Goal: Task Accomplishment & Management: Complete application form

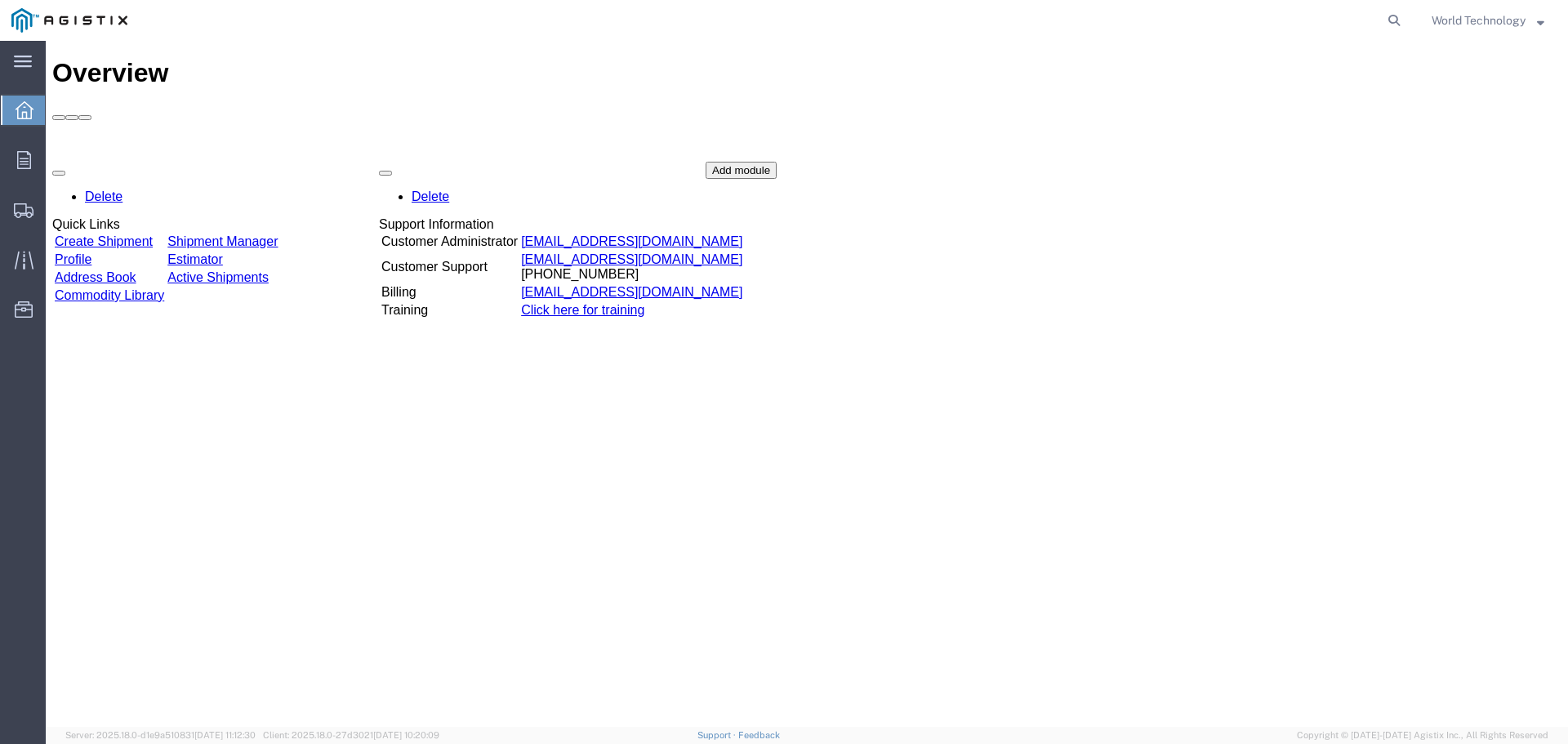
click at [170, 162] on div "Delete Quick Links Create Shipment Shipment Manager Profile Estimator Address B…" at bounding box center [807, 284] width 1509 height 245
click at [105, 162] on div "Delete Quick Links Create Shipment Shipment Manager Profile Estimator Address B…" at bounding box center [807, 284] width 1509 height 245
click at [150, 162] on div "Delete Quick Links Create Shipment Shipment Manager Profile Estimator Address B…" at bounding box center [807, 284] width 1509 height 245
click at [146, 162] on div "Delete Quick Links Create Shipment Shipment Manager Profile Estimator Address B…" at bounding box center [807, 284] width 1509 height 245
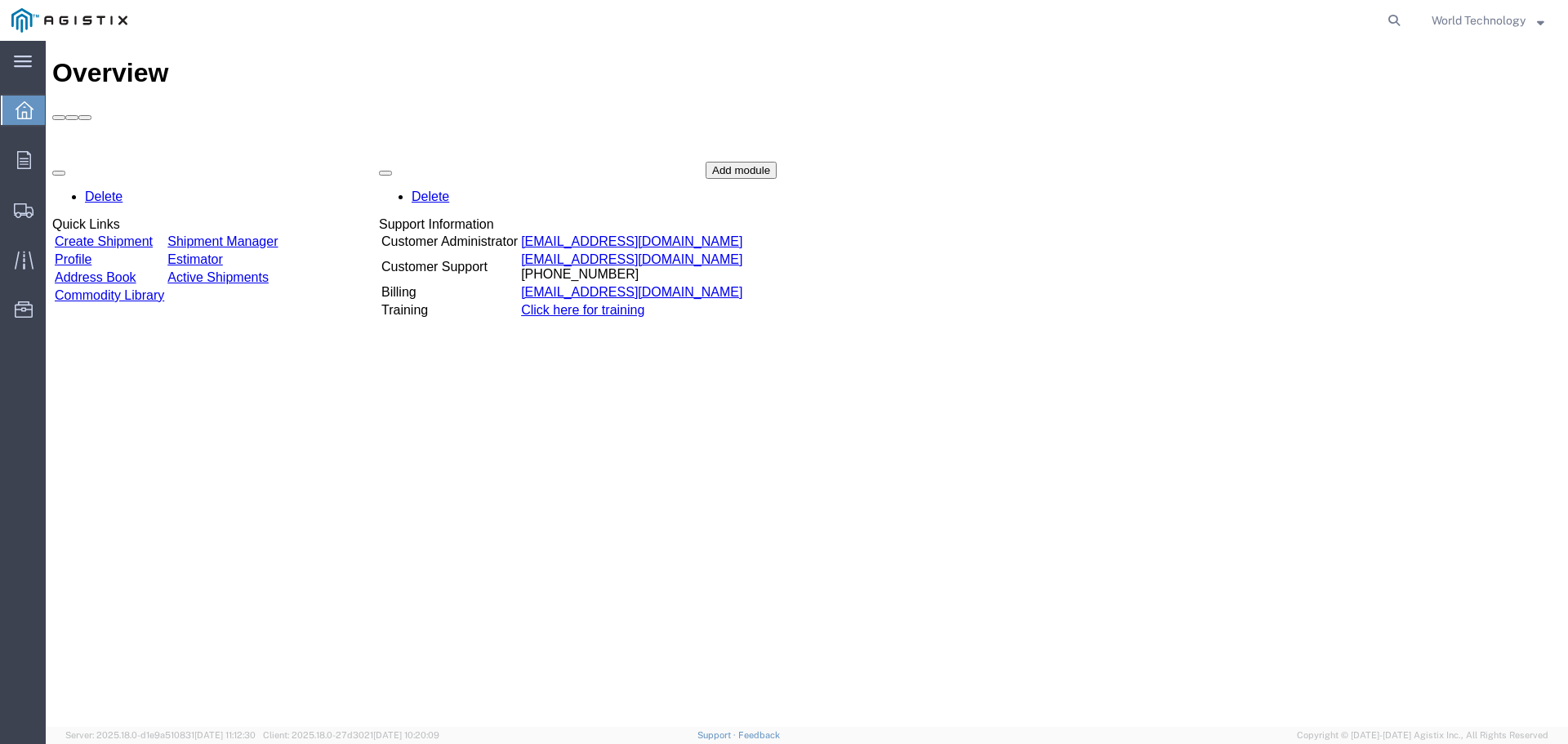
click at [137, 234] on link "Create Shipment" at bounding box center [103, 241] width 98 height 14
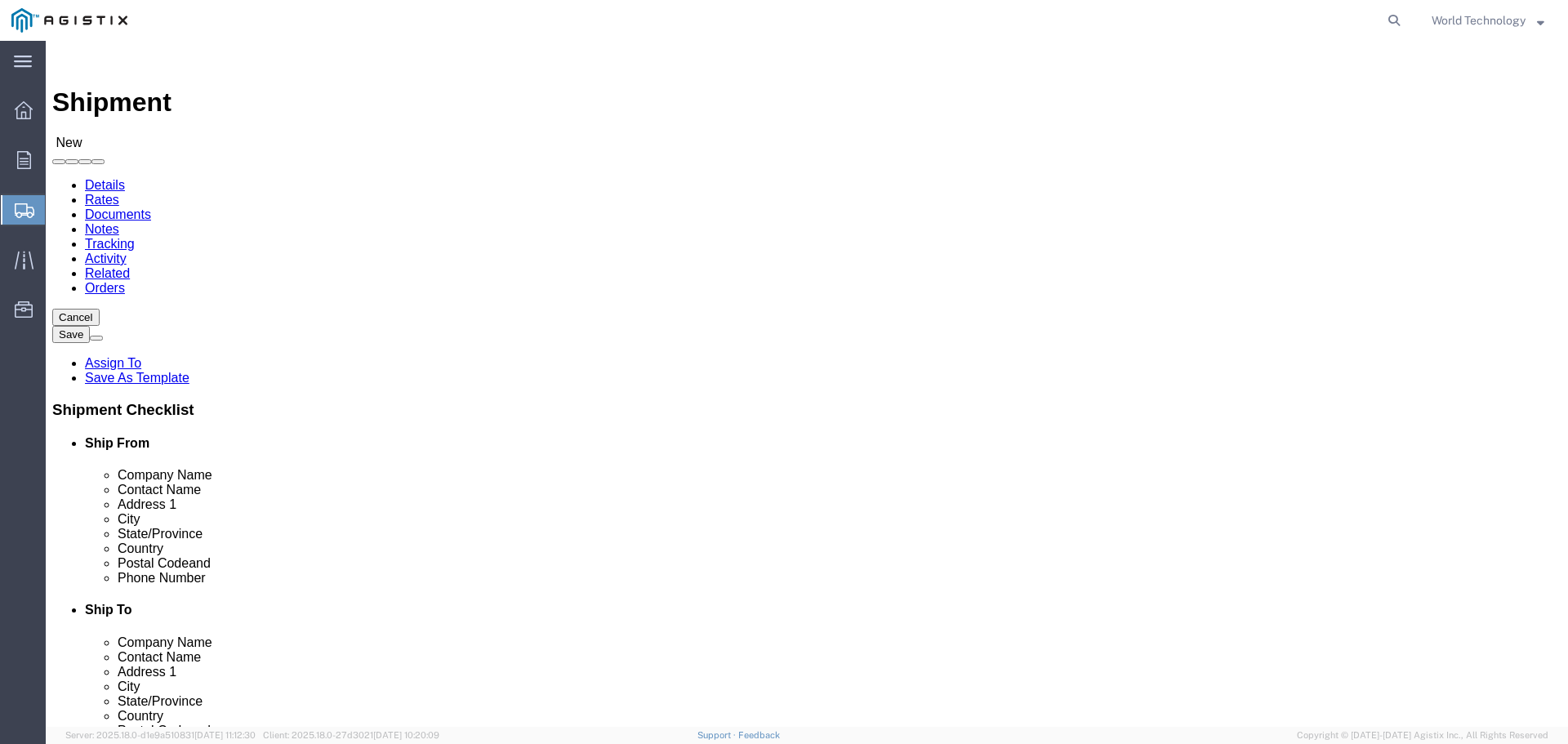
select select
click select "Select PG&E World Wide Technology Inc"
select select "9596"
click select "Select PG&E World Wide Technology Inc"
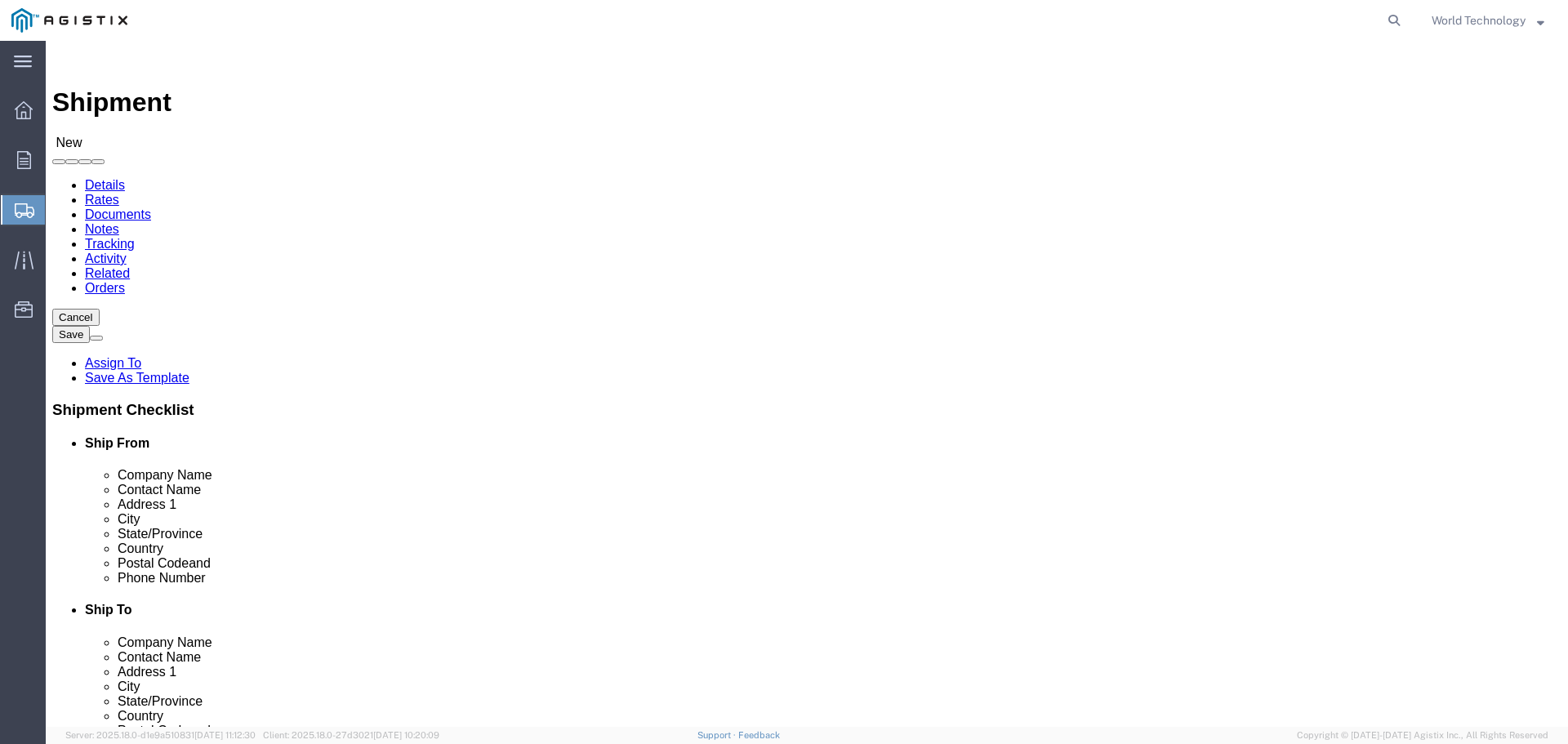
select select "PURCHORD"
select select
click select "Select All Others [GEOGRAPHIC_DATA] [GEOGRAPHIC_DATA] [GEOGRAPHIC_DATA] [GEOGRA…"
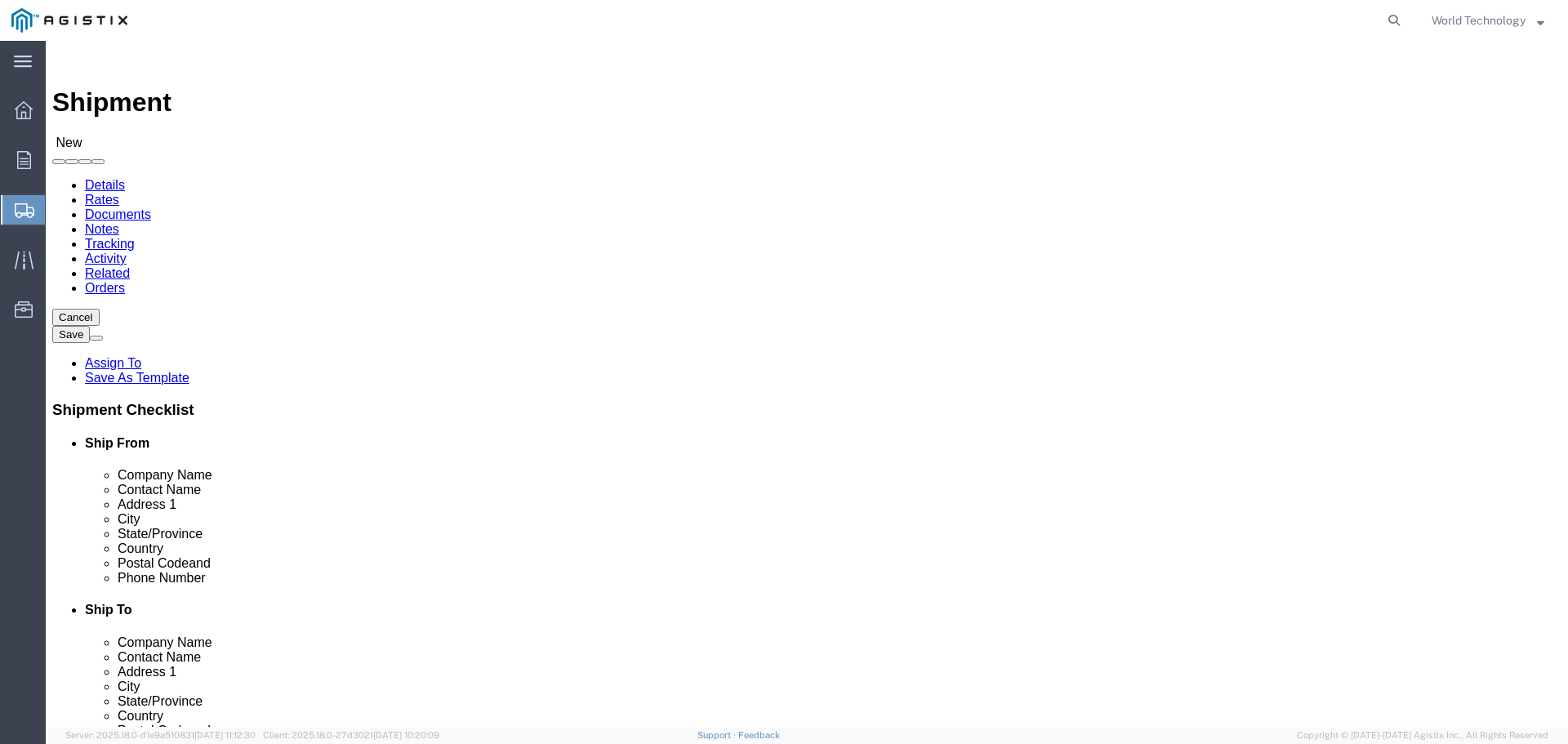
select select "19740"
click select "Select All Others [GEOGRAPHIC_DATA] [GEOGRAPHIC_DATA] [GEOGRAPHIC_DATA] [GEOGRA…"
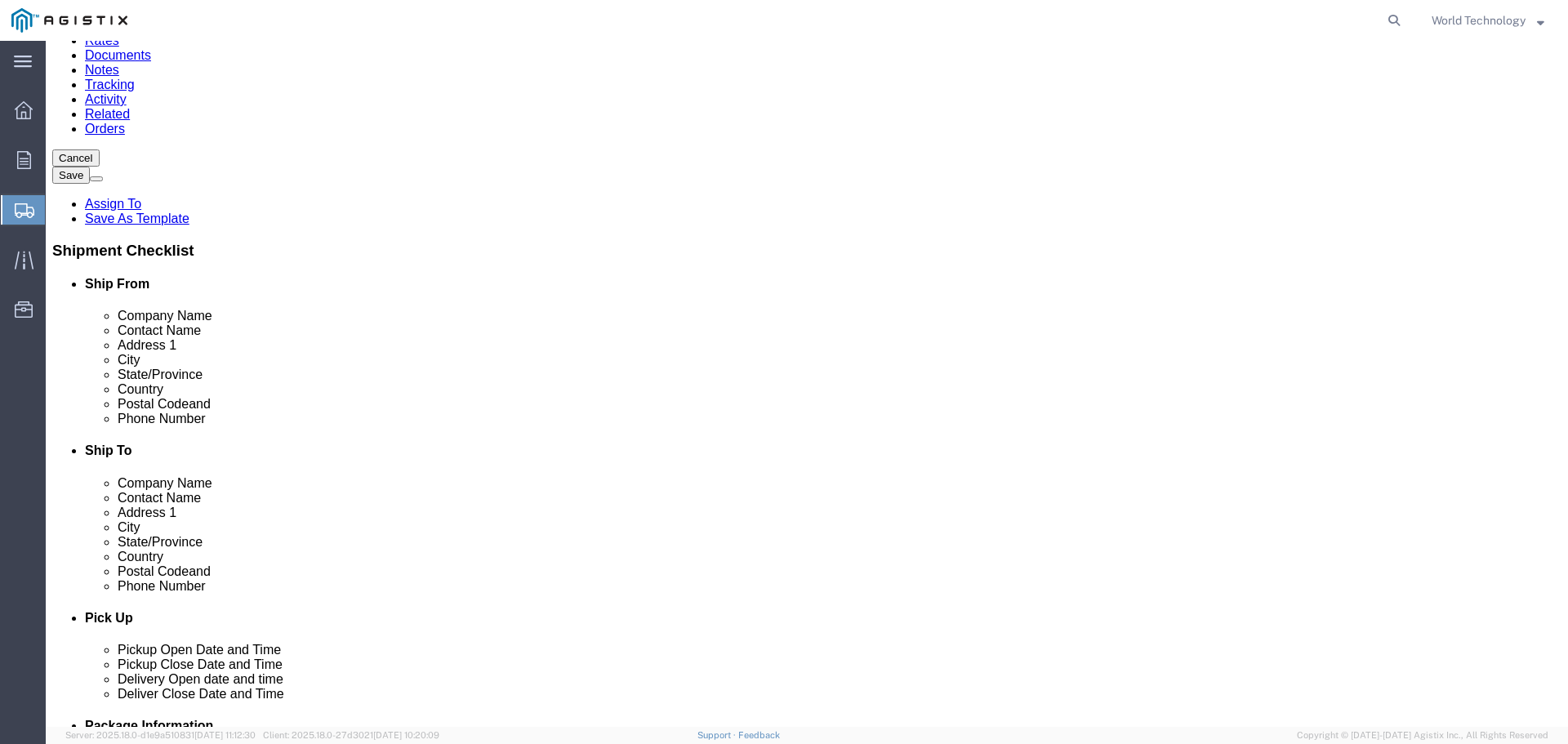
scroll to position [163, 0]
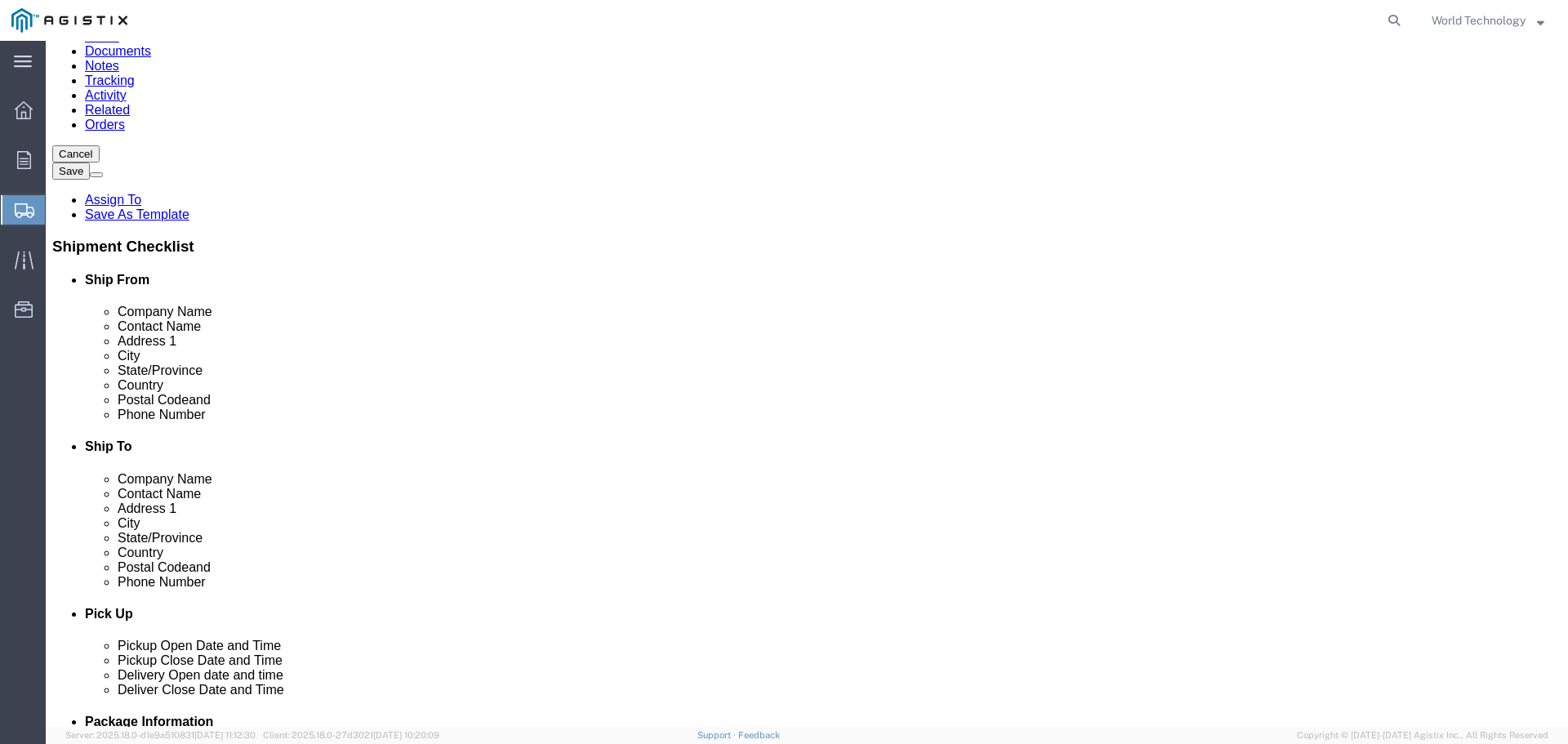
click div "Location My Profile Location (OBSOLETE) [PERSON_NAME] SC - GC TRAILER (OBSOLETE…"
select select "MYPROFILE"
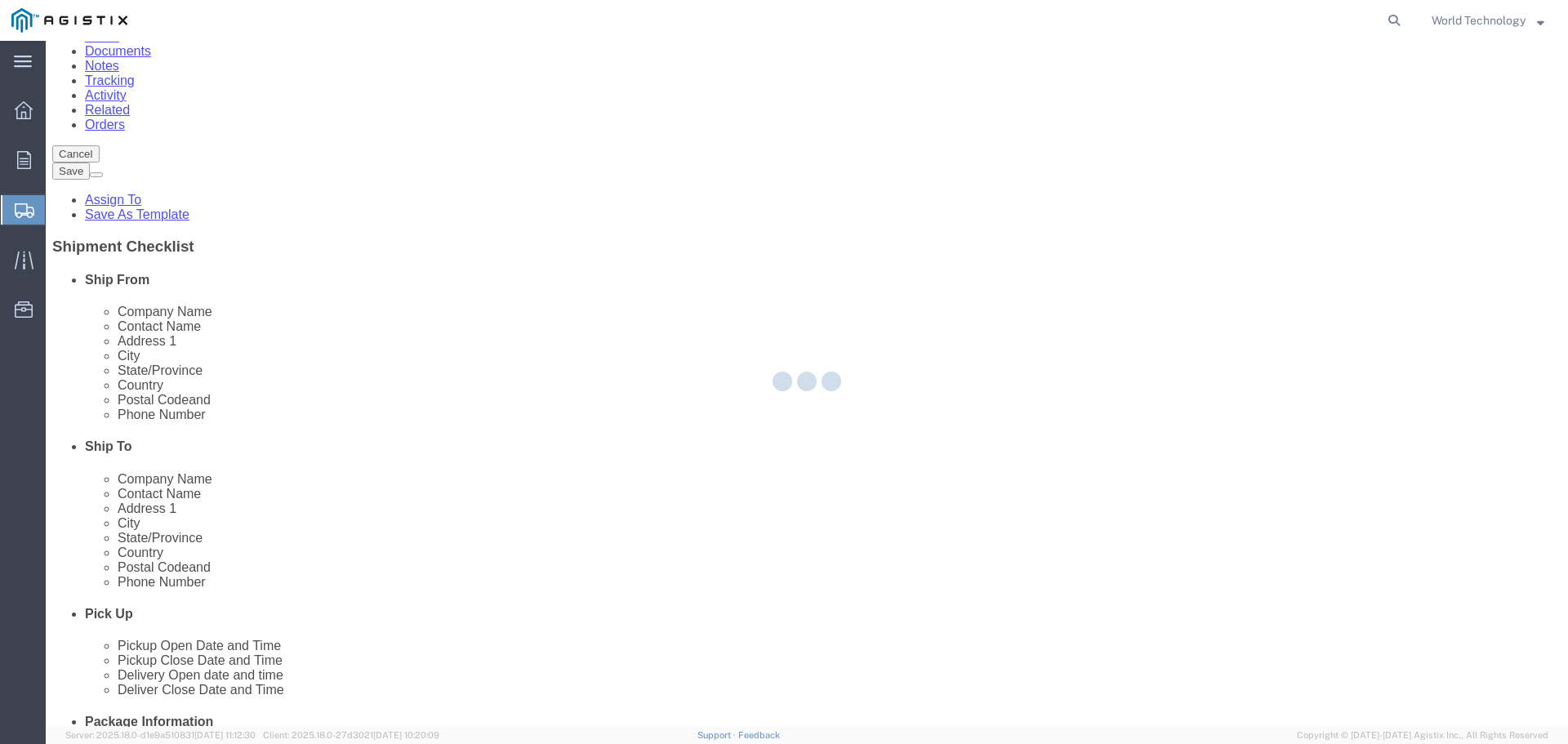
type input "World Wide Technology Inc"
type input "World Technology"
type input "[STREET_ADDRESS]"
type input "[GEOGRAPHIC_DATA]"
type input "62025"
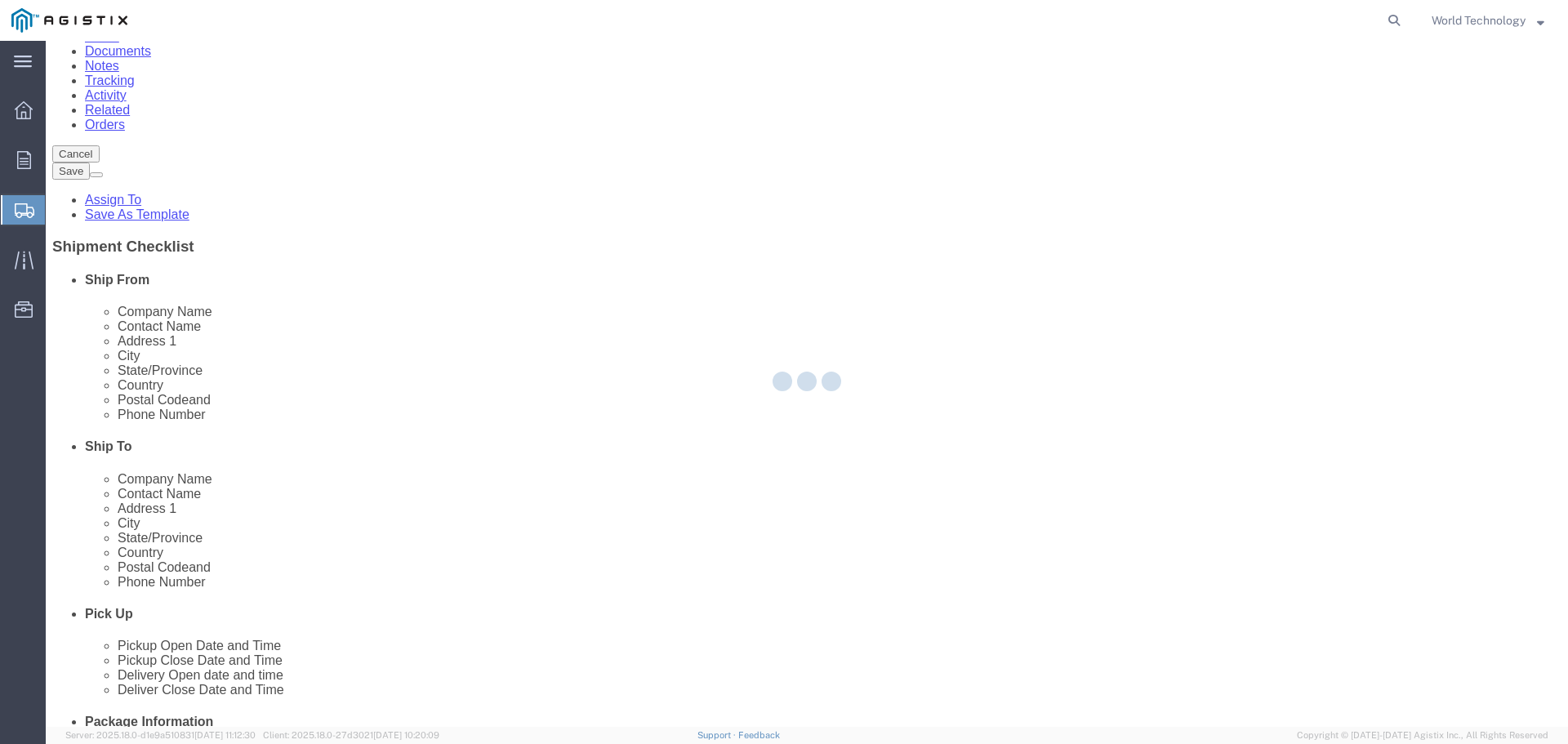
type input "3148240378"
type input "[EMAIL_ADDRESS][DOMAIN_NAME]"
checkbox input "true"
select select "IL"
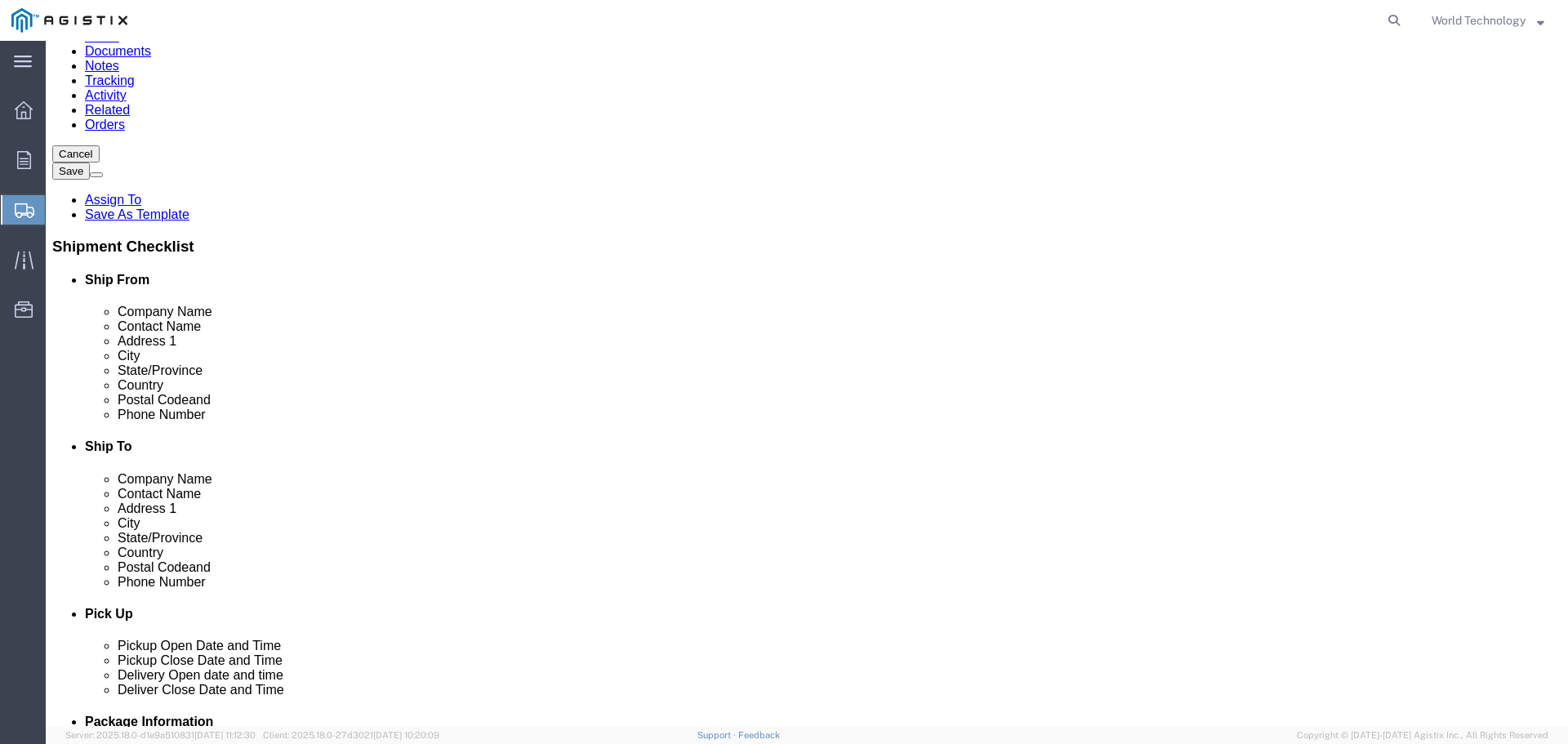
click div "Location My Profile Location (OBSOLETE) [PERSON_NAME] SC - GC TRAILER (OBSOLETE…"
click input "text"
click input "Pacific Gas & Electric"
type input "Pacific Gas & Electric Co"
click label "Company Name"
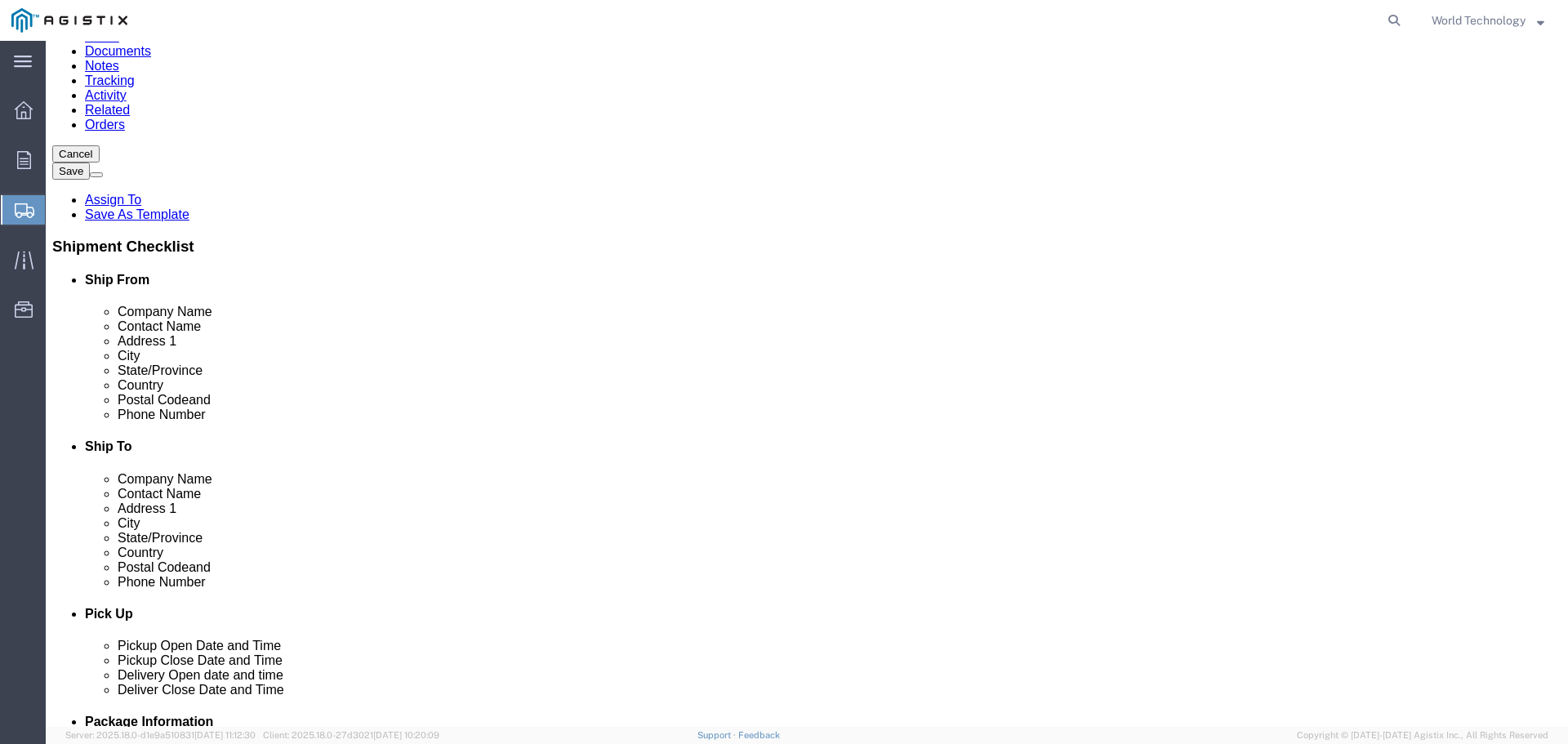
click input "text"
type input "[PERSON_NAME]"
type input "[STREET_ADDRESS]"
select select
type input "C/O Layline Automation"
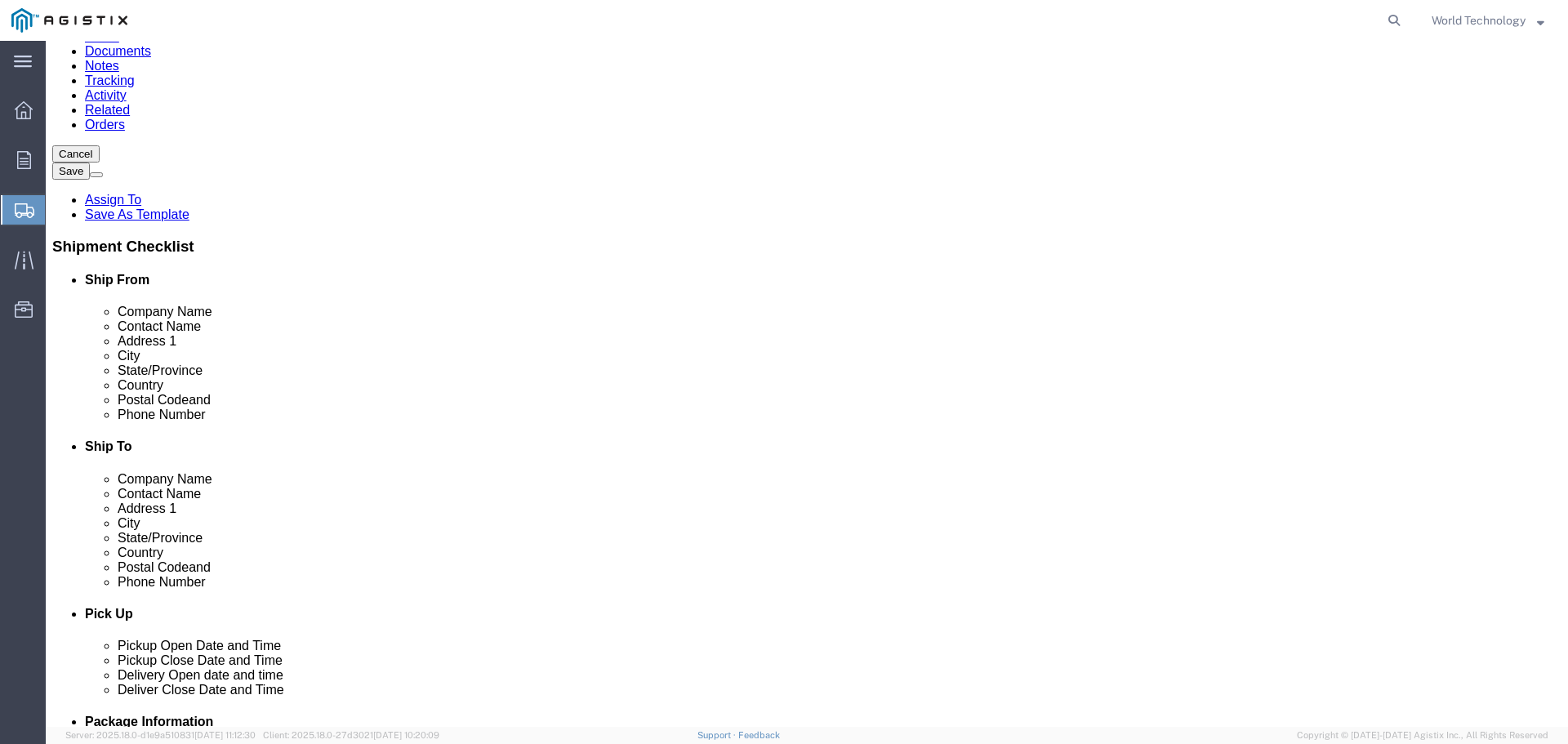
type input "Stockton"
select select
select select "CA"
click input "Postal Code"
type input "95215"
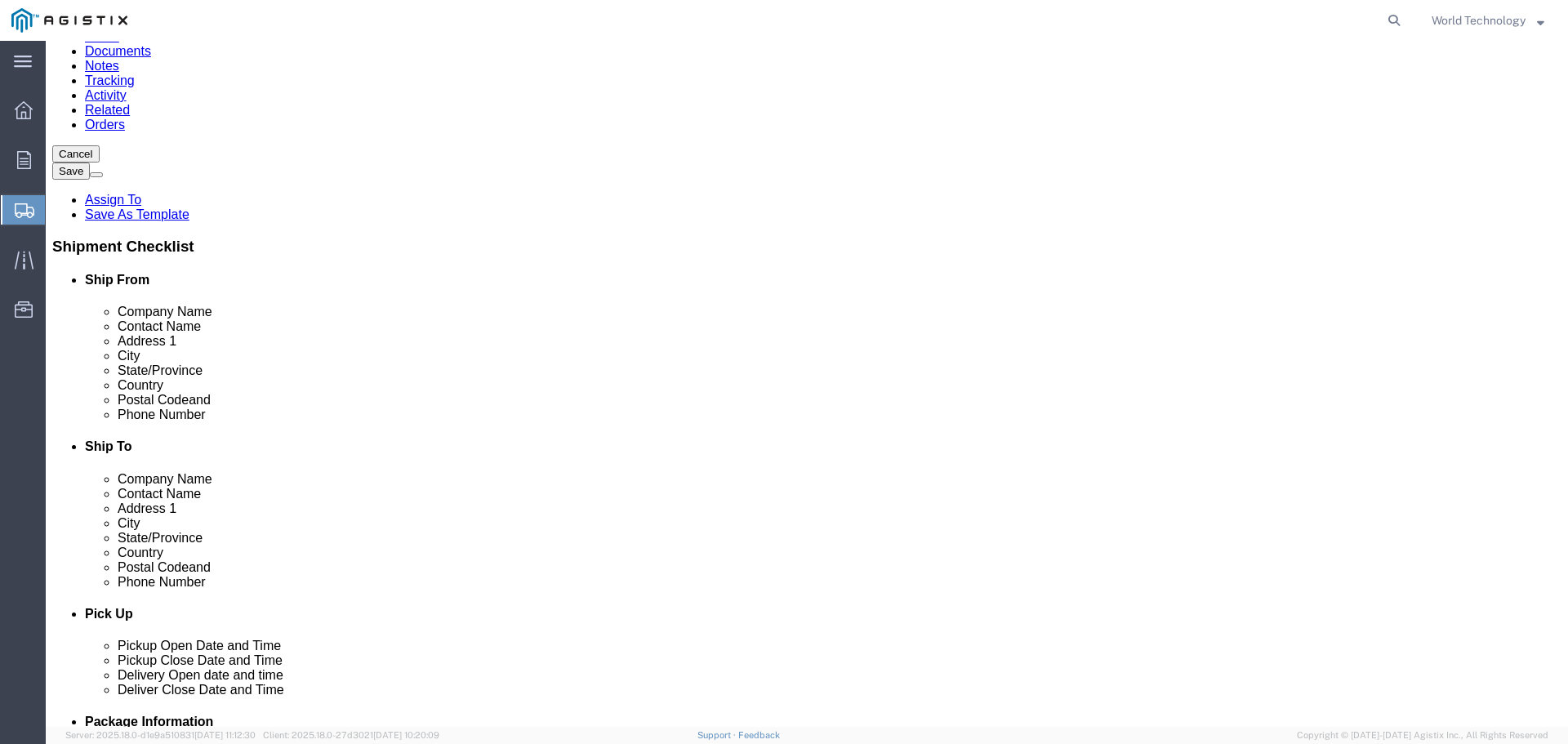
select select
click input "text"
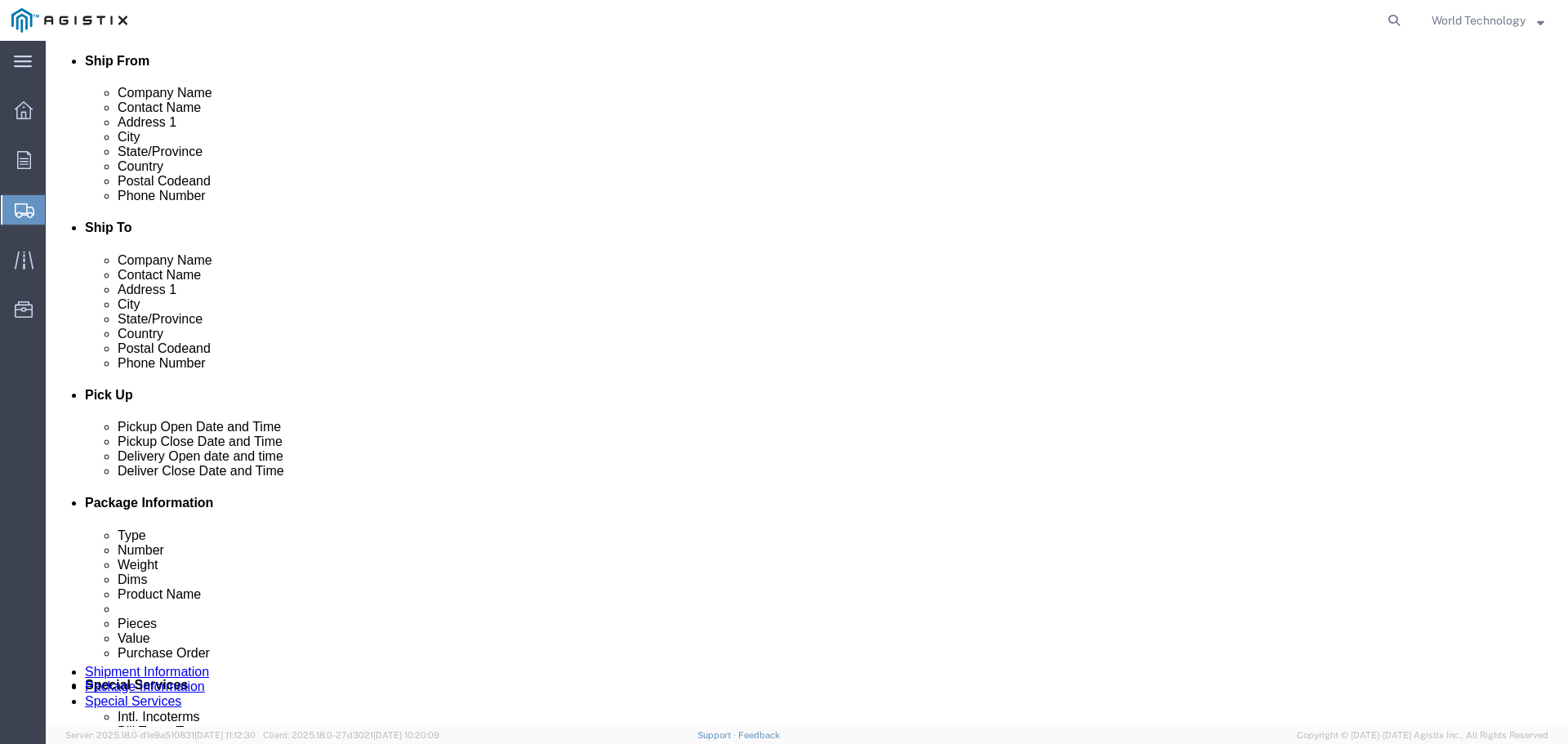
scroll to position [653, 0]
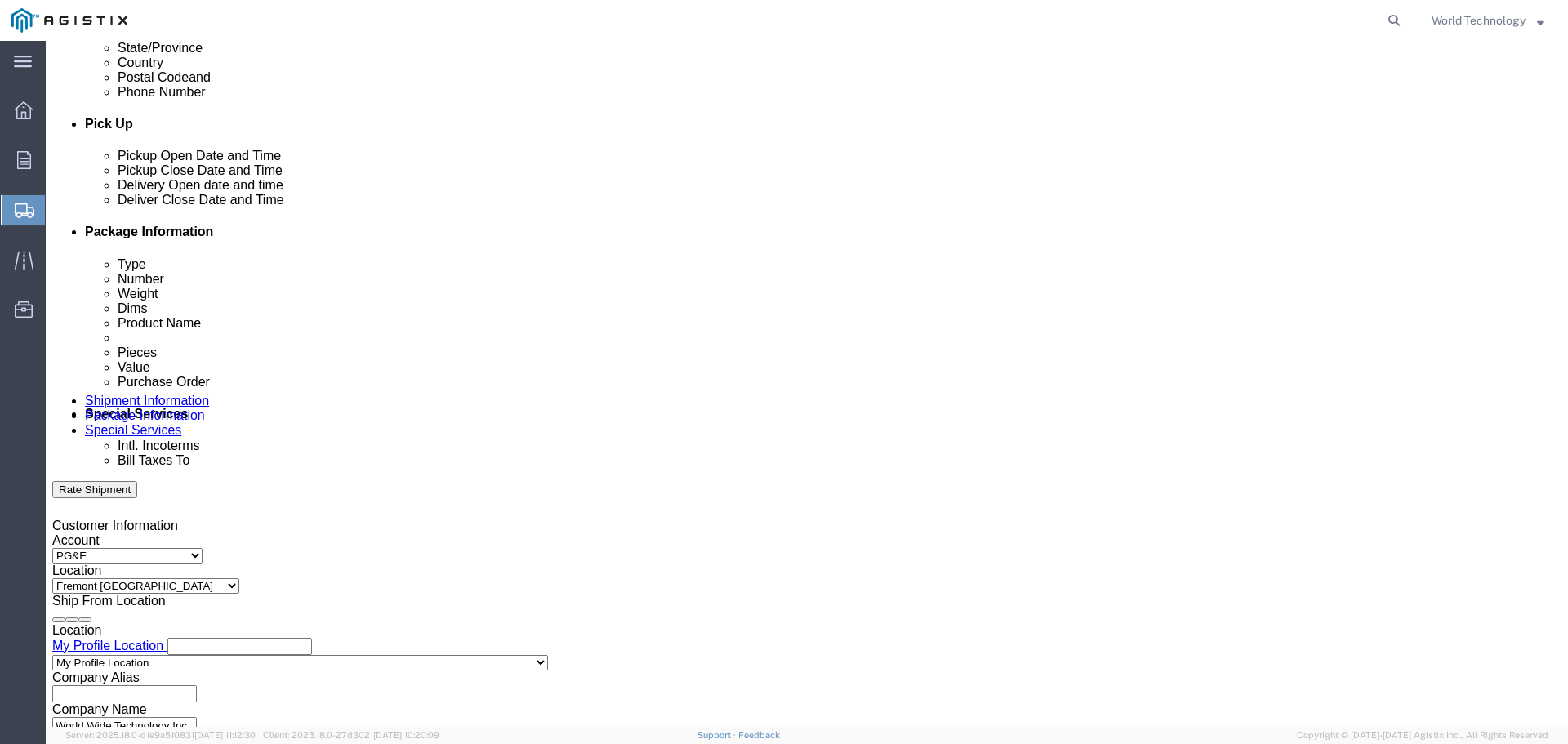
type input "[PHONE_NUMBER]"
click div
click input "8:00 PM"
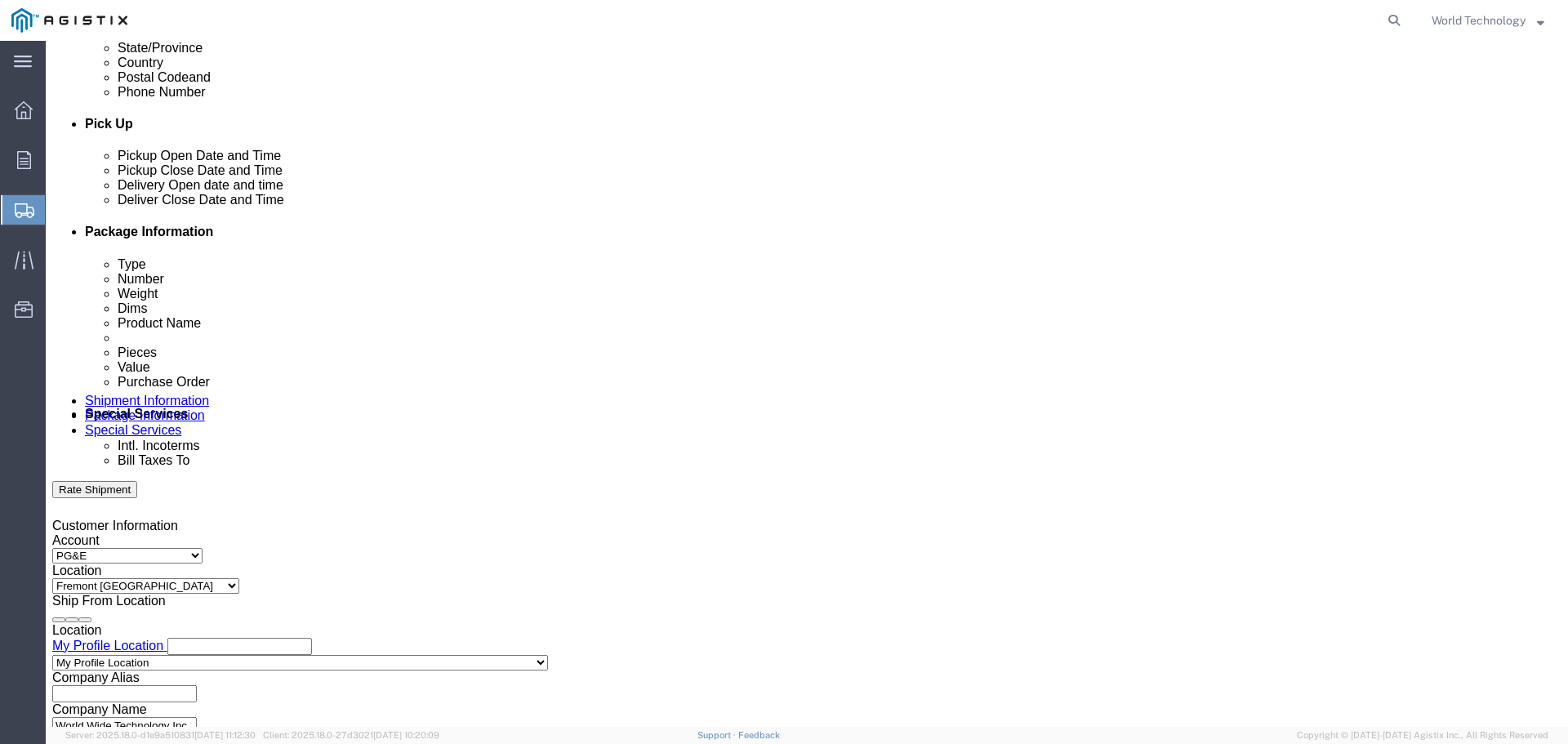
click input "8:00 PM"
type input "8:00 AM"
click button "Apply"
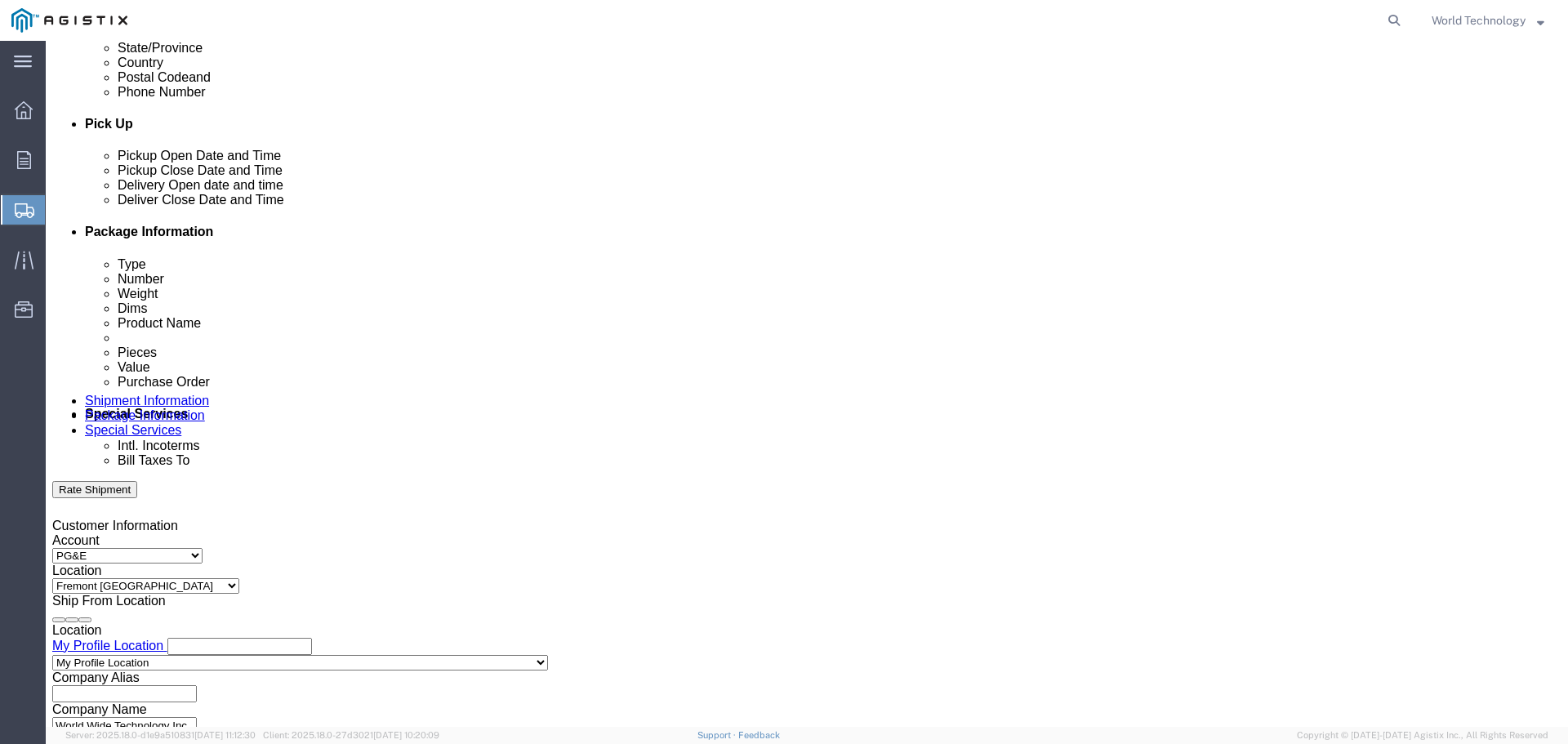
click div
drag, startPoint x: 980, startPoint y: 637, endPoint x: 979, endPoint y: 619, distance: 18.0
click input "8:00 AM"
type input "8:00 PM"
click button "Apply"
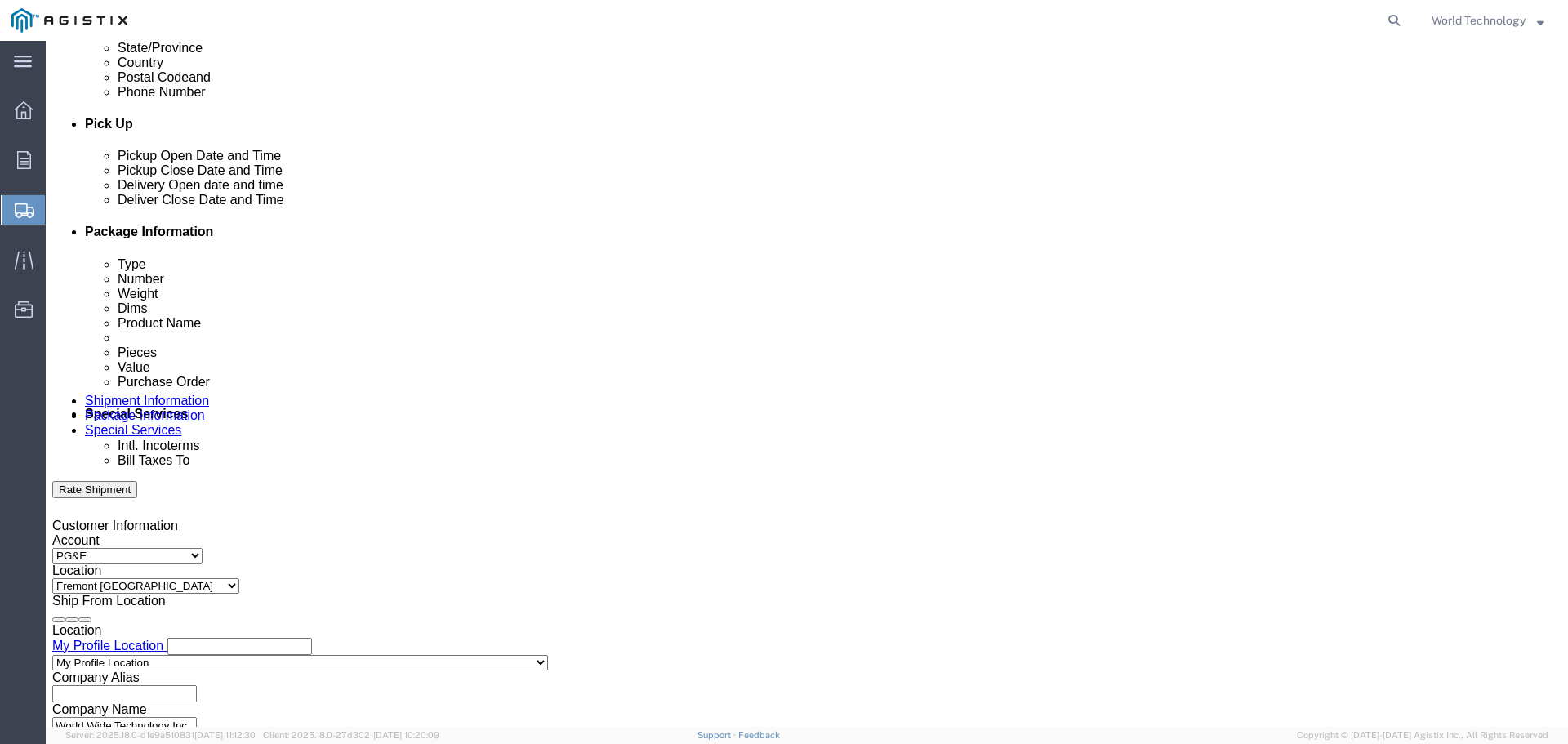
click input "text"
type input "2701212480"
click select "Select Account Type Activity ID Airline Appointment Number ASN Batch Request # …"
select select "DELNUM"
click select "Select Account Type Activity ID Airline Appointment Number ASN Batch Request # …"
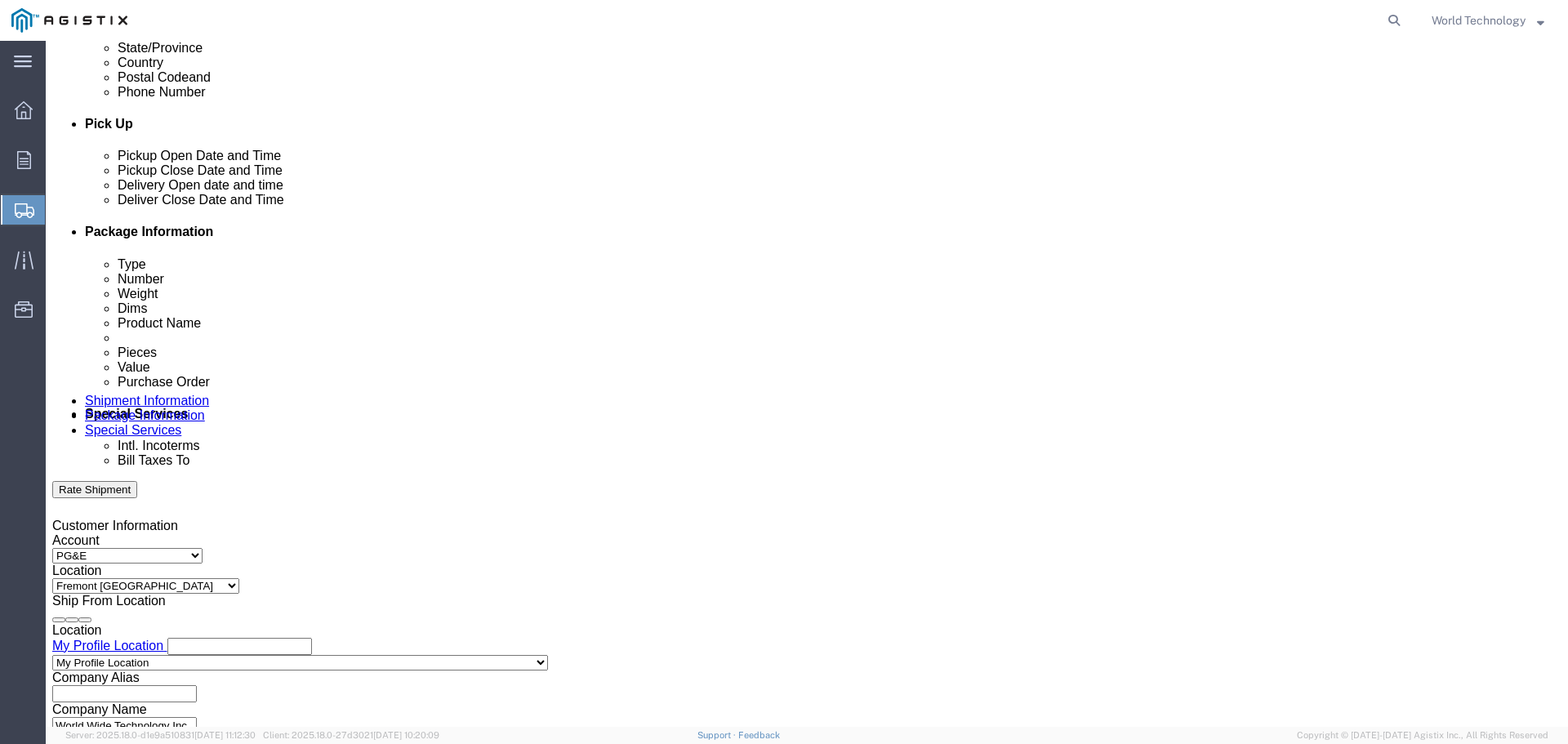
click input "text"
type input "1602109329"
click div "Select Account Type Activity ID Airline Appointment Number ASN Batch Request # …"
click select "Select Account Type Activity ID Airline Appointment Number ASN Batch Request # …"
select select "SALEORDR"
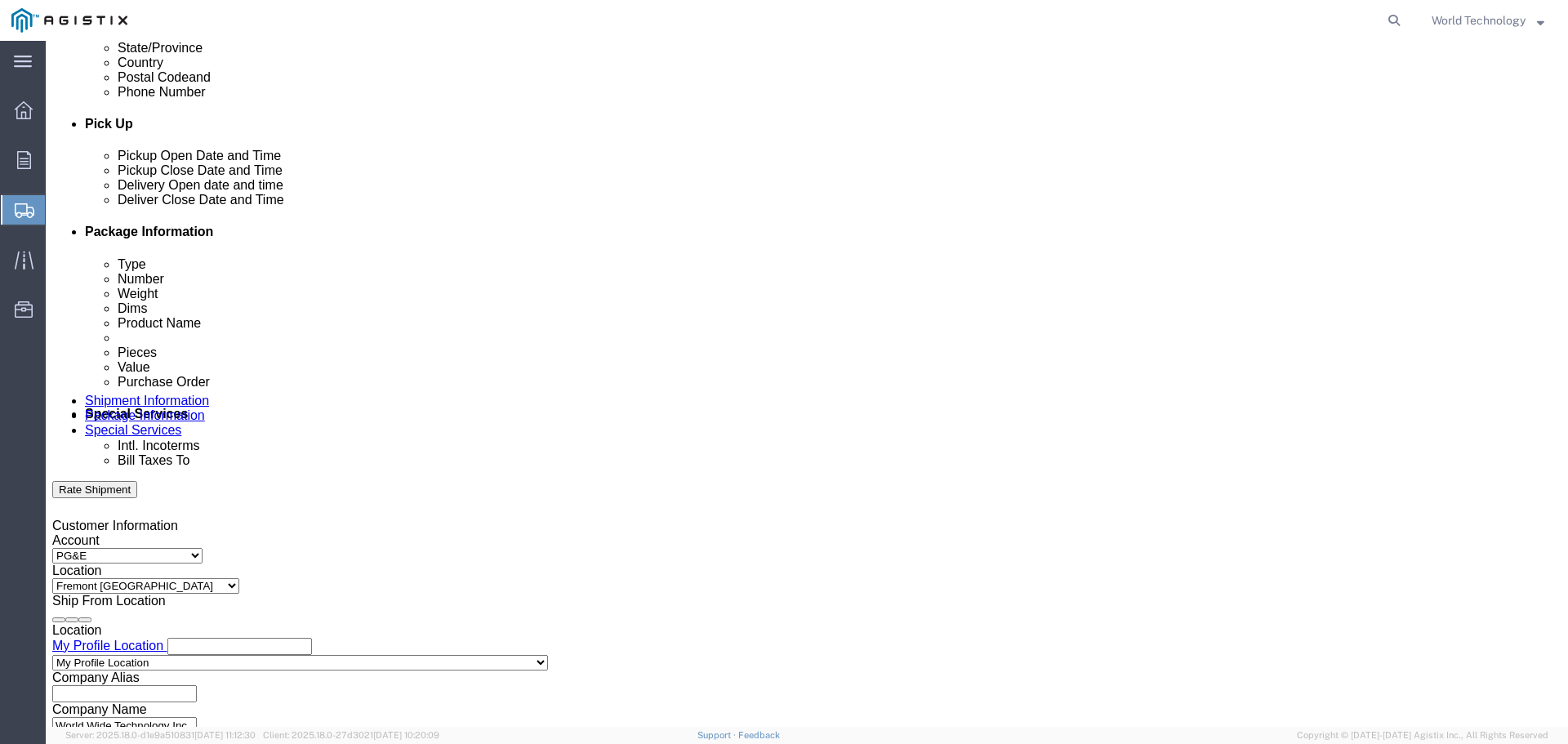
click select "Select Account Type Activity ID Airline Appointment Number ASN Batch Request # …"
click input "text"
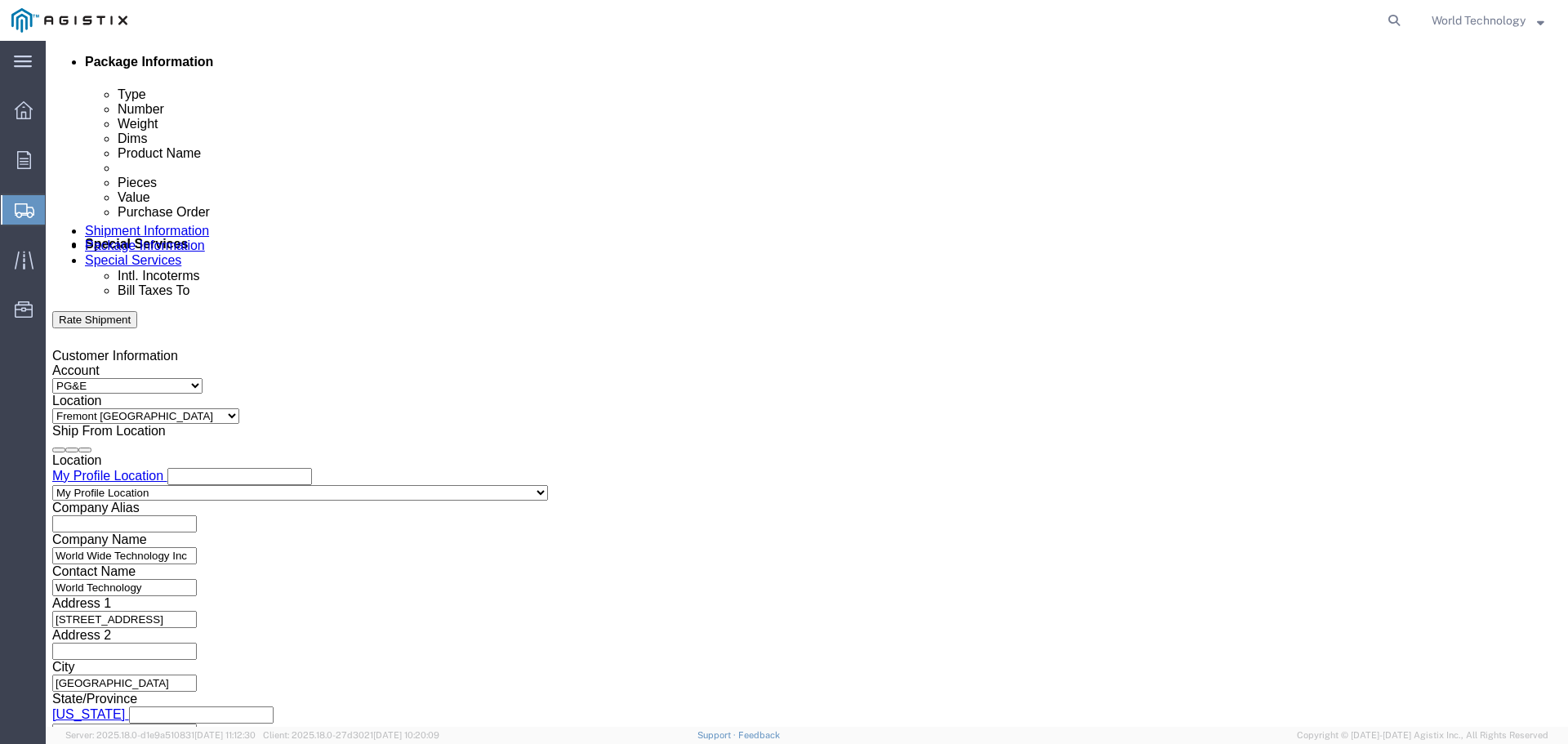
scroll to position [850, 0]
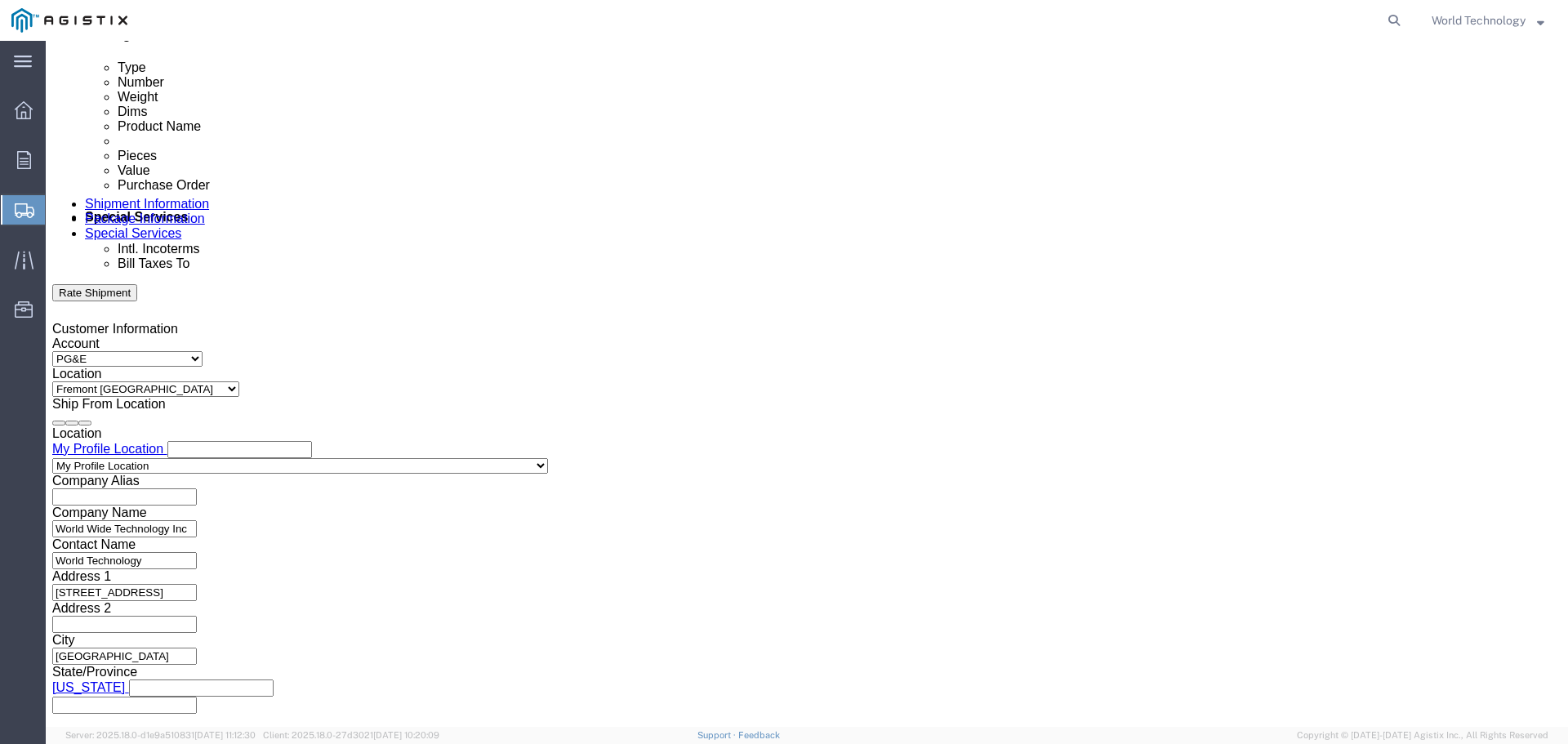
type input "12349499"
click button "Continue"
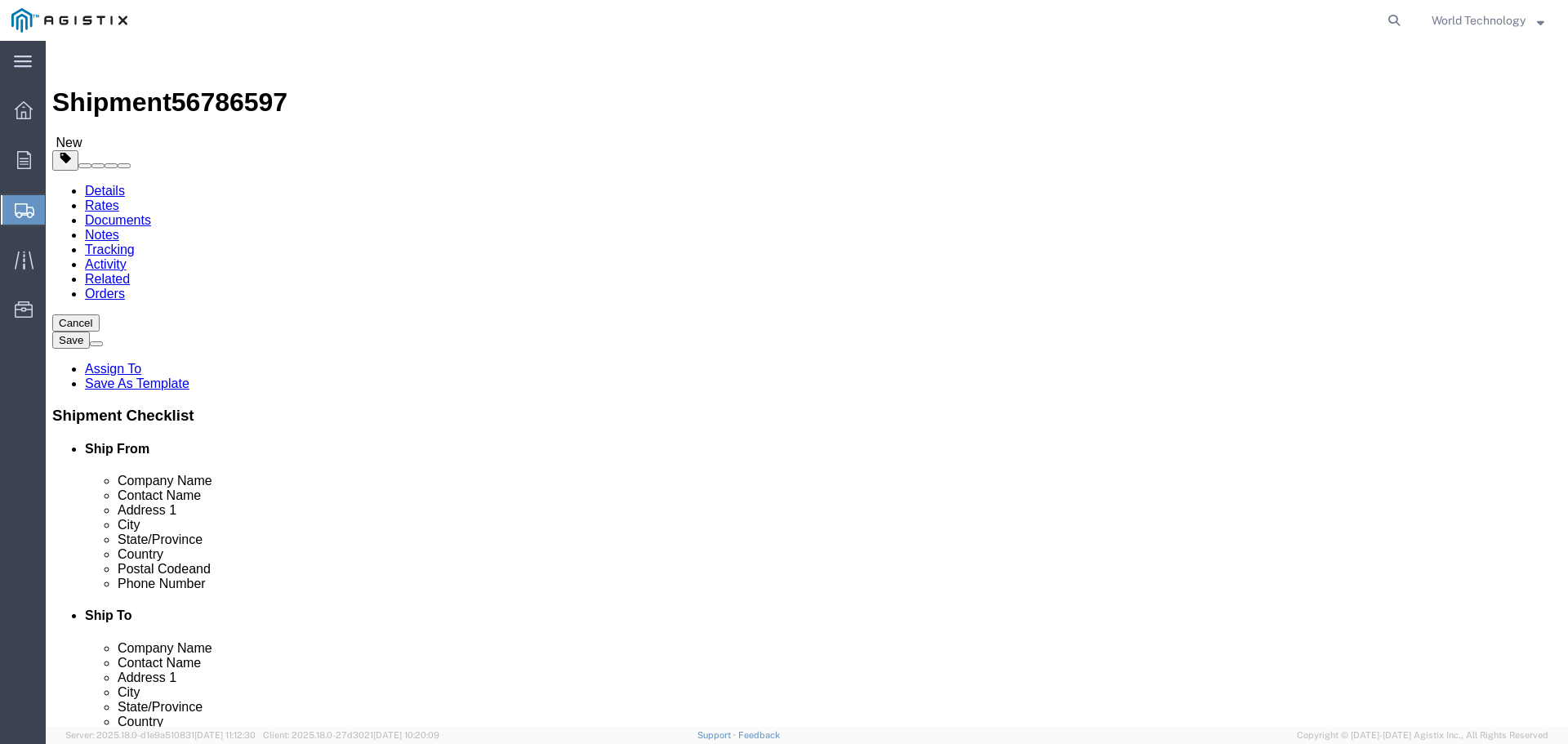
click select "Select Bulk Bundle(s) Cardboard Box(es) Carton(s) Crate(s) Drum(s) (Fiberboard)…"
select select "PSNS"
click select "Select Bulk Bundle(s) Cardboard Box(es) Carton(s) Crate(s) Drum(s) (Fiberboard)…"
click input "text"
type input "5"
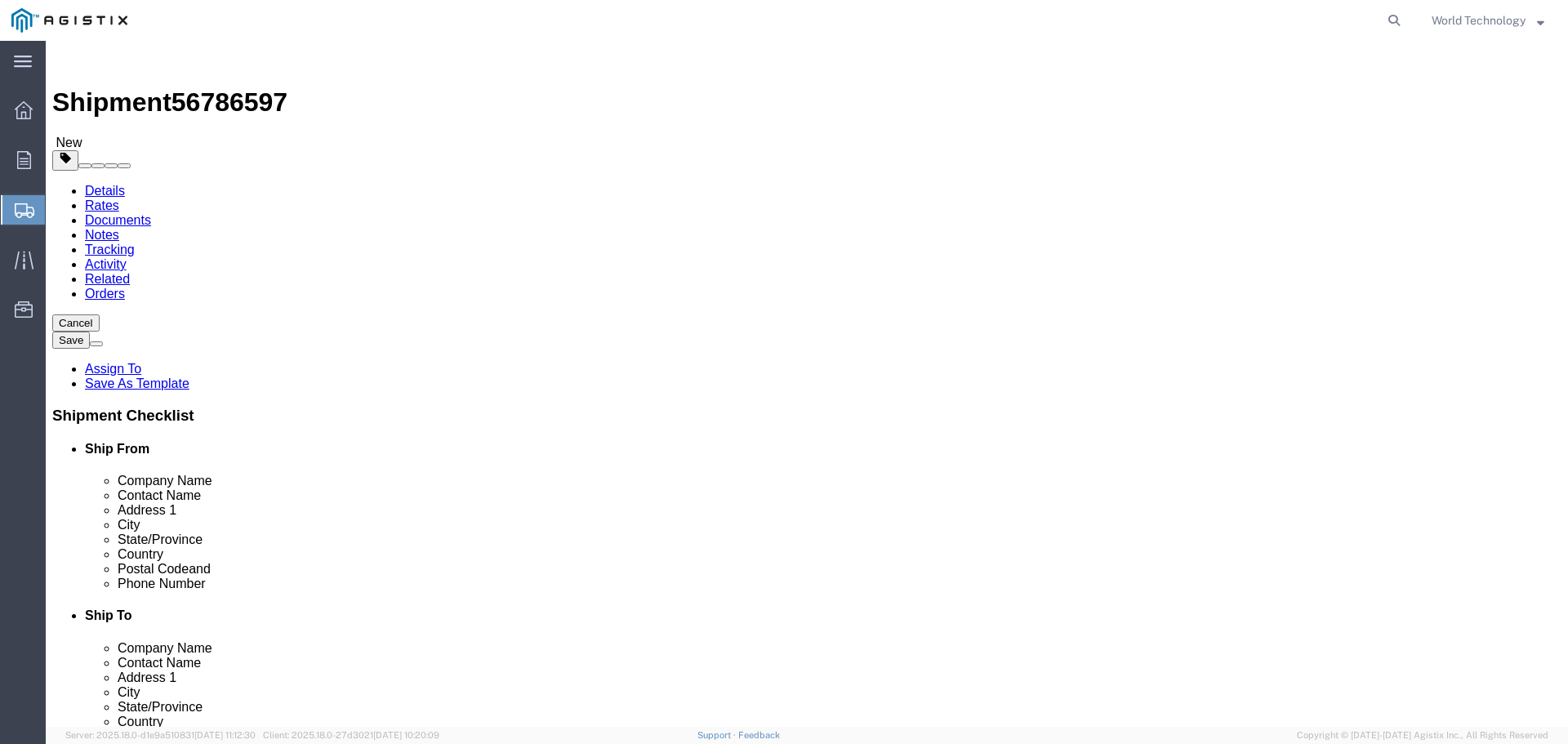
click input "text"
type input "48"
type input "40"
click input "0.00"
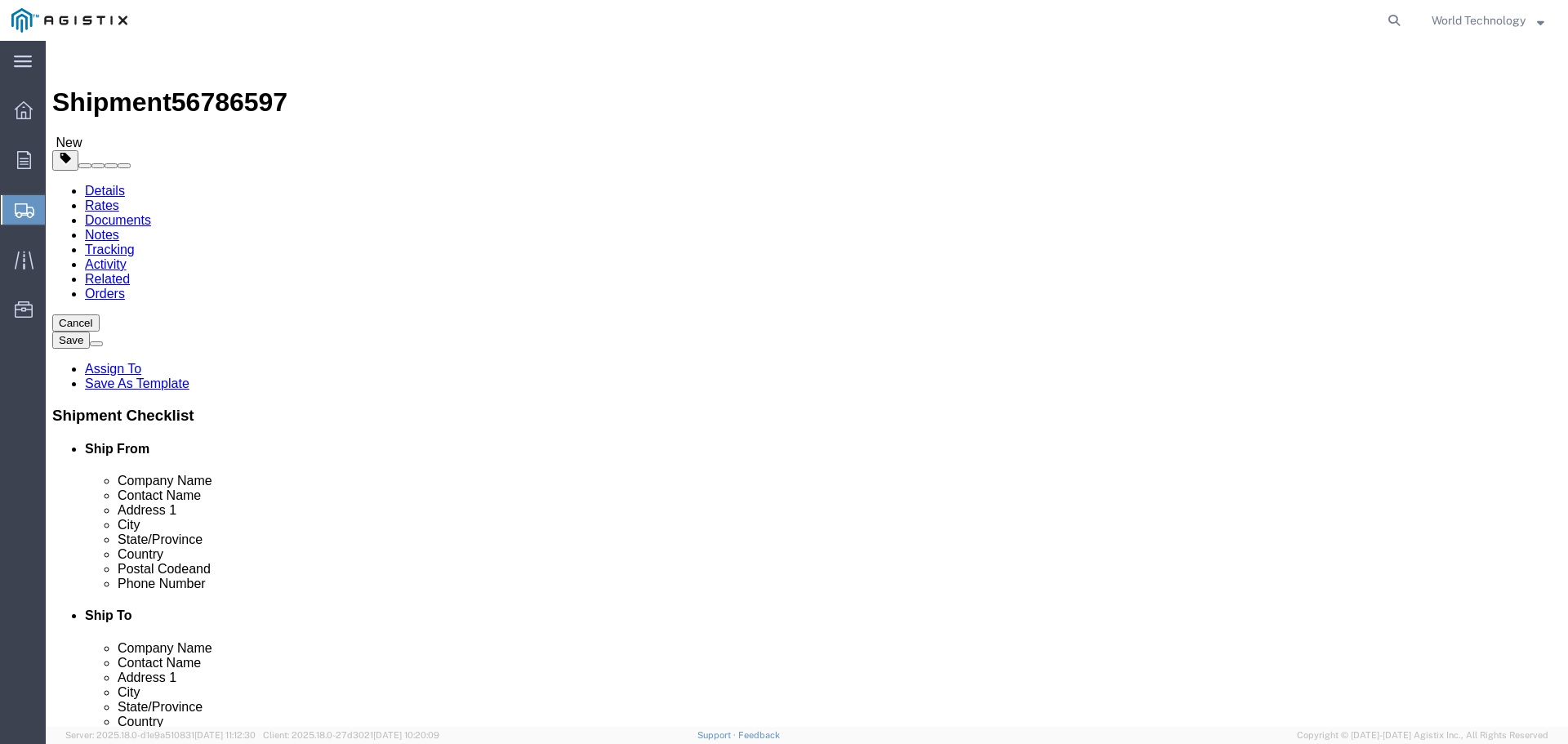
click input "0.00"
type input "280"
click span
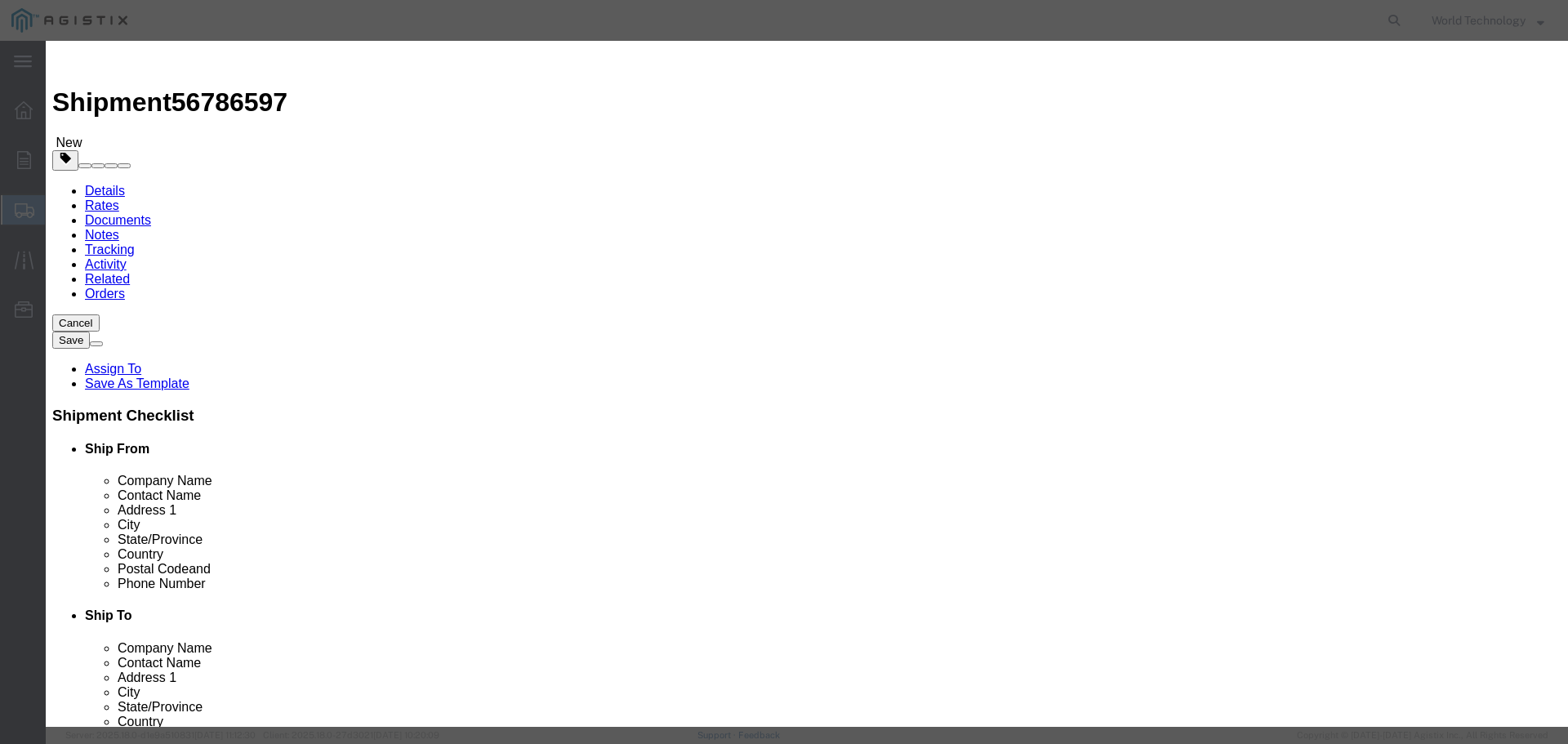
click input "text"
type input "Computer Equipment"
type input "5"
click input "text"
type input "10,000"
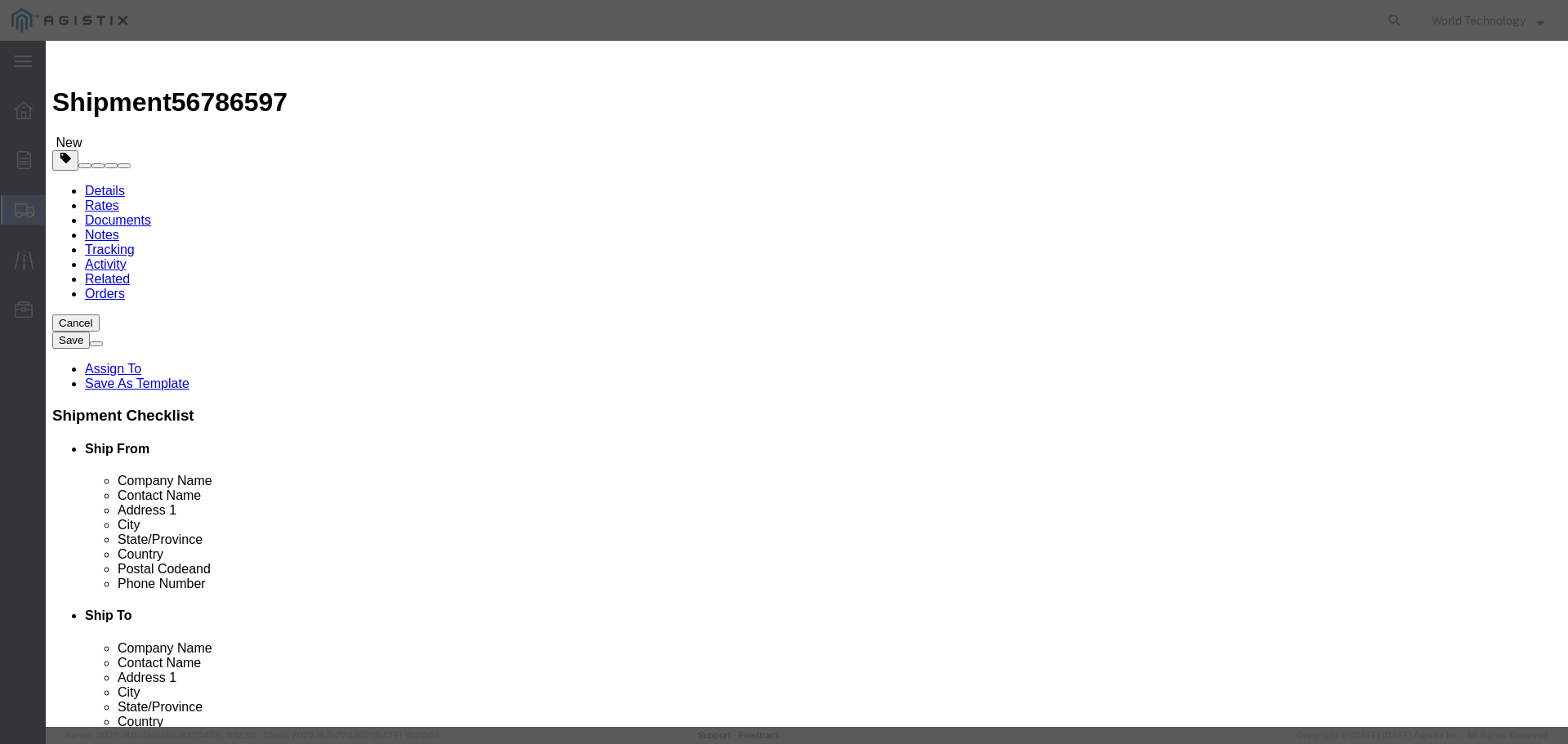
click select "Select 50 55 60 65 70 85 92.5 100 125 175 250 300 400"
select select "92.5"
click select "Select 50 55 60 65 70 85 92.5 100 125 175 250 300 400"
click button "Save & Close"
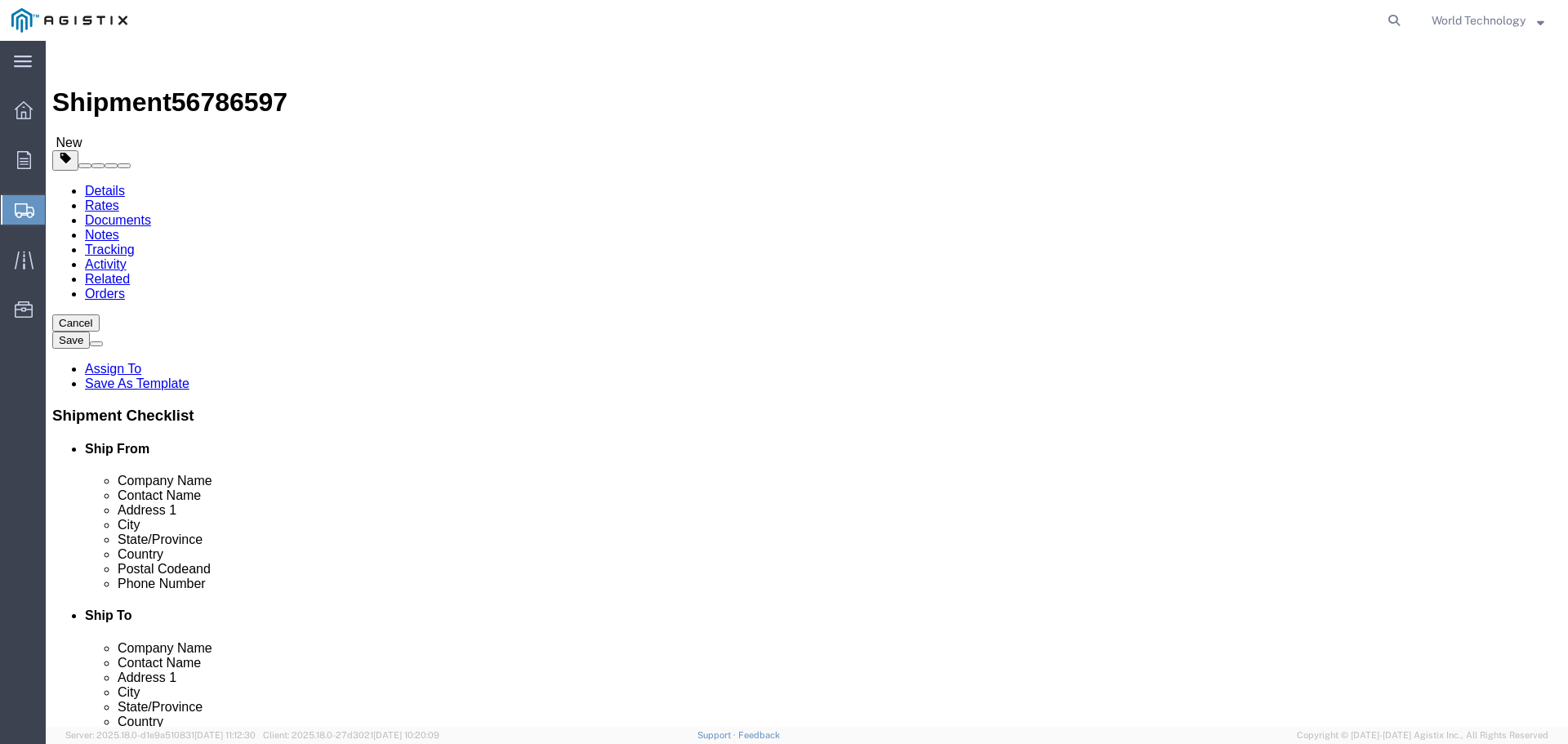
click link "Add Package"
select select "PSNS"
click select "Select Bulk Bundle(s) Cardboard Box(es) Carton(s) Crate(s) Drum(s) (Fiberboard)…"
select select "PSNS"
click select "Select Bulk Bundle(s) Cardboard Box(es) Carton(s) Crate(s) Drum(s) (Fiberboard)…"
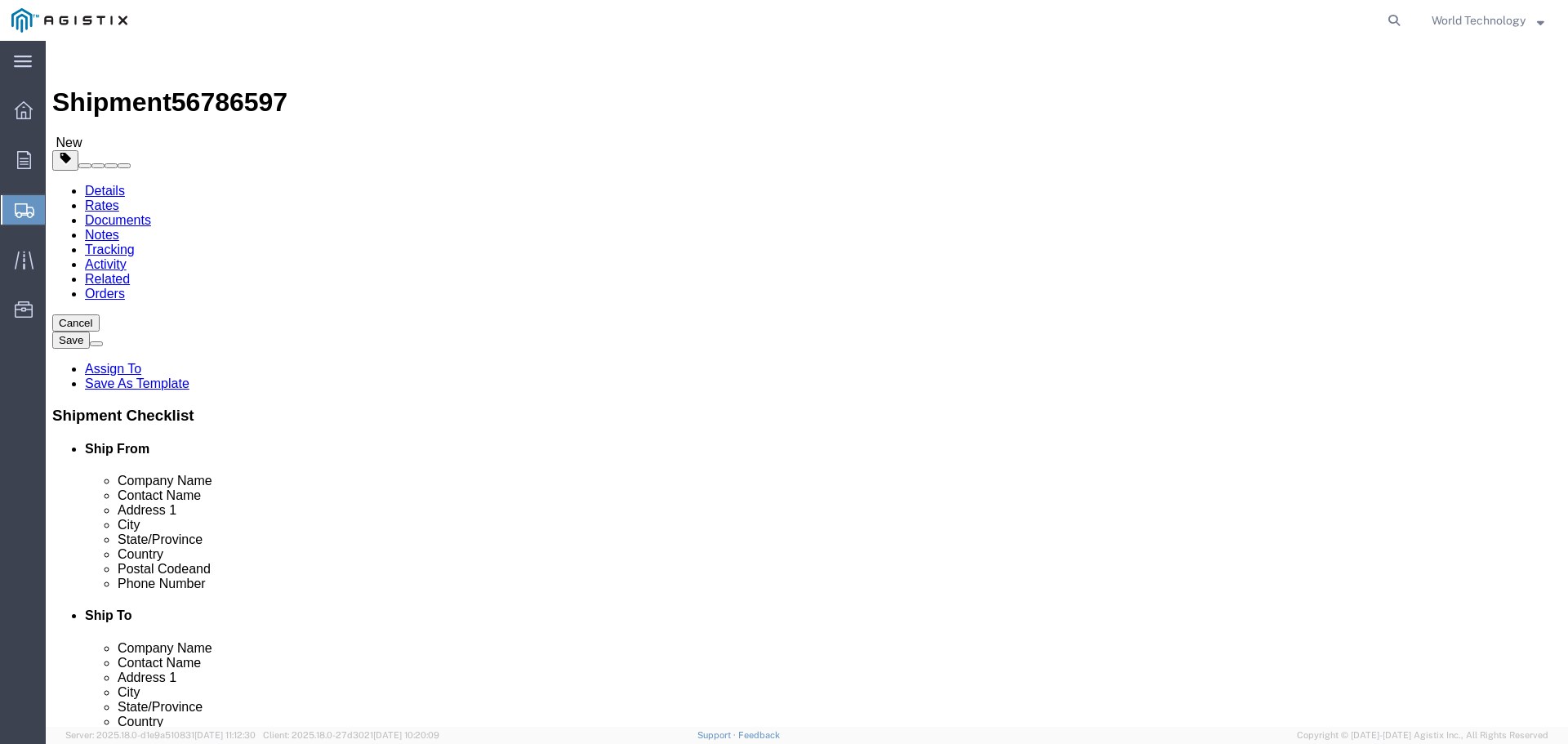
click input "text"
type input "8"
click input "text"
type input "48"
type input "40"
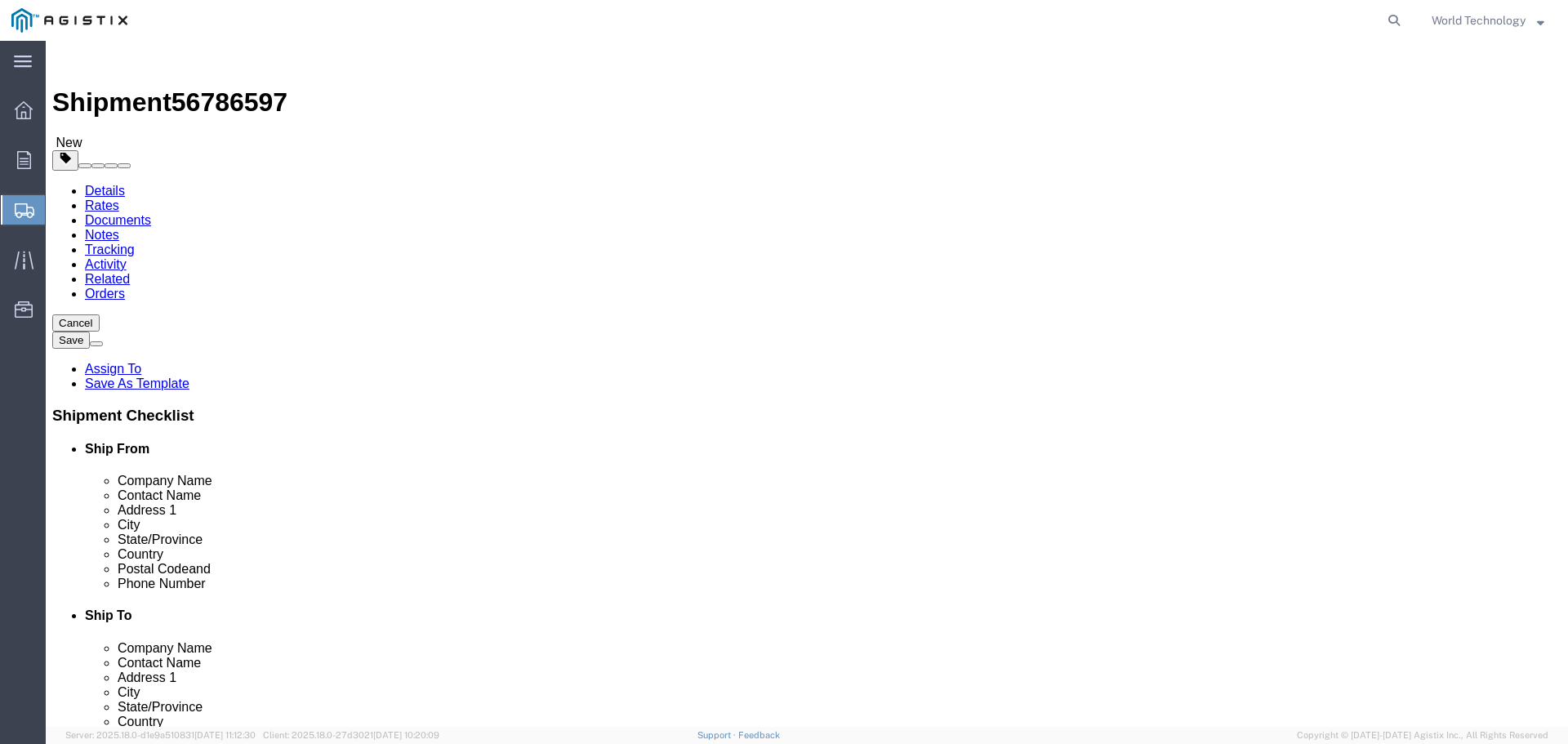
type input "51"
click input "0.00"
type input "441"
click div "1 x Pallet(s) Standard (Not Stackable) Package Type Select Bulk Bundle(s) Cardb…"
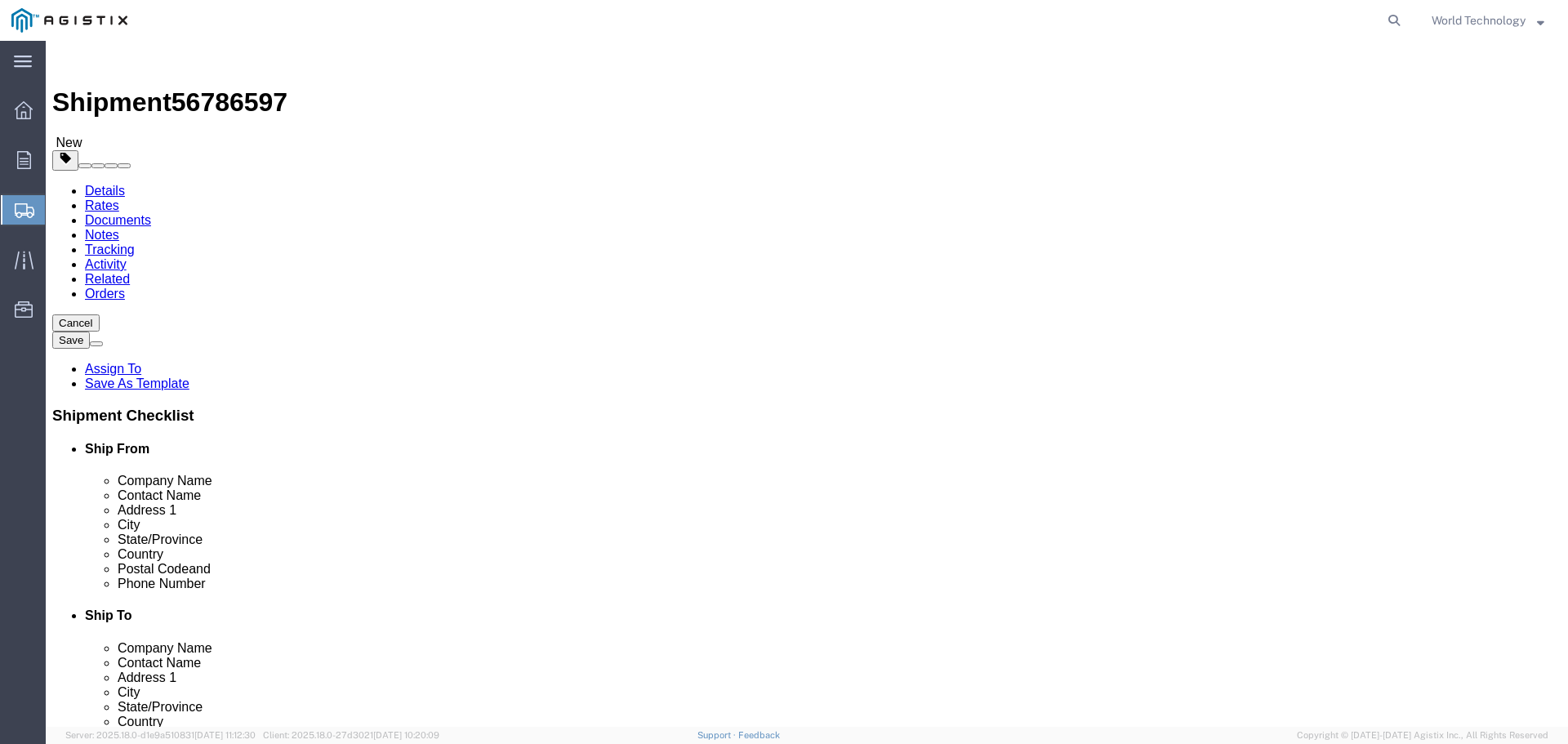
click div "1 x Pallet(s) Standard (Not Stackable) Package Type Select Bulk Bundle(s) Cardb…"
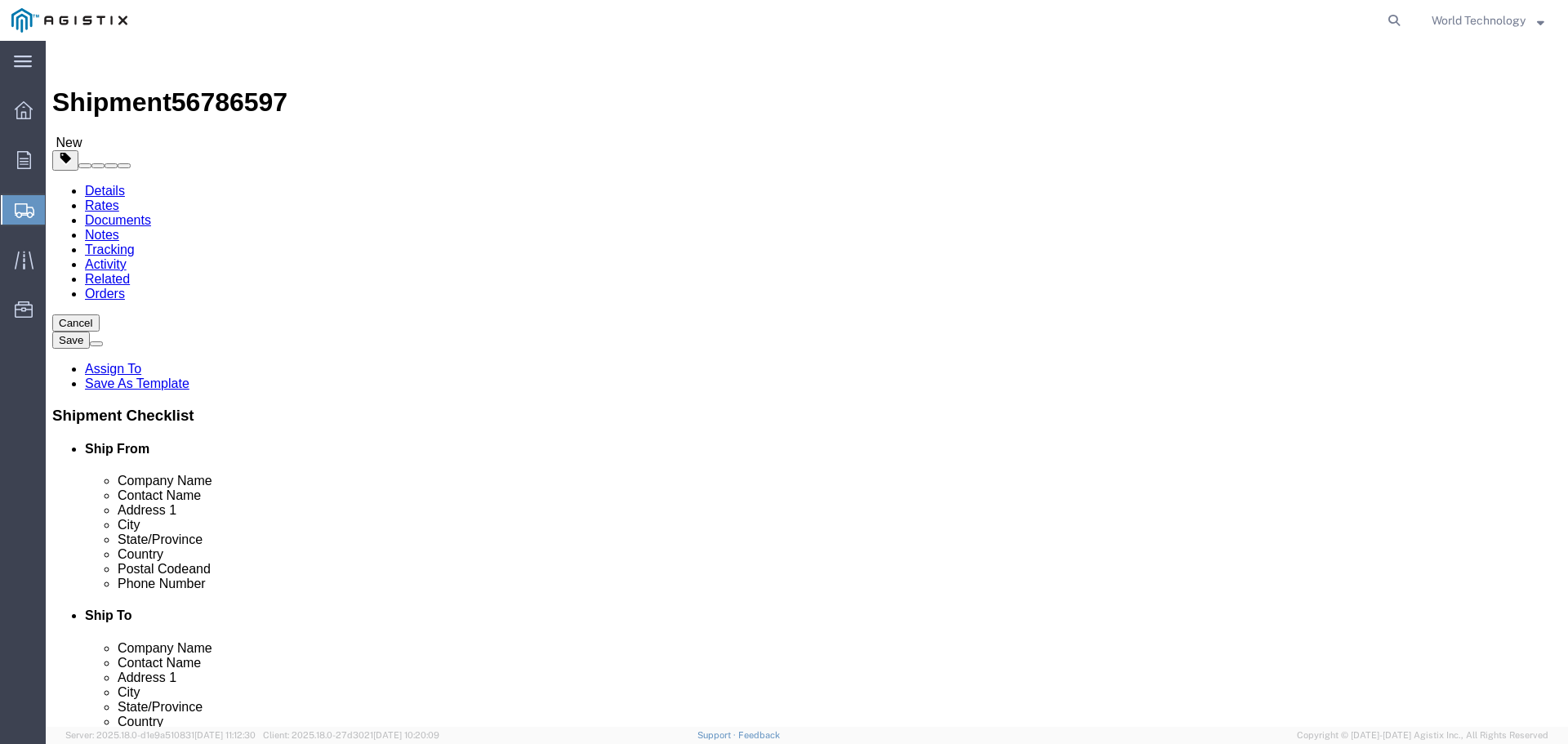
click div "1 x Pallet(s) Standard (Not Stackable) Package Type Select Bulk Bundle(s) Cardb…"
click span
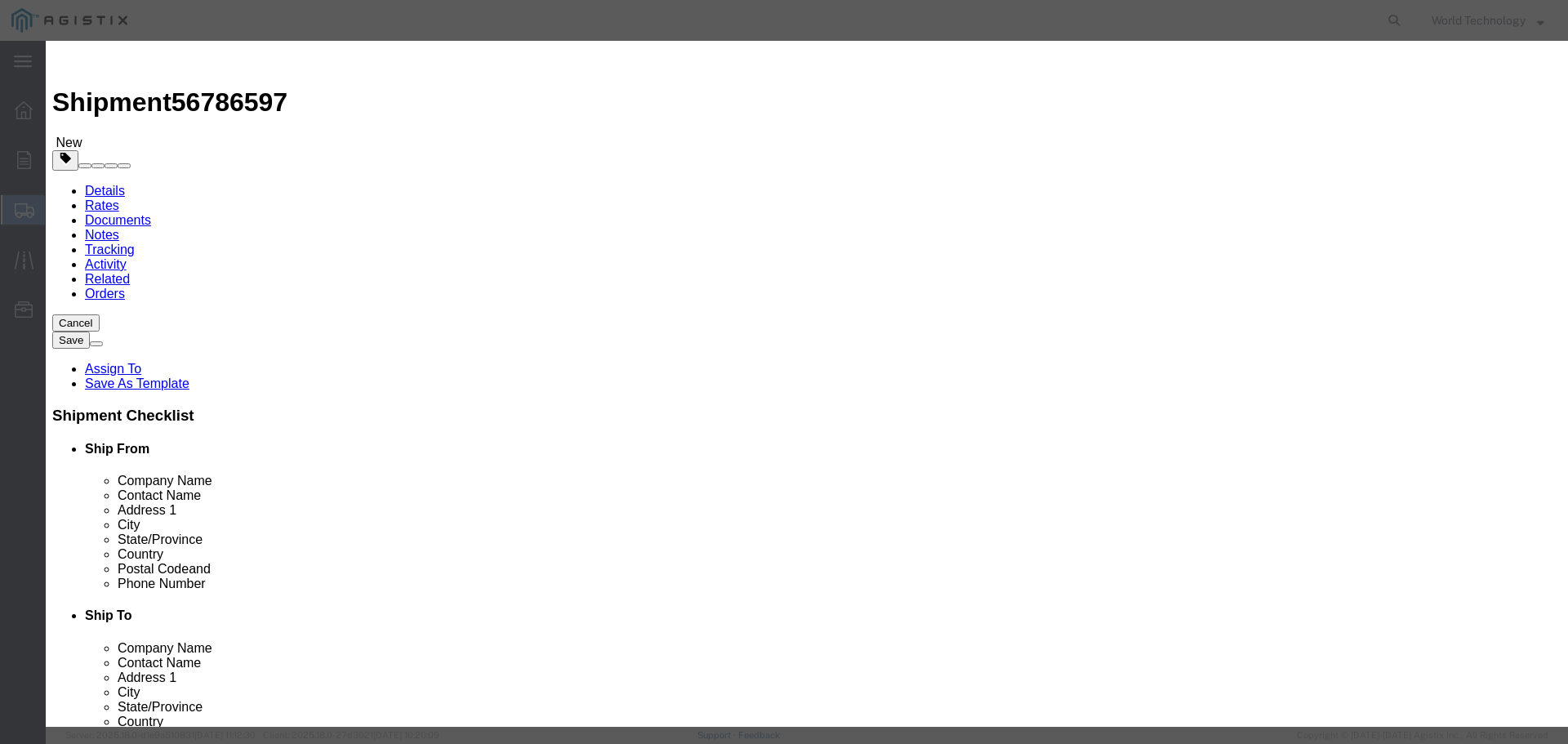
click input "text"
type input "Computer Equipment"
type input "8"
click input "text"
type input "10,000"
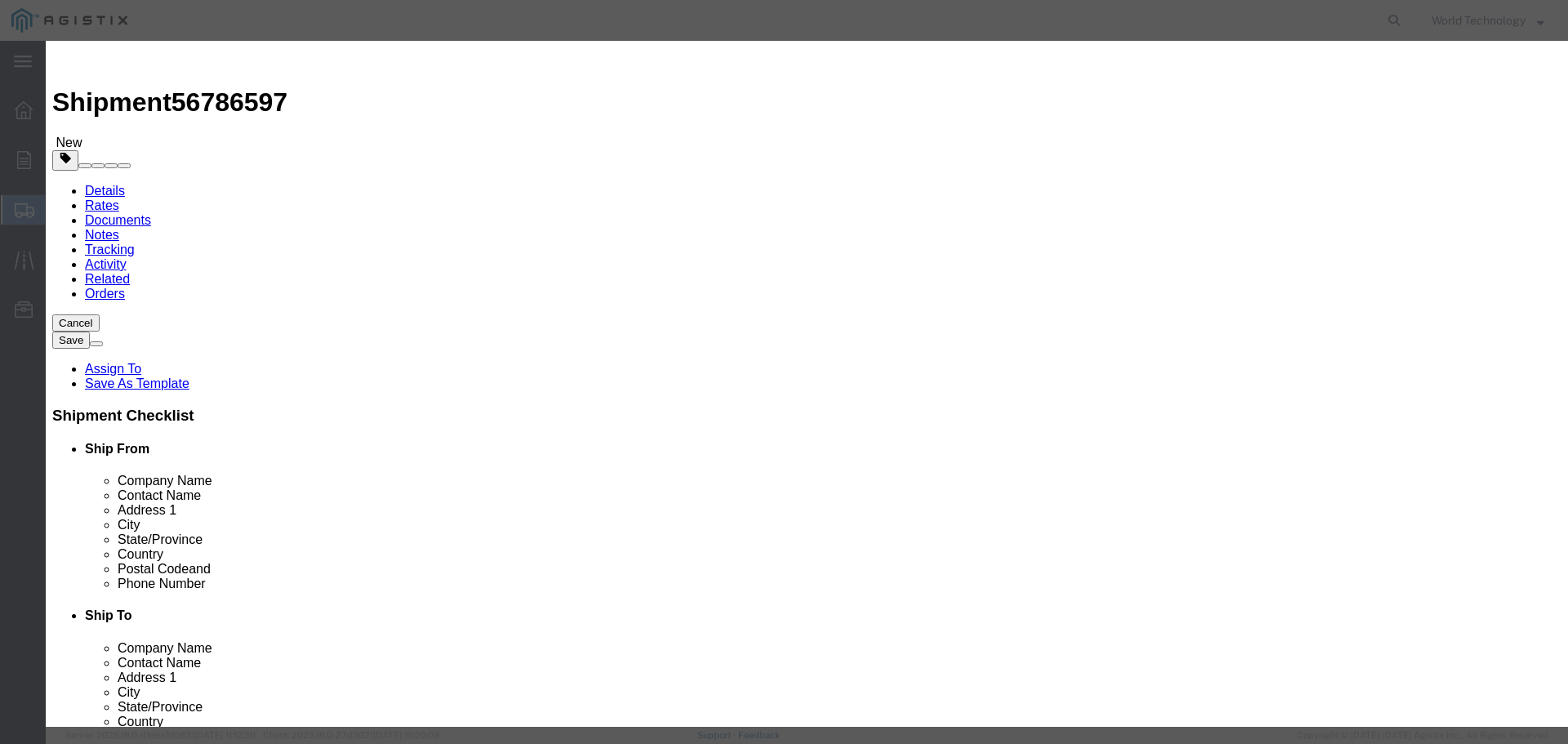
click select "Select 50 55 60 65 70 85 92.5 100 125 175 250 300 400"
select select "92.5"
click select "Select 50 55 60 65 70 85 92.5 100 125 175 250 300 400"
click button "Save & Close"
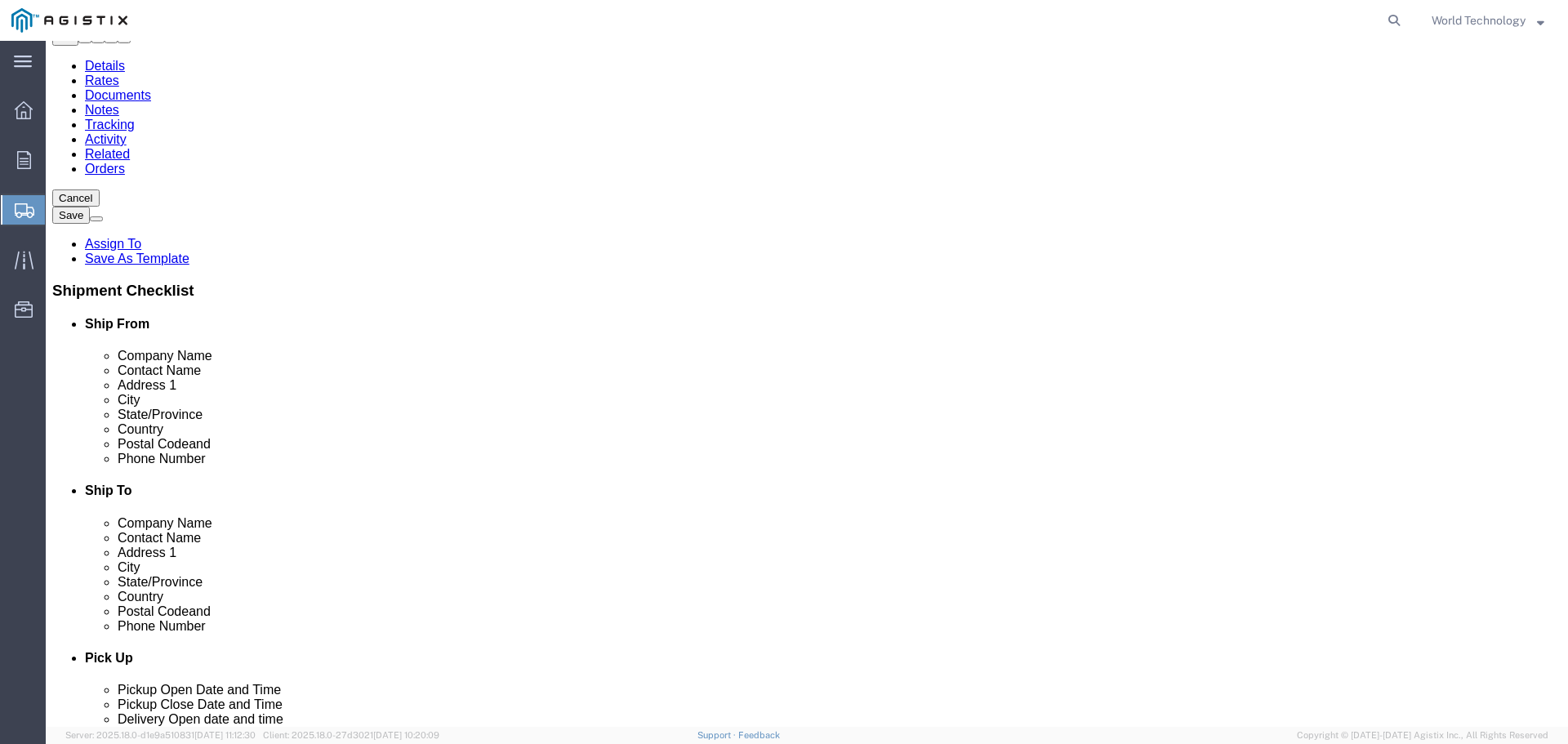
scroll to position [175, 0]
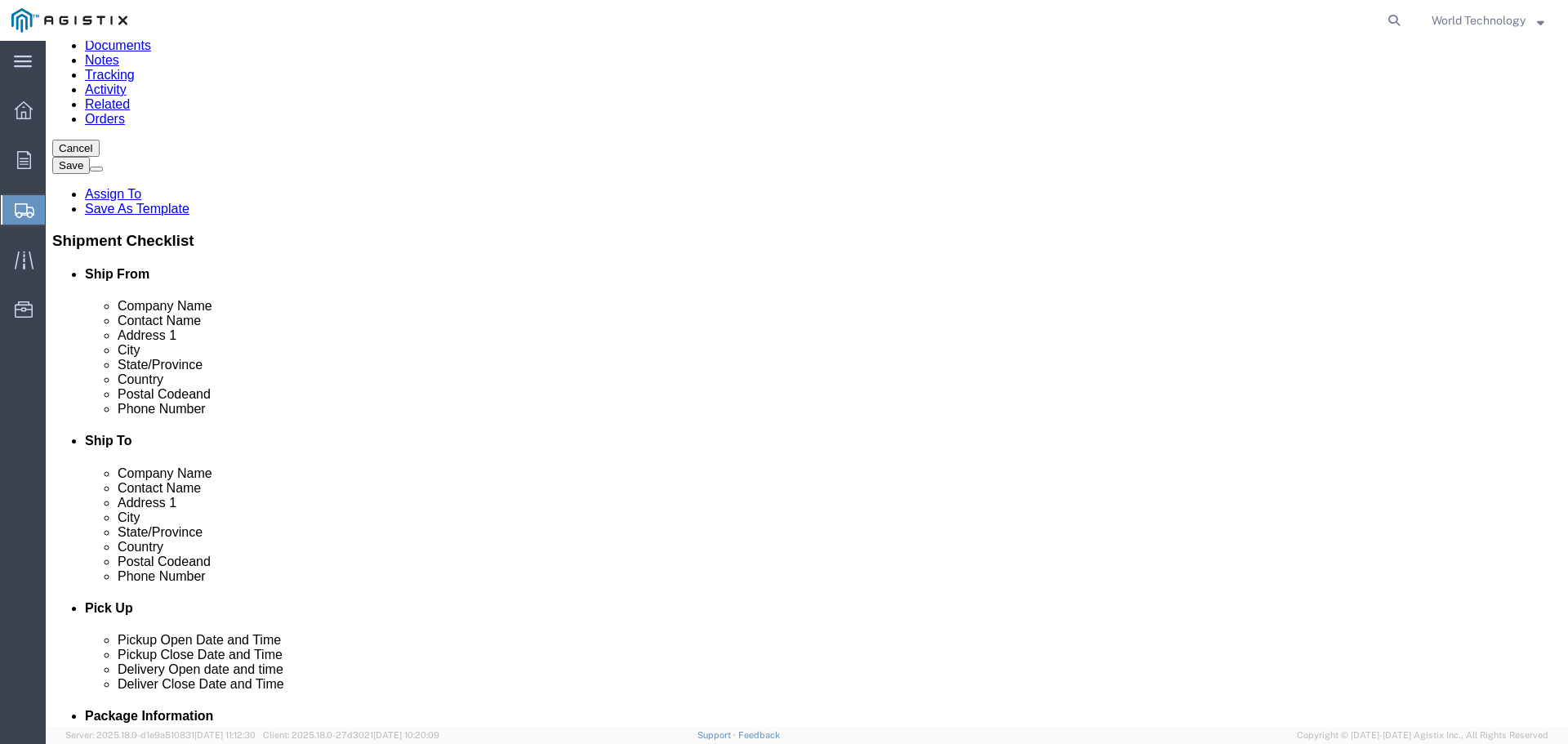
click span
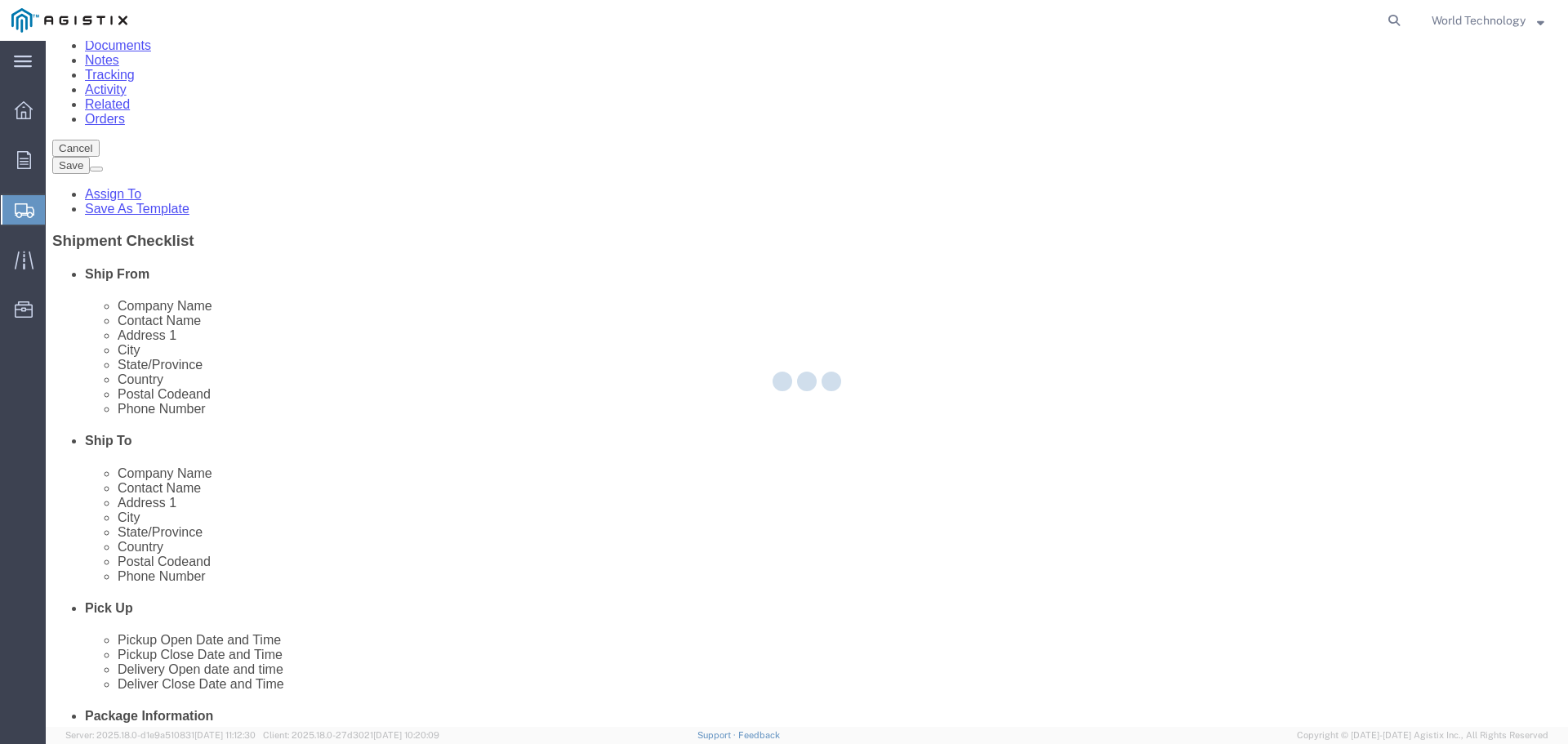
scroll to position [0, 0]
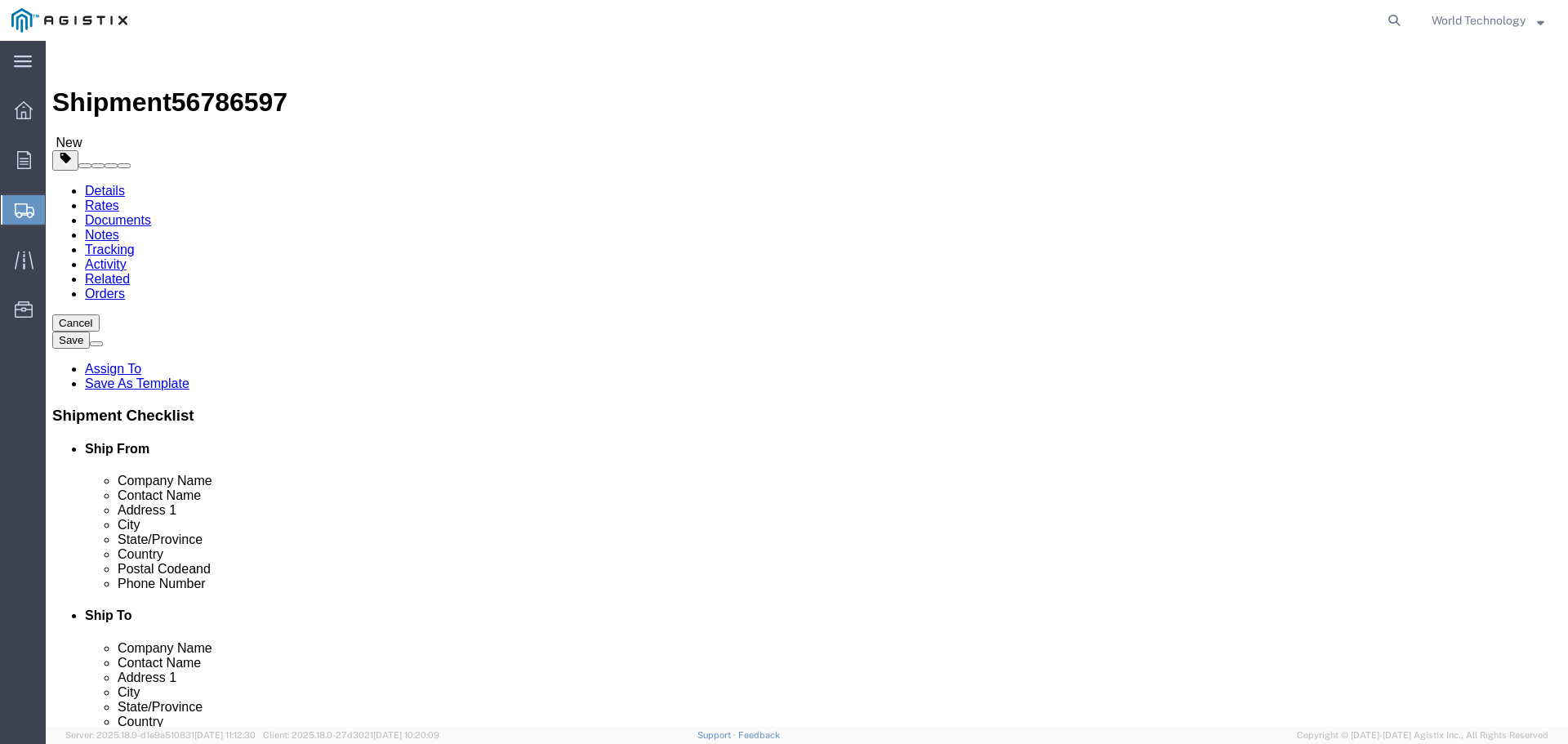
select select "PSNS"
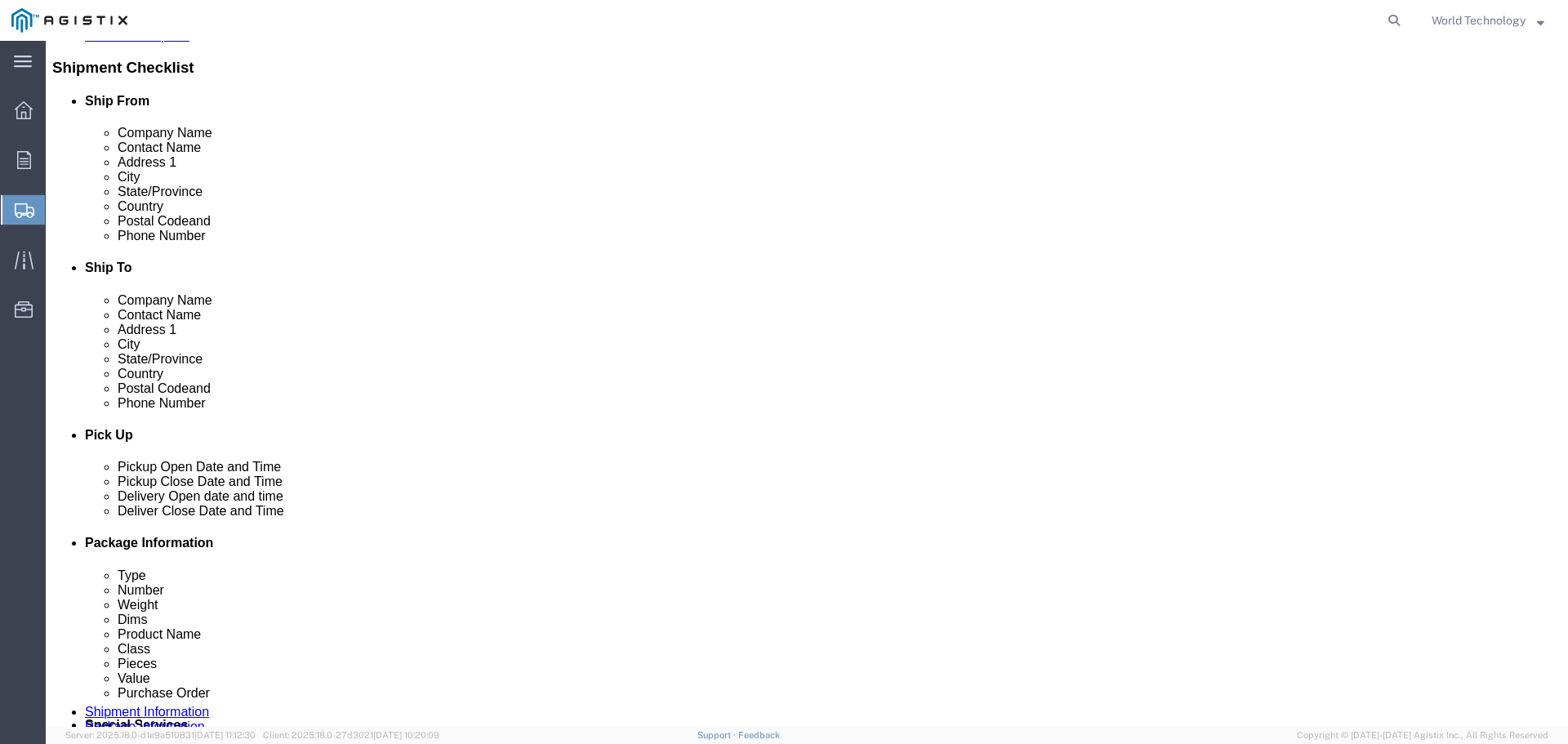
scroll to position [359, 0]
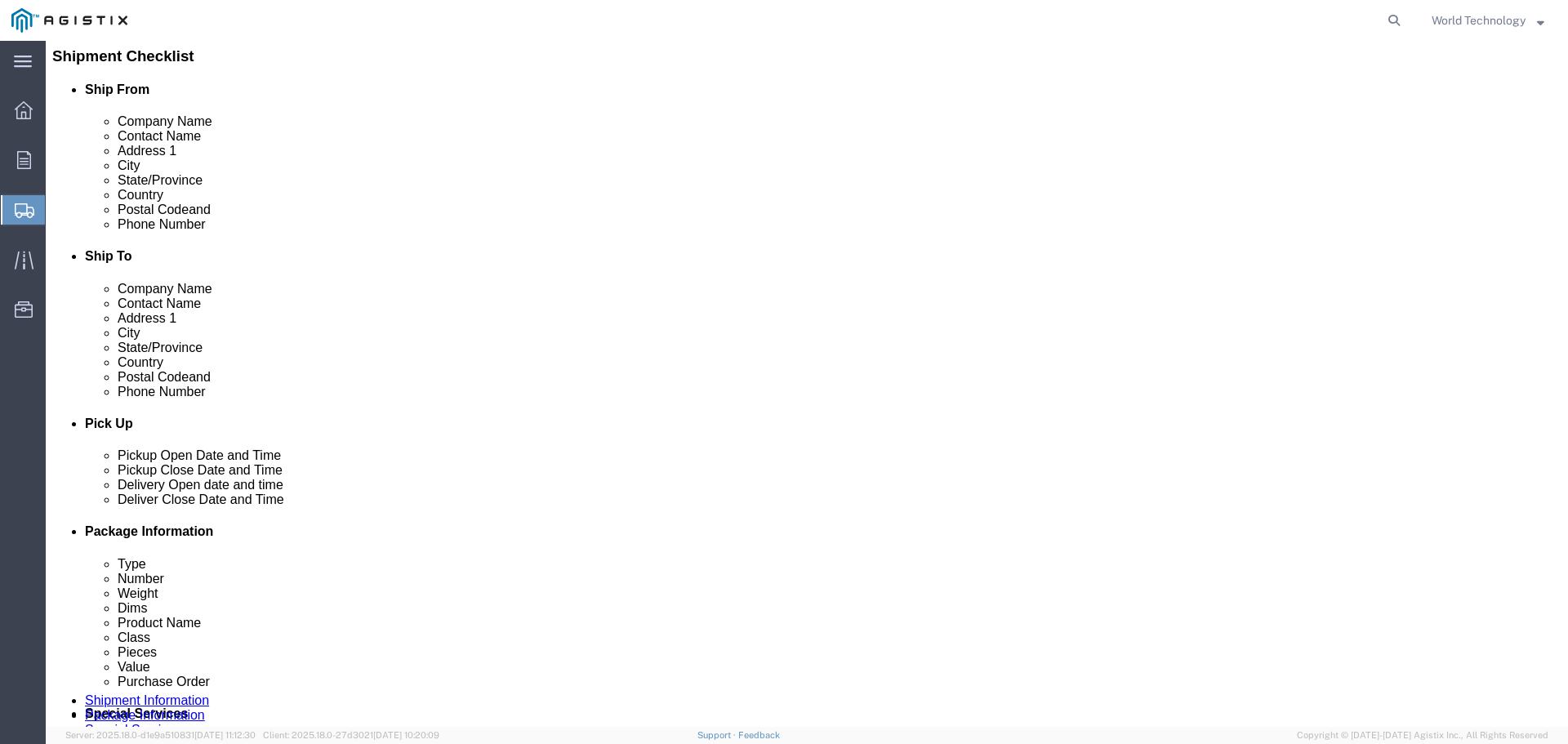
click div "Package Type Select Bulk Bundle(s) Cardboard Box(es) Carton(s) Crate(s) Drum(s)…"
click select "Select Bulk Bundle(s) Cardboard Box(es) Carton(s) Crate(s) Drum(s) (Fiberboard)…"
select select "PSNS"
click select "Select Bulk Bundle(s) Cardboard Box(es) Carton(s) Crate(s) Drum(s) (Fiberboard)…"
click input "text"
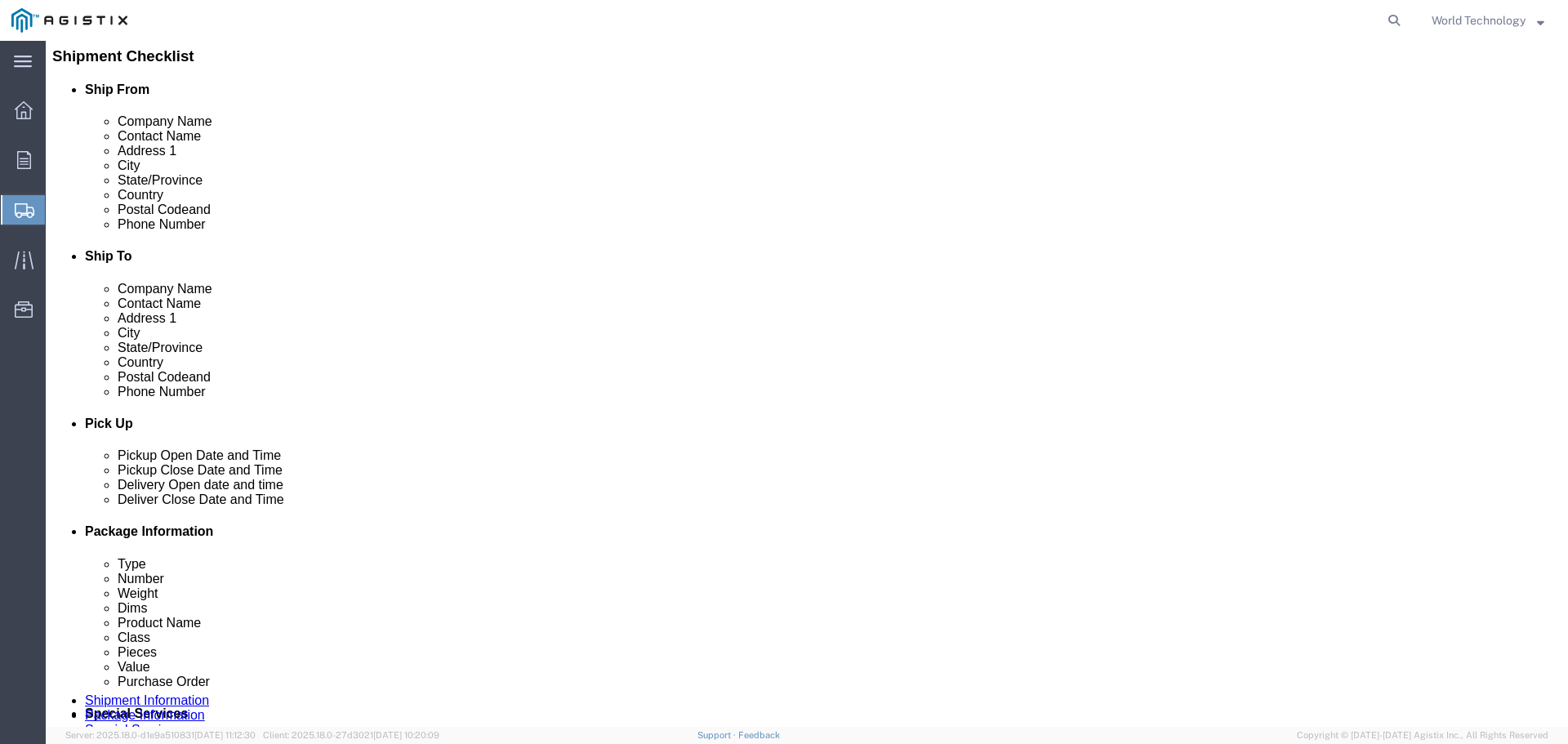
type input "8"
click input "text"
type input "48"
type input "40"
type input "52"
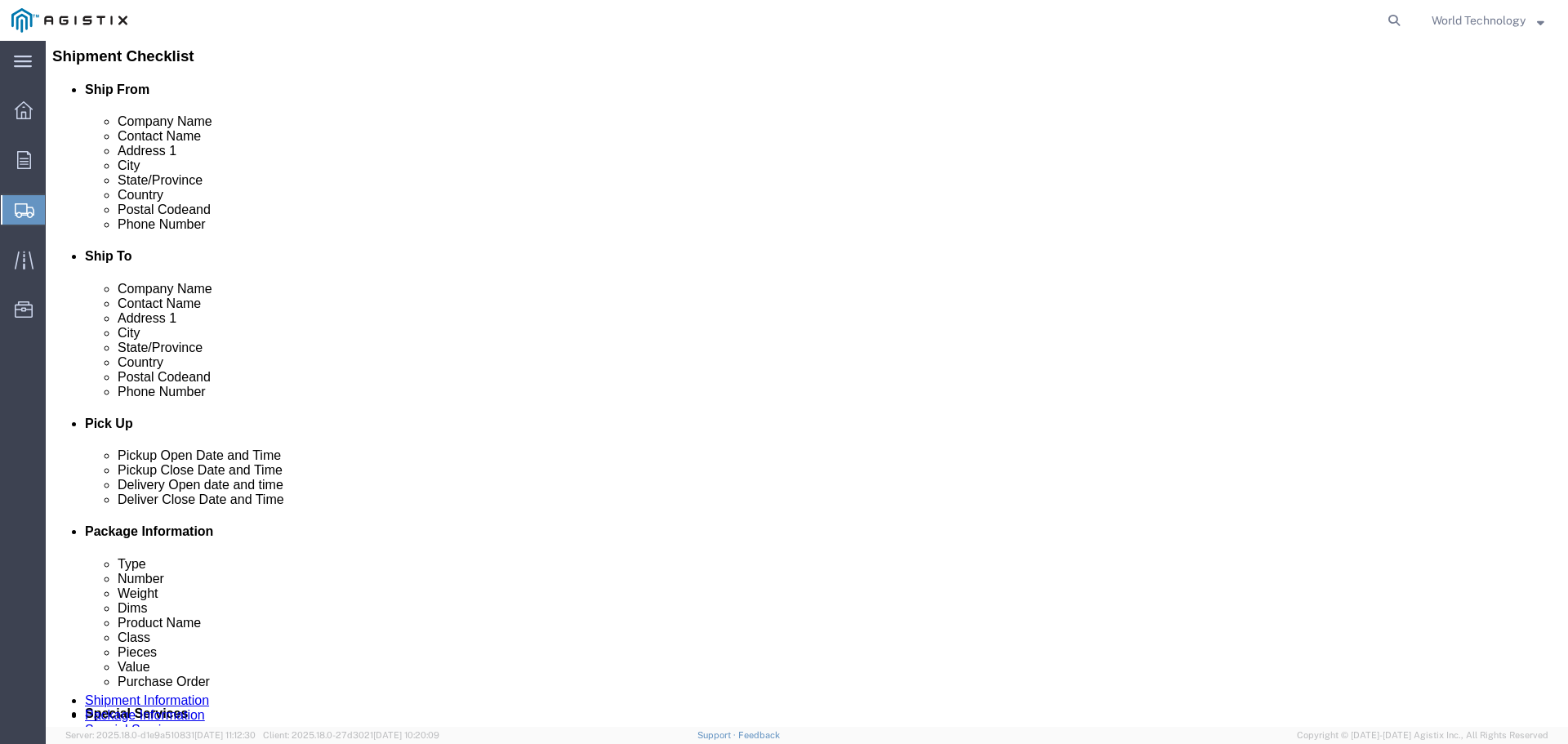
click input "0.00"
type input "435"
click div "1 x Pallet(s) Standard (Not Stackable) Package Type Select Bulk Bundle(s) Cardb…"
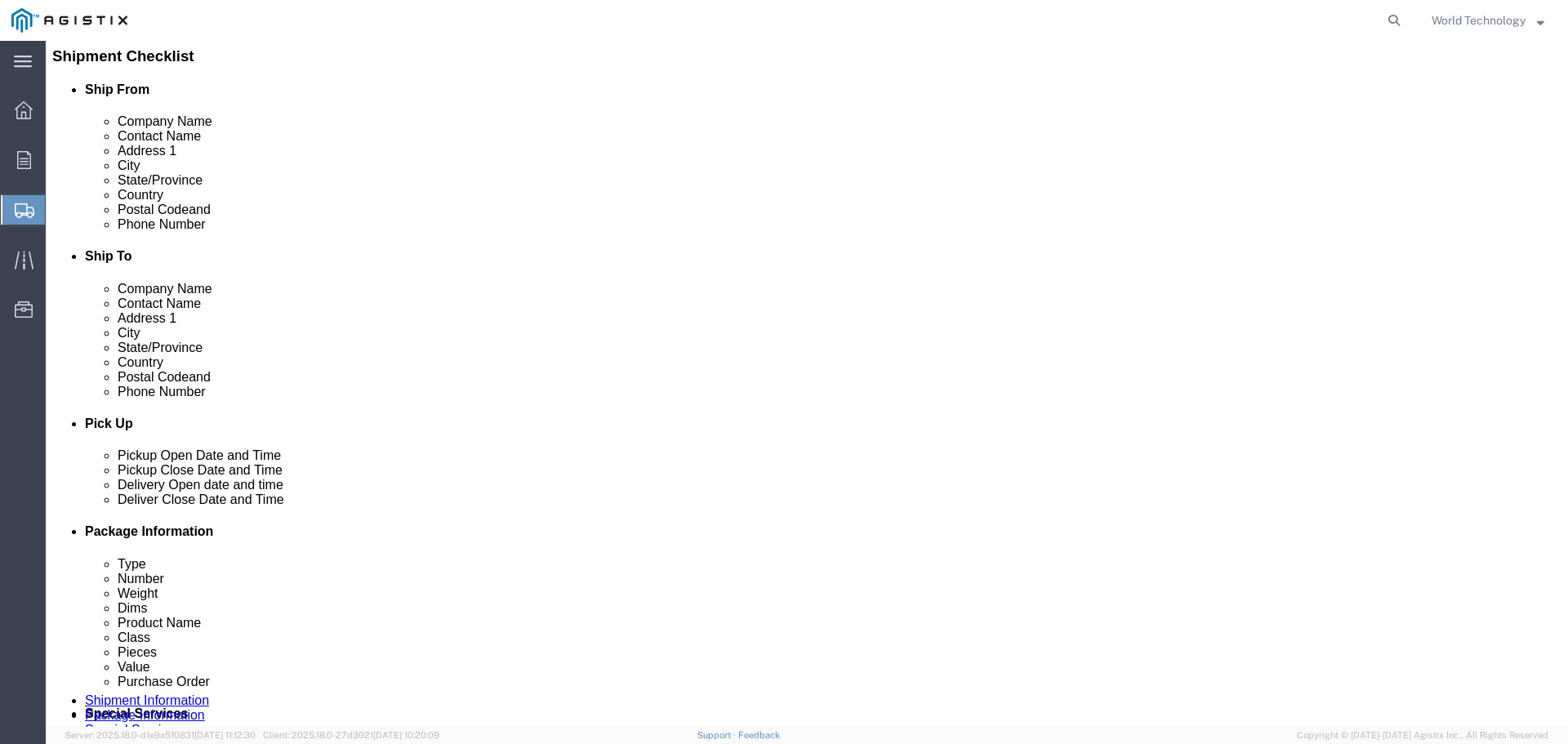
click link "Add Content"
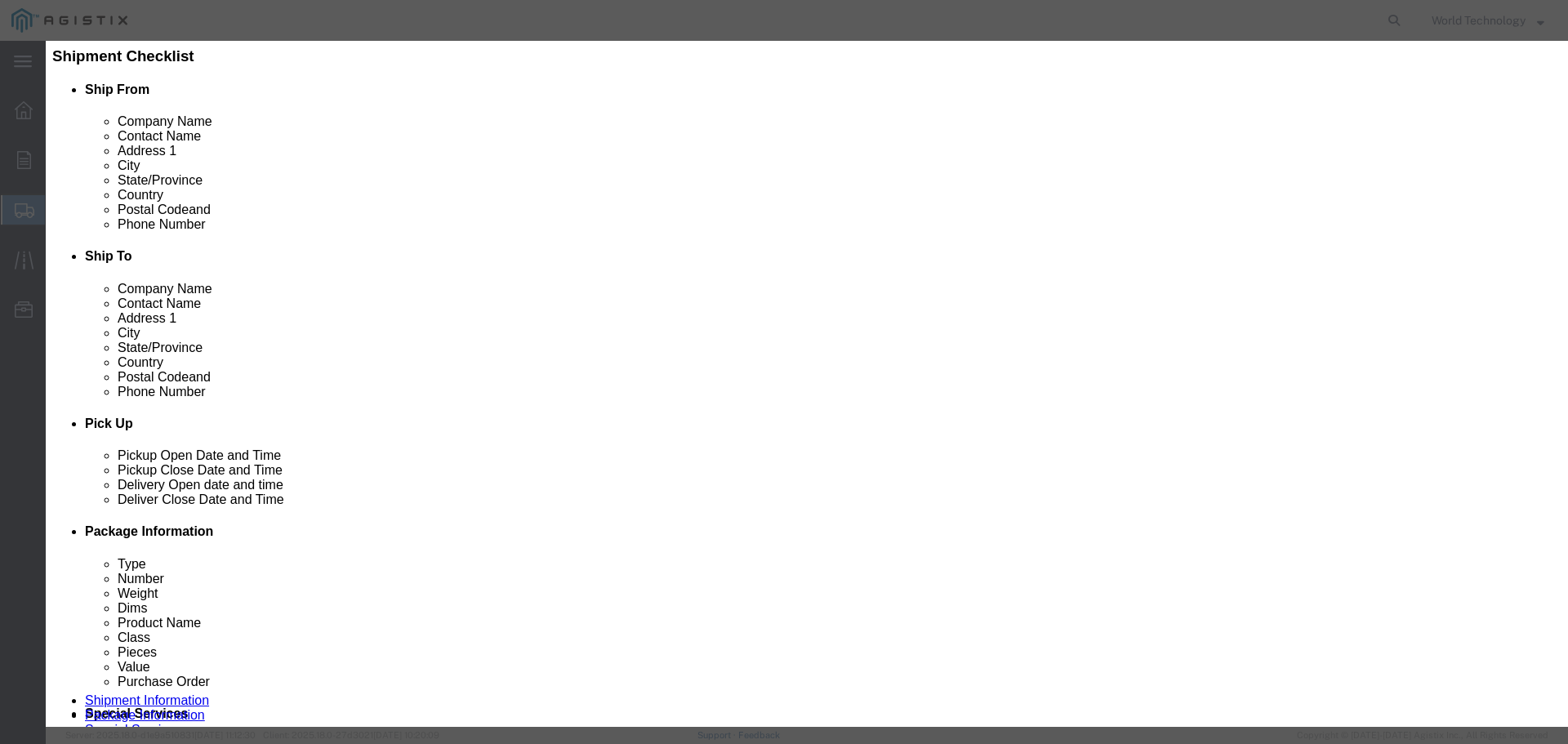
click input "text"
type input "Computer Equipment"
type input "8"
click input "text"
type input "10,000"
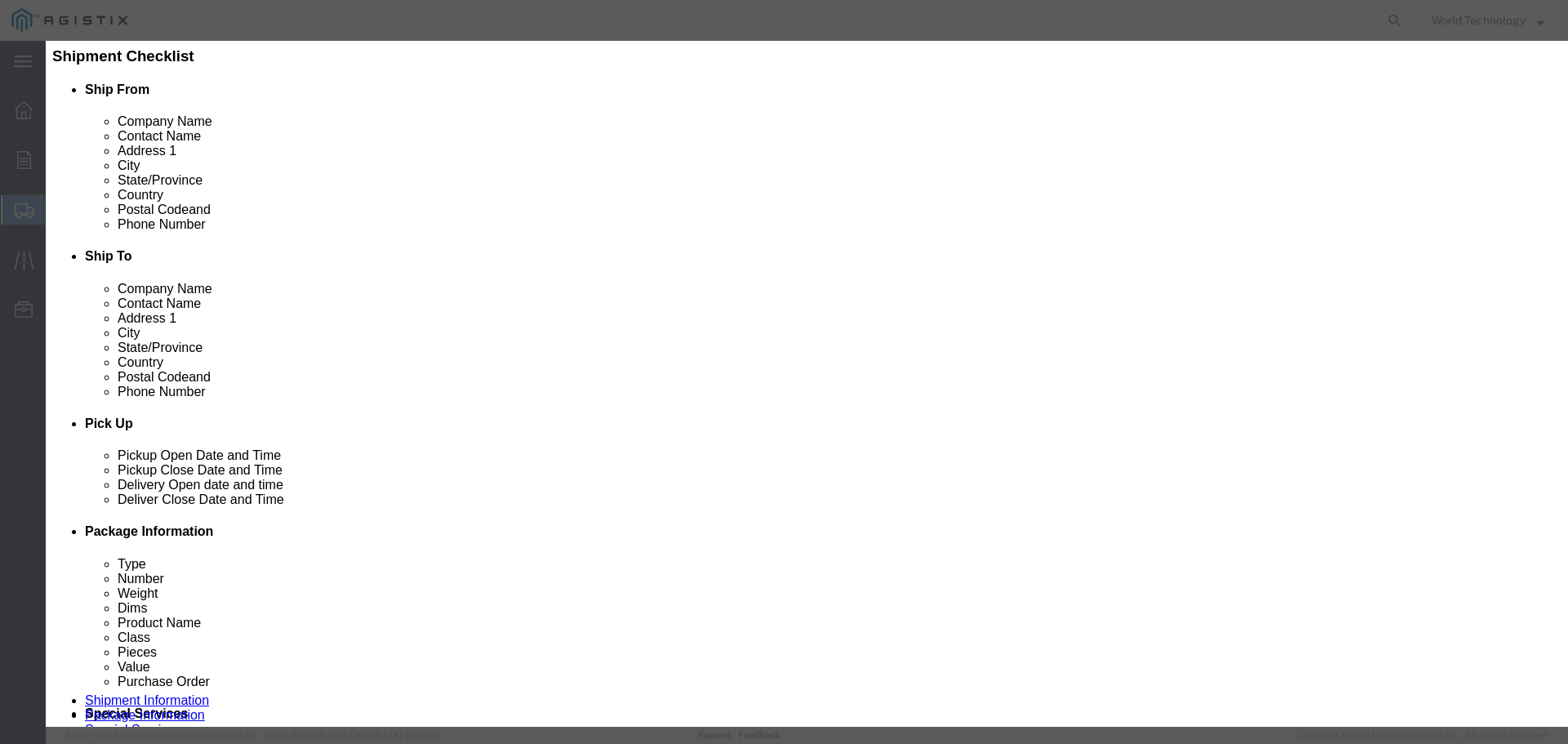
click select "Select 50 55 60 65 70 85 92.5 100 125 175 250 300 400"
select select "92.5"
click select "Select 50 55 60 65 70 85 92.5 100 125 175 250 300 400"
click button "Save & Close"
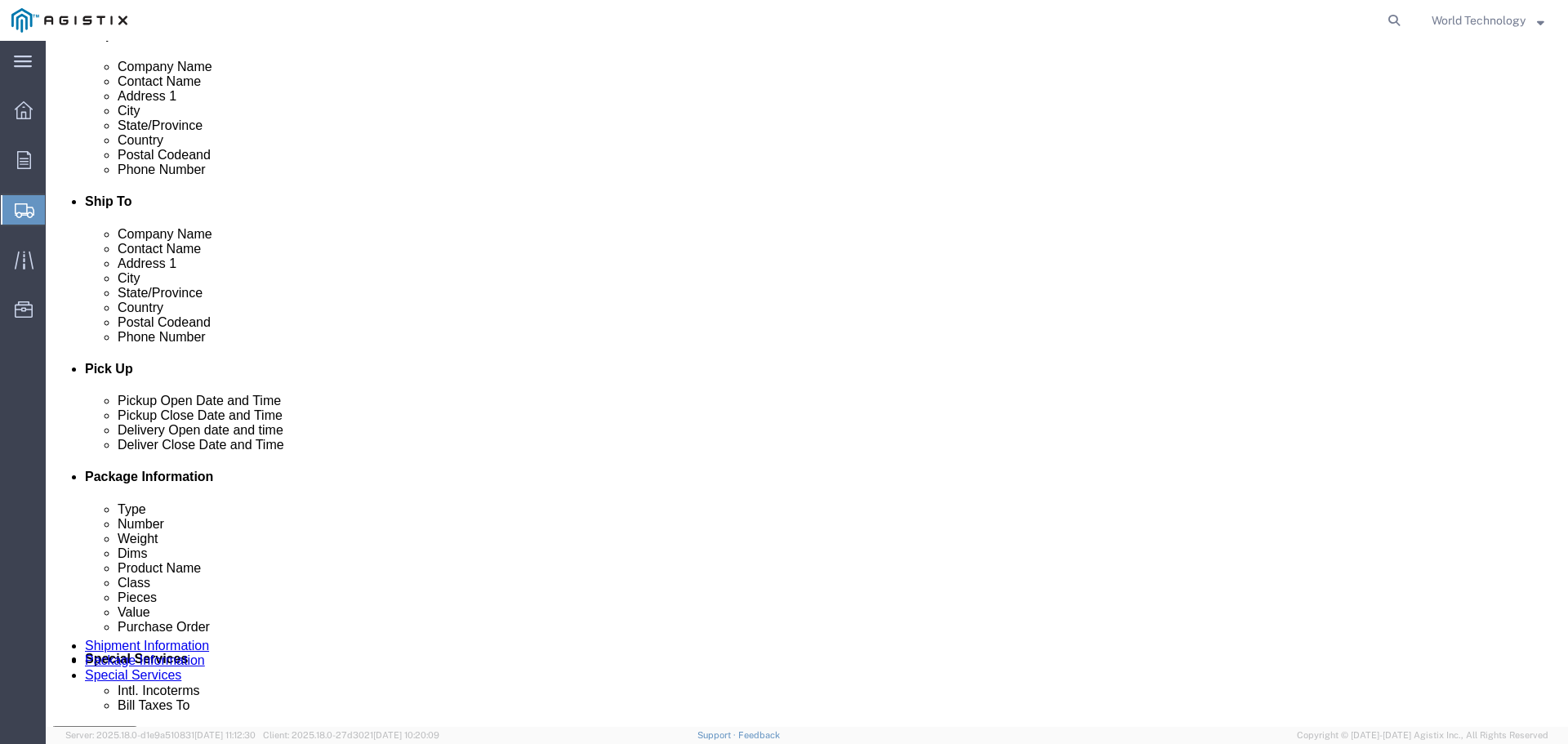
scroll to position [475, 0]
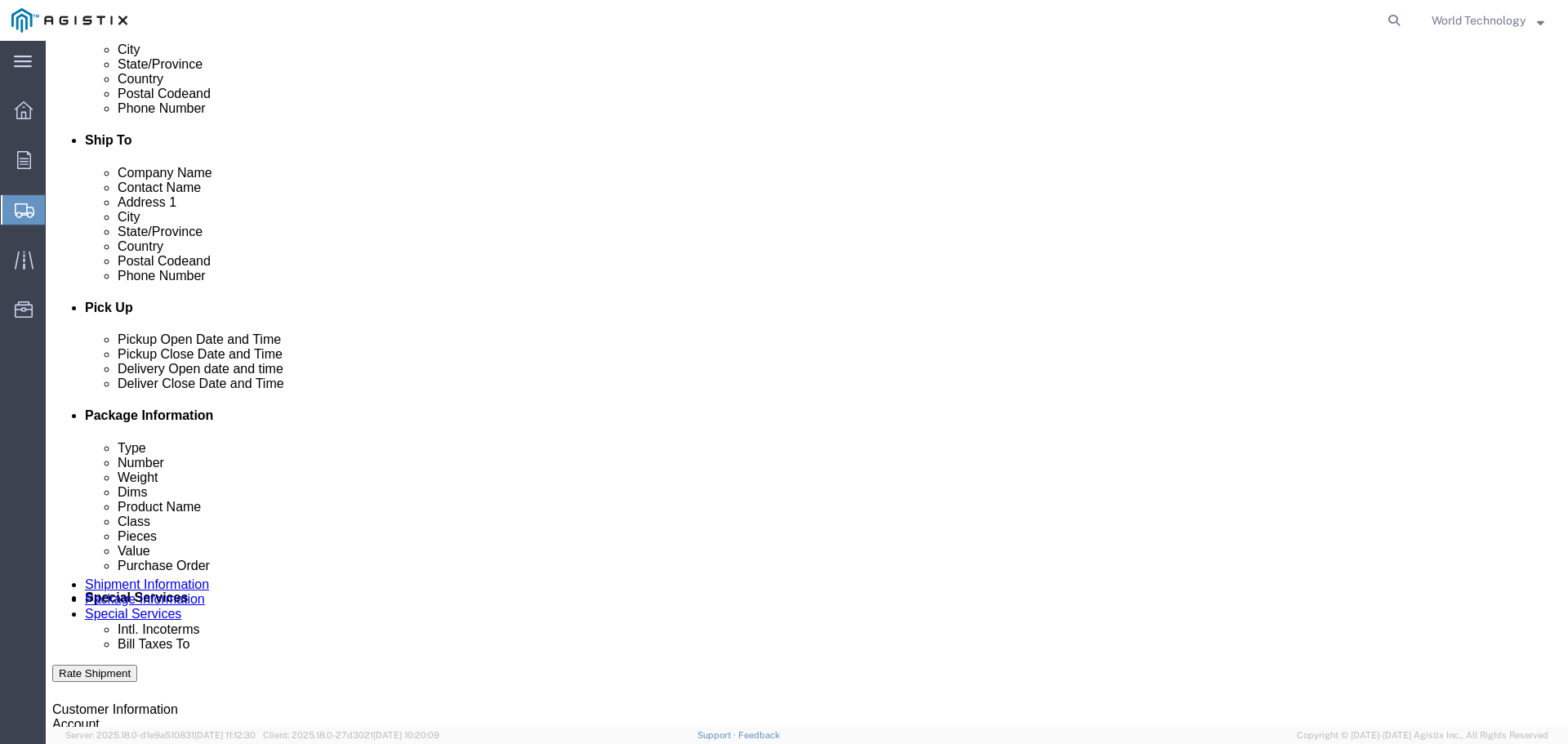
click link "Add Package"
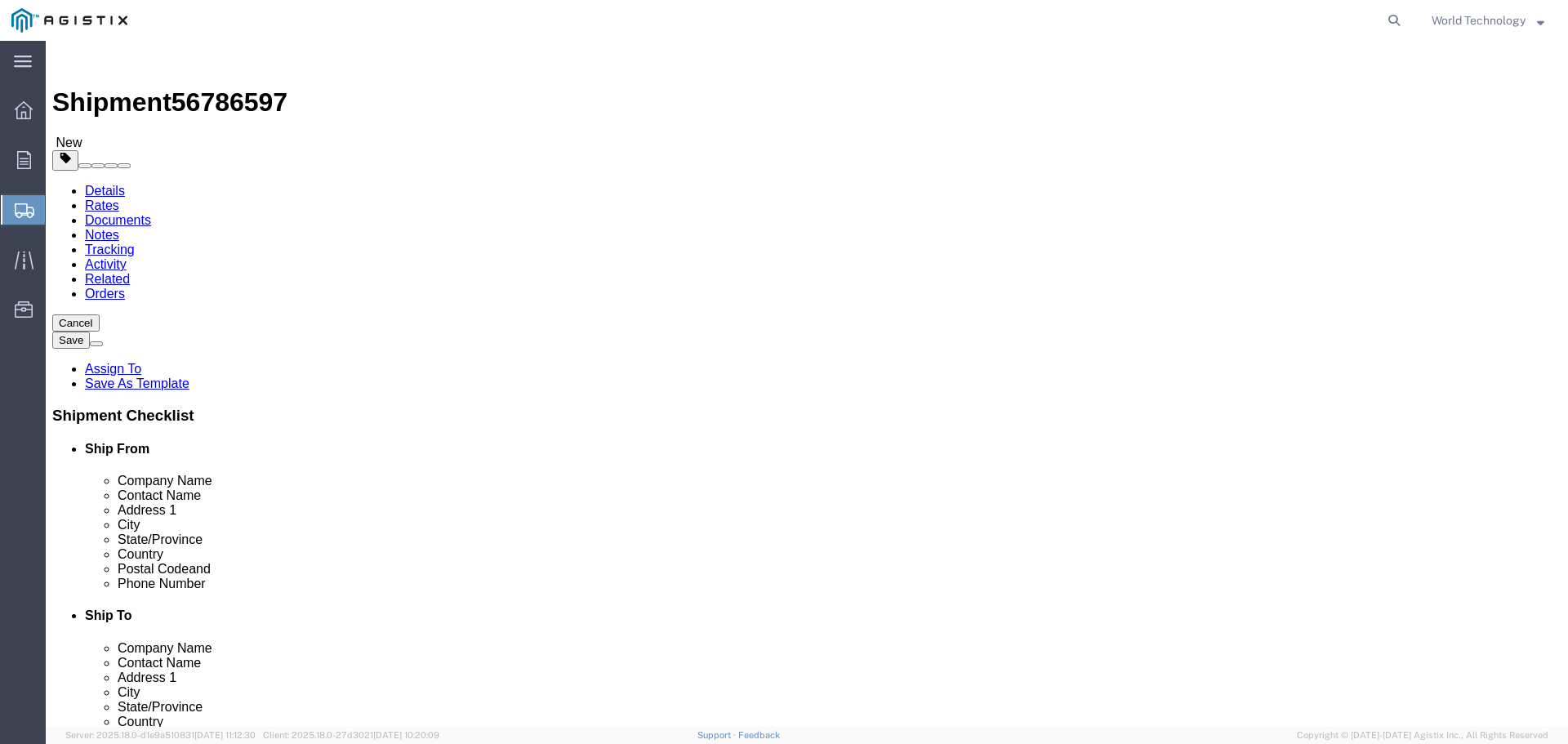
click div "1 x Pallet(s) Standard (Not Stackable) Package Type Select Bulk Bundle(s) Cardb…"
click link "Add Package"
select select "PSNS"
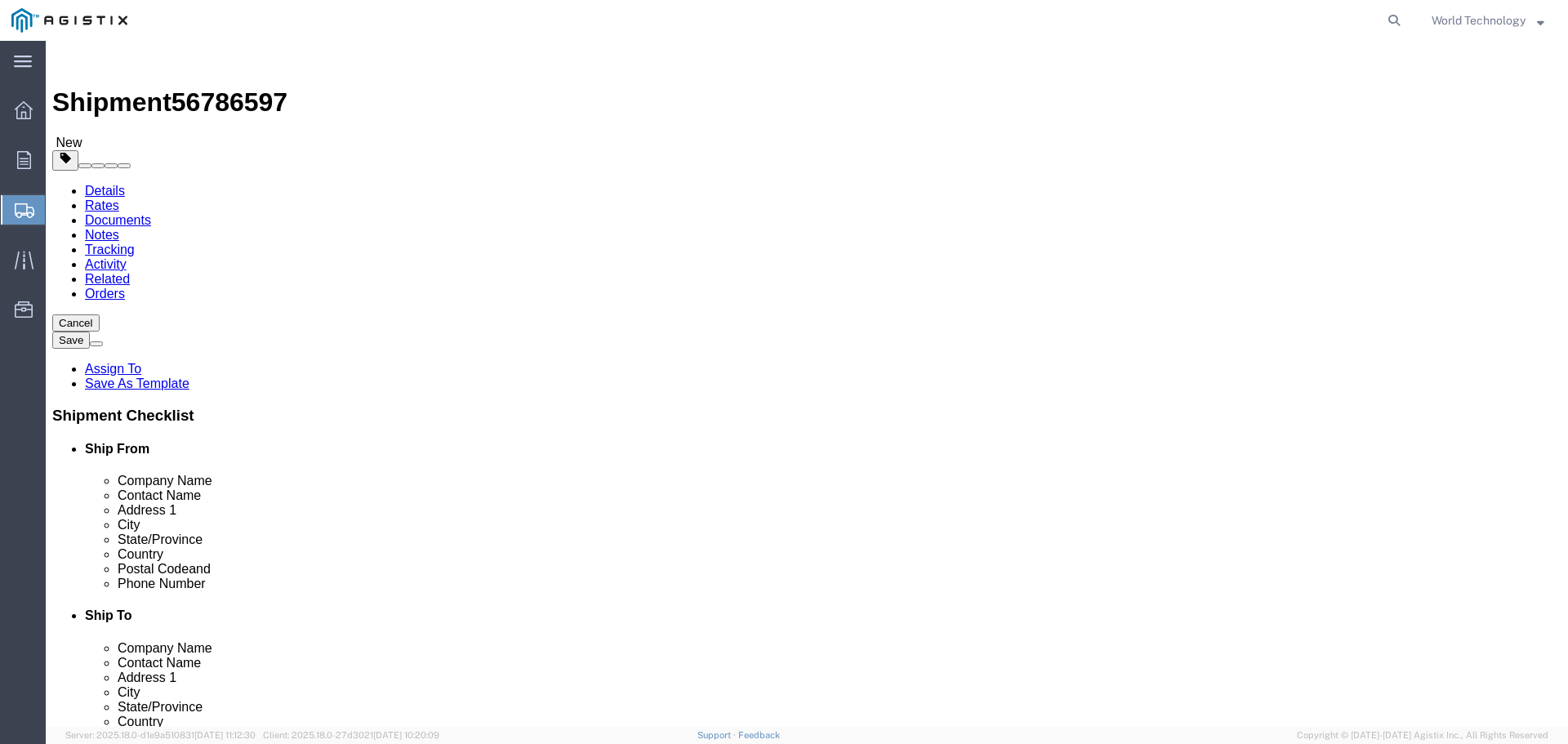
select select "PSNS"
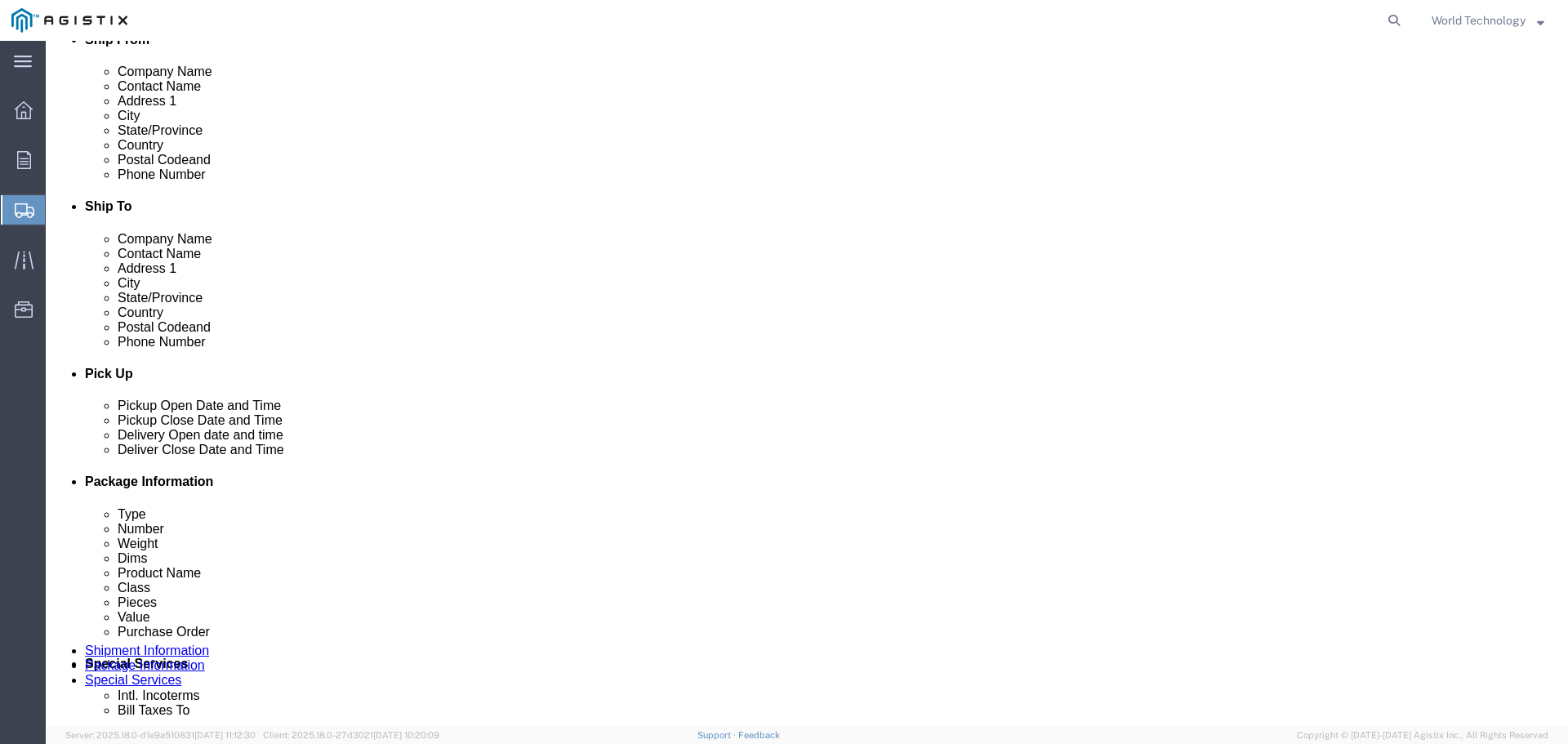
scroll to position [488, 0]
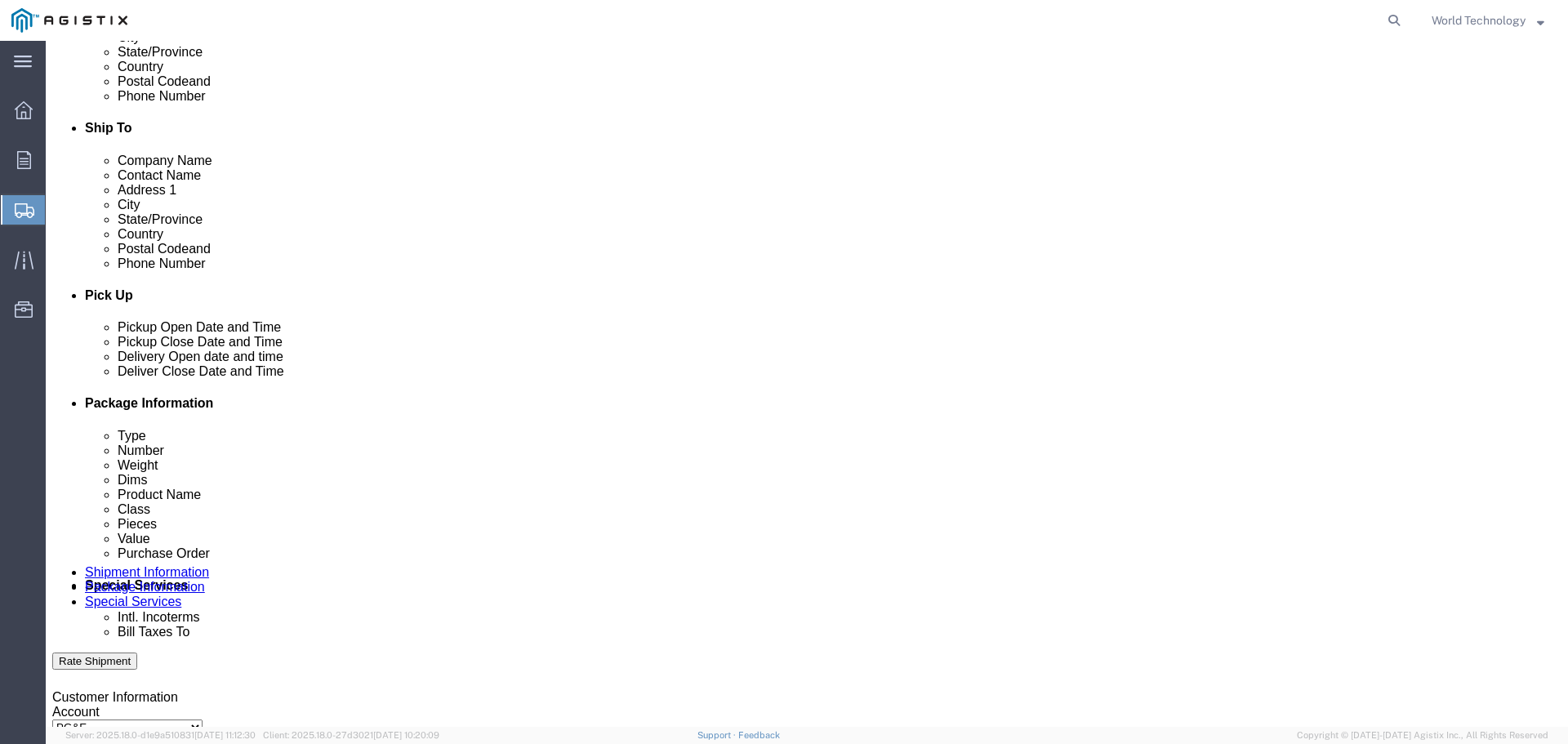
click select "Select Bulk Bundle(s) Cardboard Box(es) Carton(s) Crate(s) Drum(s) (Fiberboard)…"
select select "PSNS"
click select "Select Bulk Bundle(s) Cardboard Box(es) Carton(s) Crate(s) Drum(s) (Fiberboard)…"
click input "text"
type input "4"
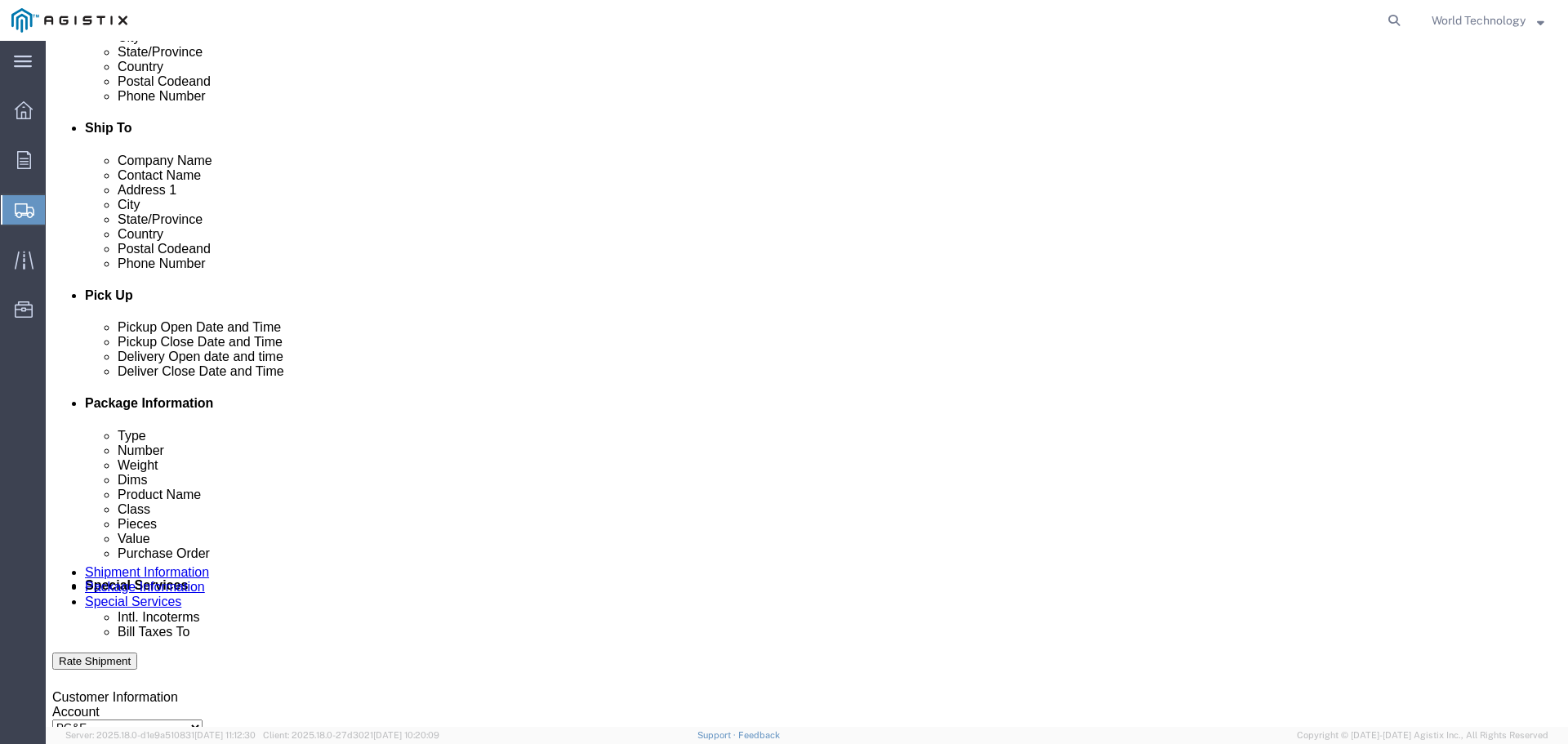
click input "text"
type input "48"
type input "40"
type input "28"
click input "0.00"
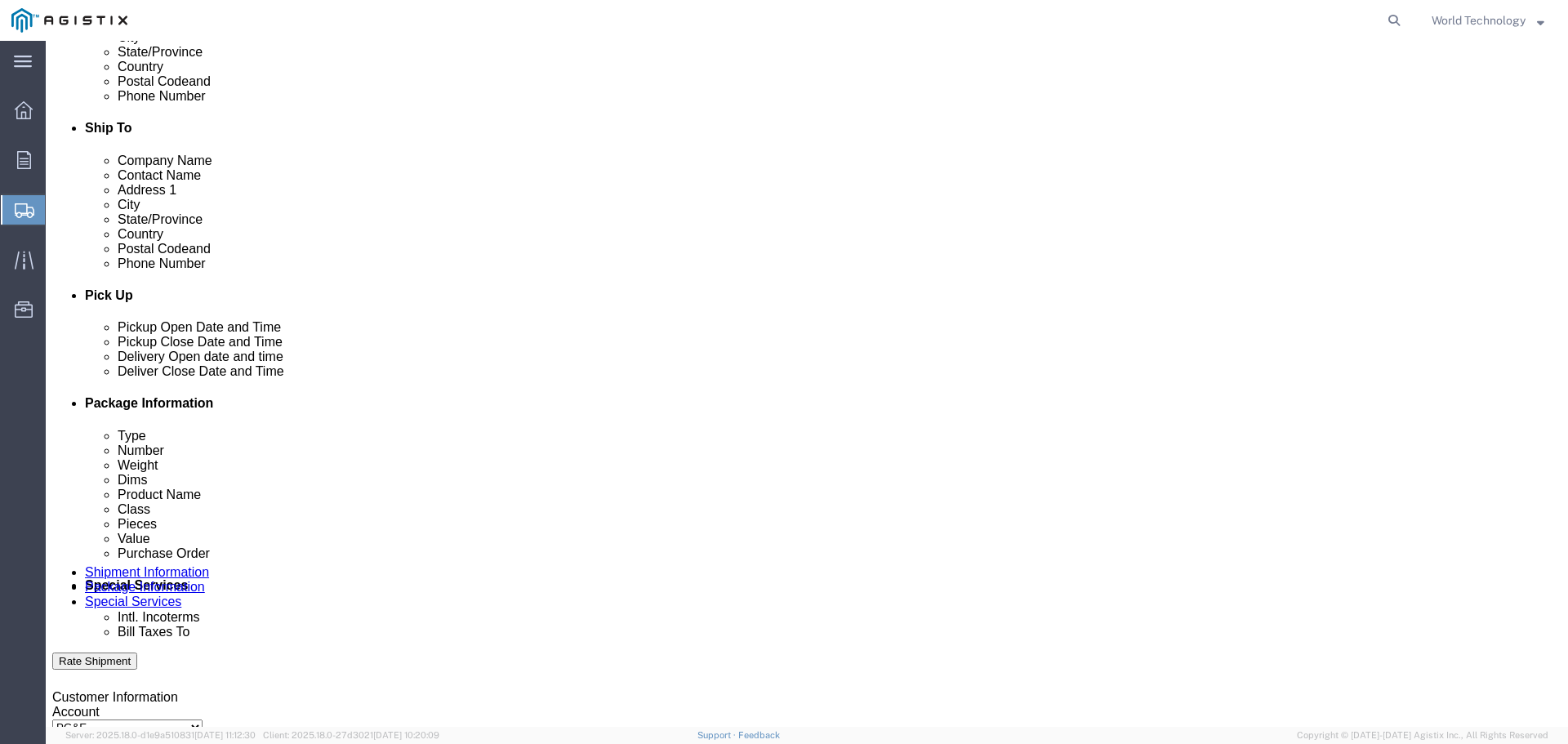
click input "0.00"
type input "3"
type input "231"
click div "1 x Pallet(s) Standard (Not Stackable) Package Type Select Bulk Bundle(s) Cardb…"
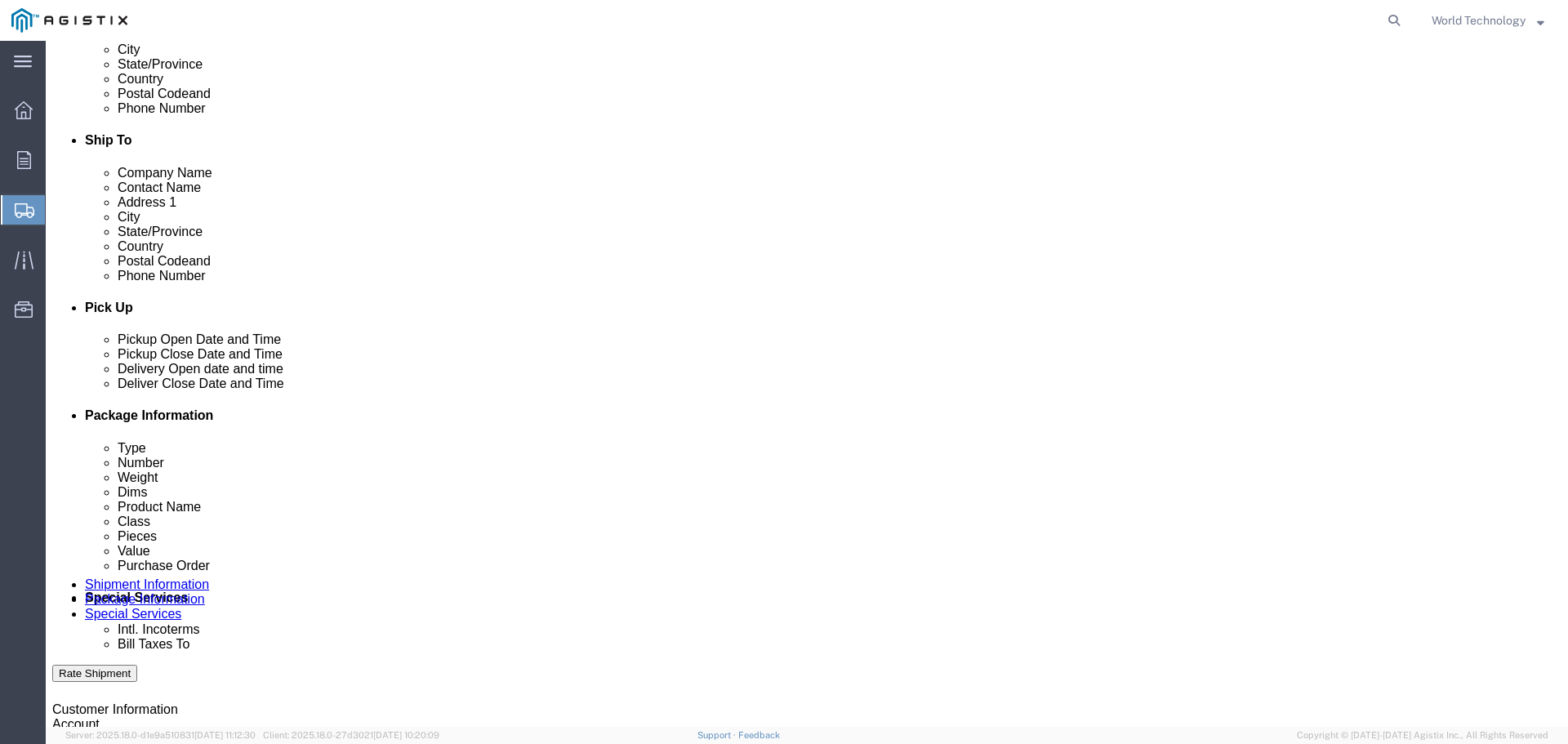
click link "Add Content"
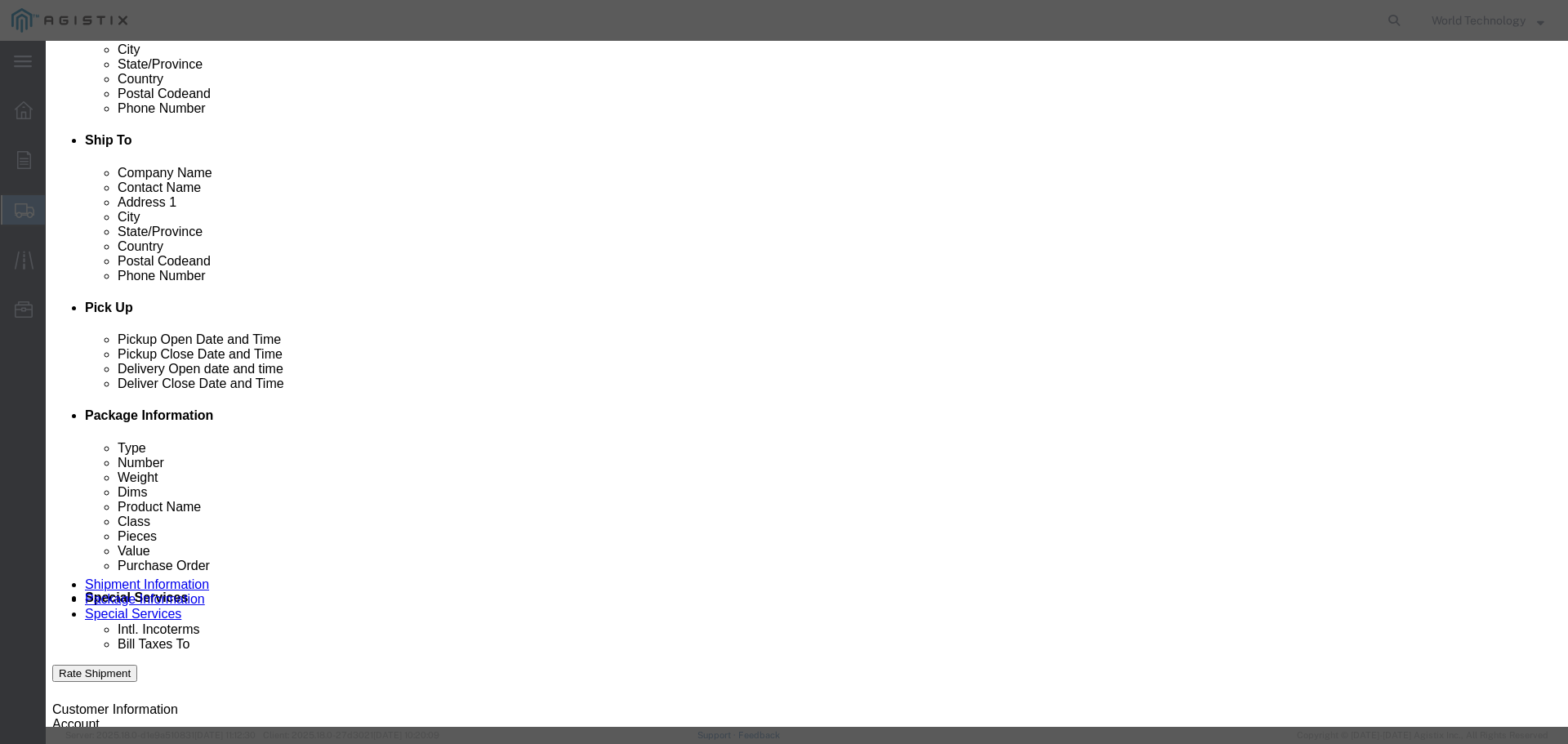
click div "Commodity library"
click input "text"
type input "Computer Equipment"
type input "4"
drag, startPoint x: 568, startPoint y: 185, endPoint x: 567, endPoint y: 193, distance: 8.1
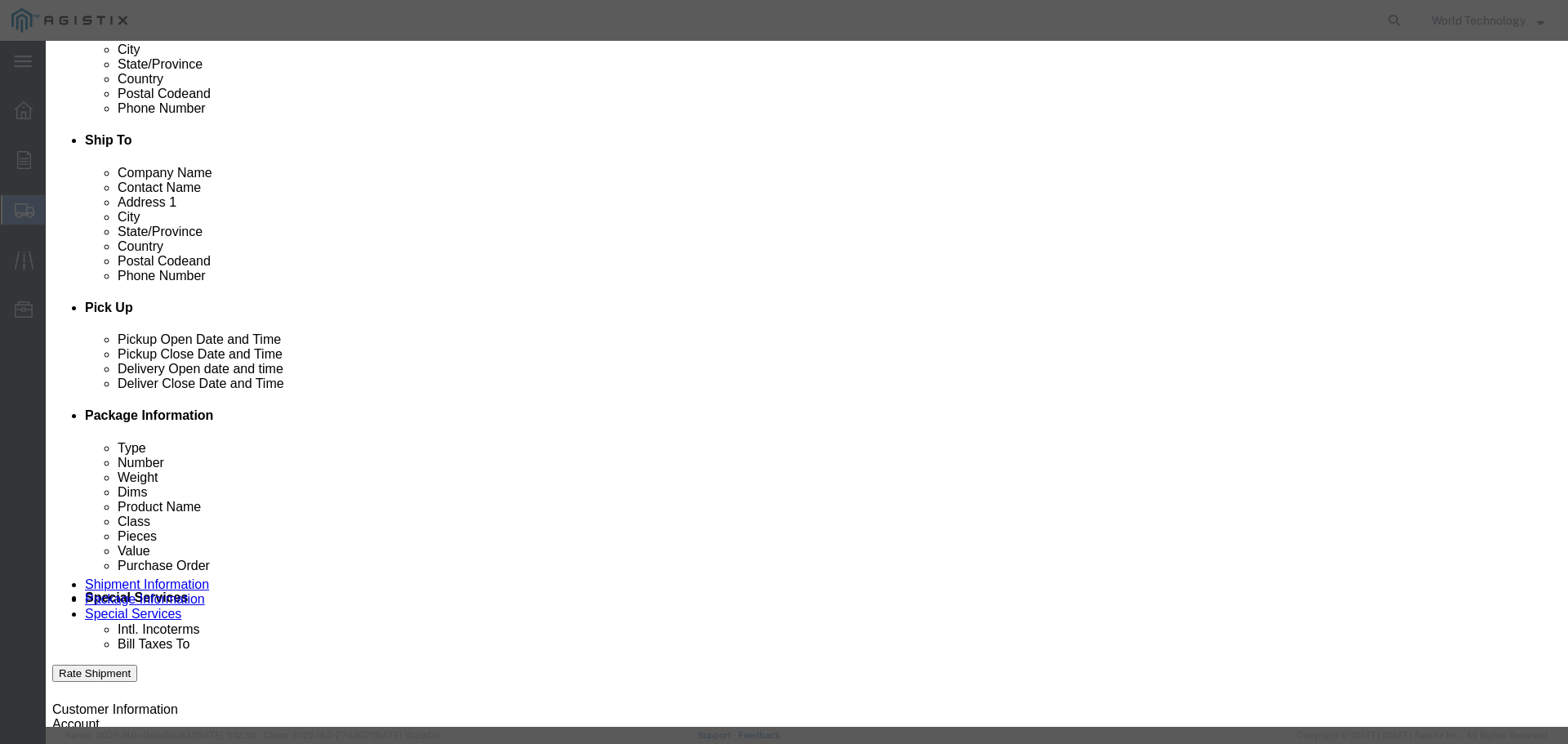
click input "text"
type input "10,000"
click select "Select 50 55 60 65 70 85 92.5 100 125 175 250 300 400"
select select "92.5"
click select "Select 50 55 60 65 70 85 92.5 100 125 175 250 300 400"
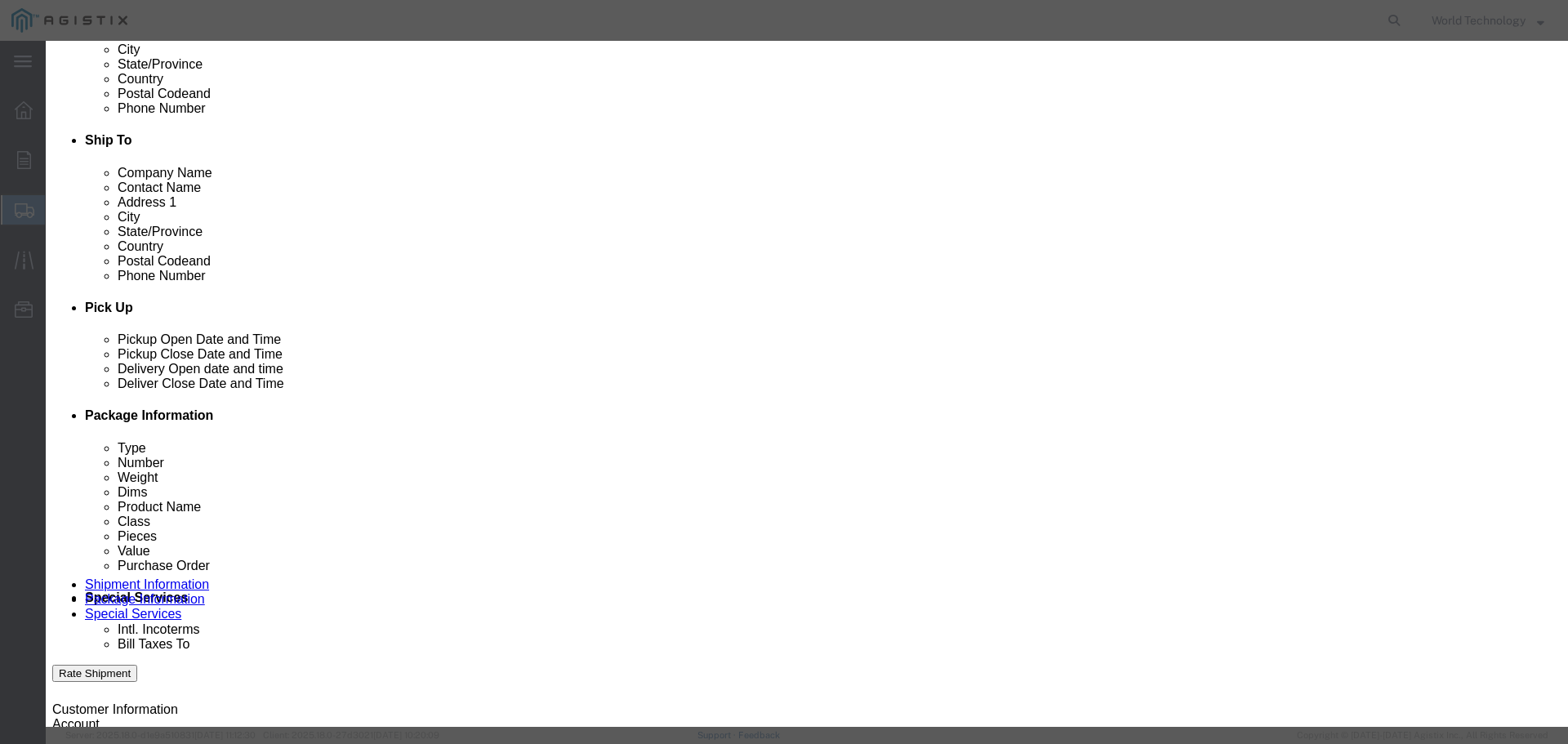
click button "Save & Close"
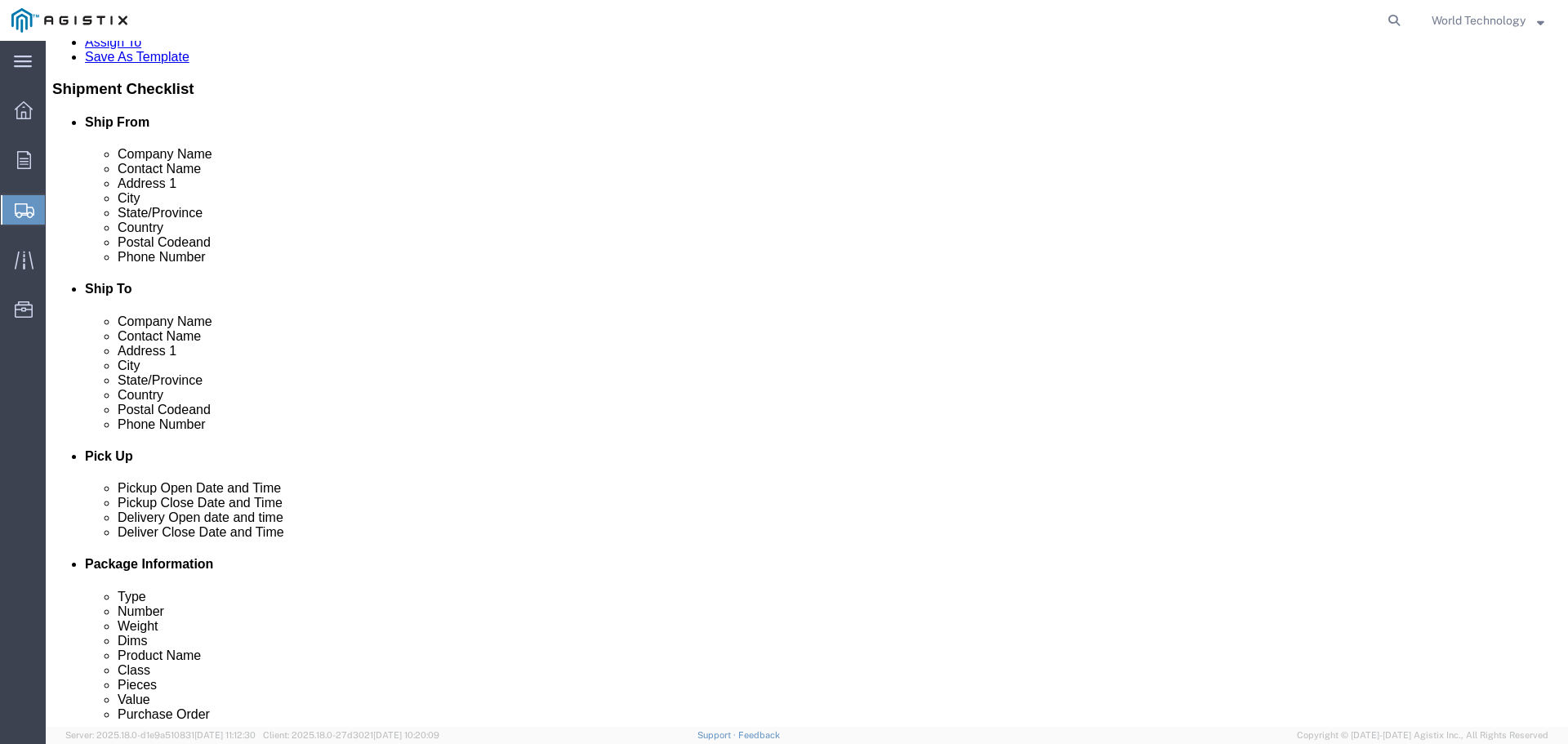
scroll to position [408, 0]
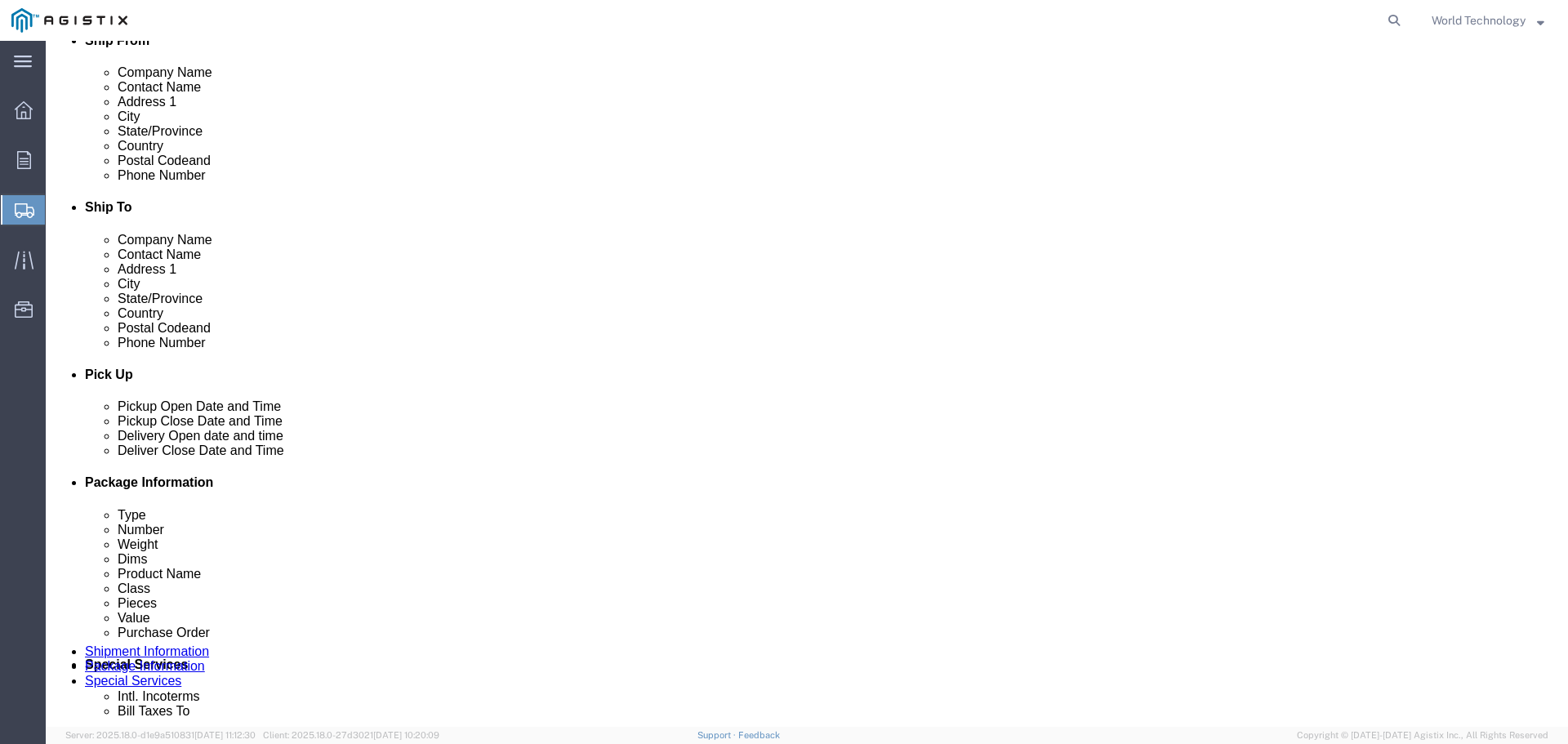
click button "Rate Shipment"
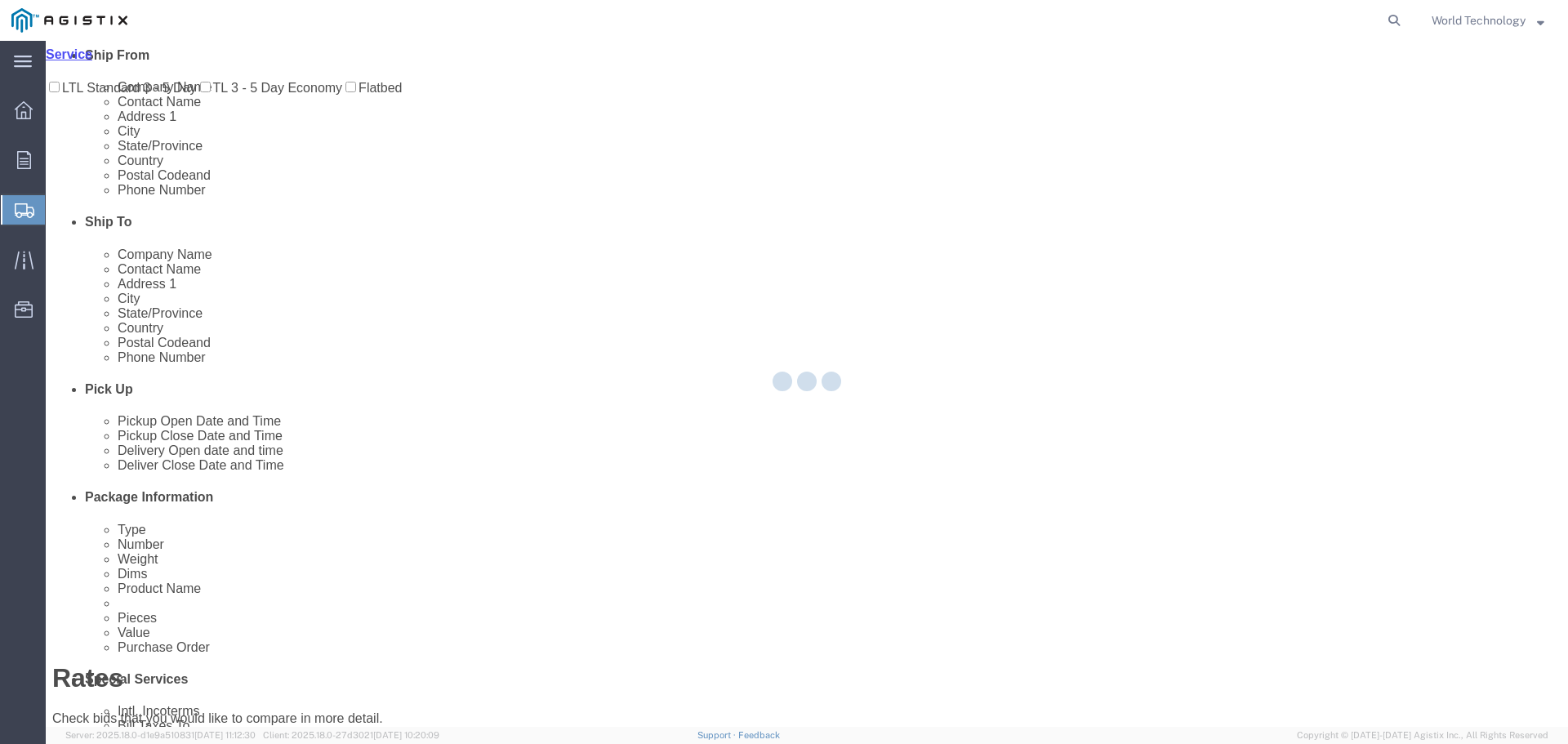
scroll to position [0, 0]
